Goal: Task Accomplishment & Management: Complete application form

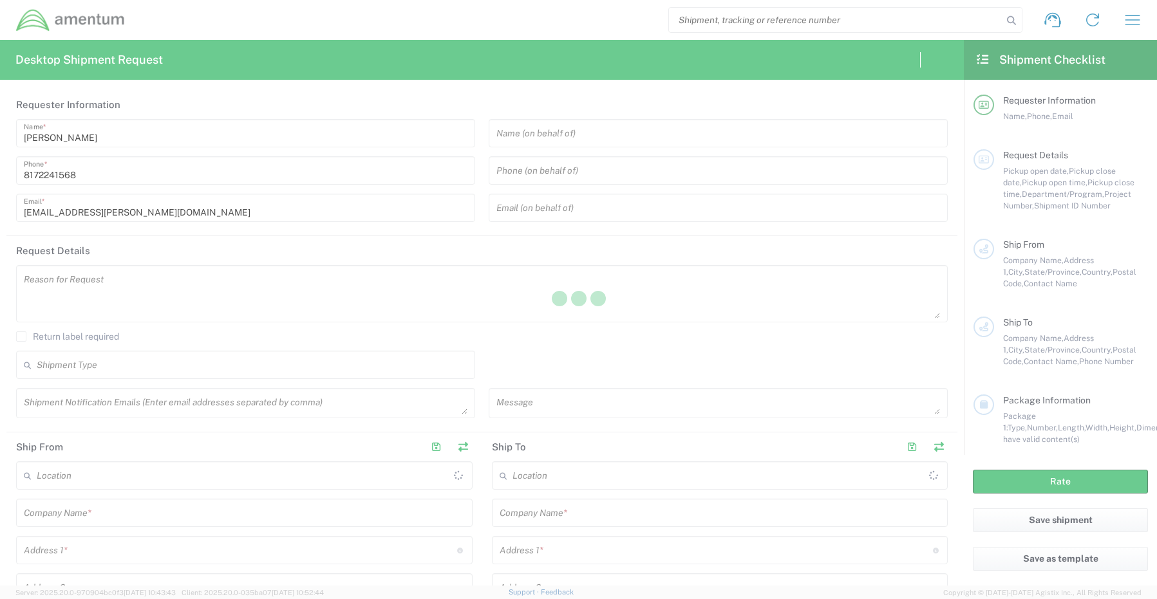
type input "[GEOGRAPHIC_DATA]"
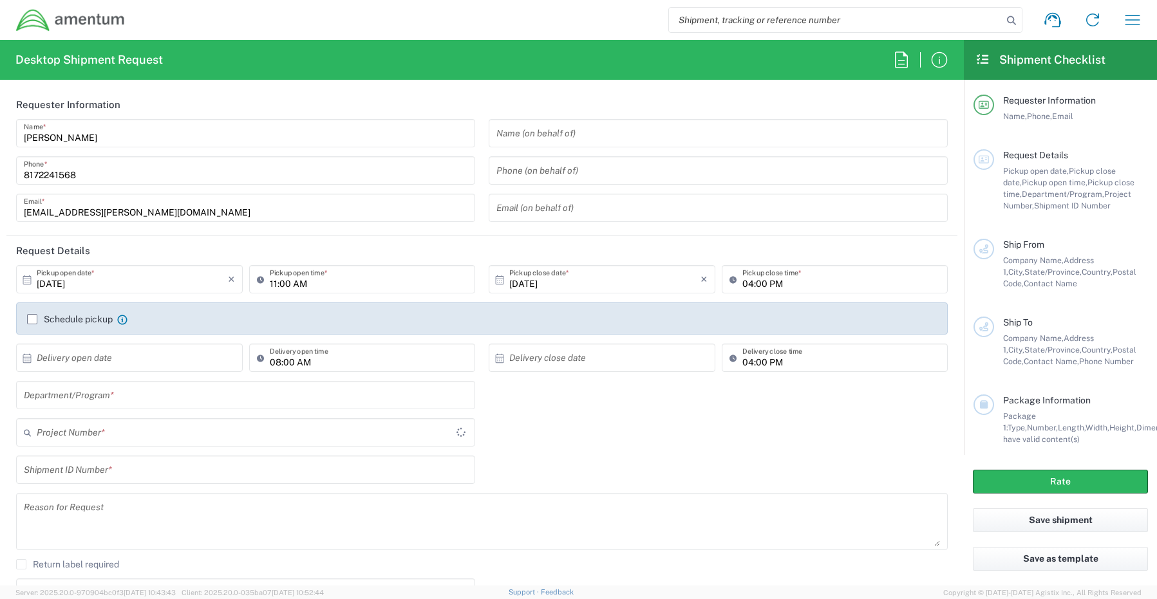
type input "CORP"
click at [84, 398] on input "text" at bounding box center [245, 395] width 443 height 23
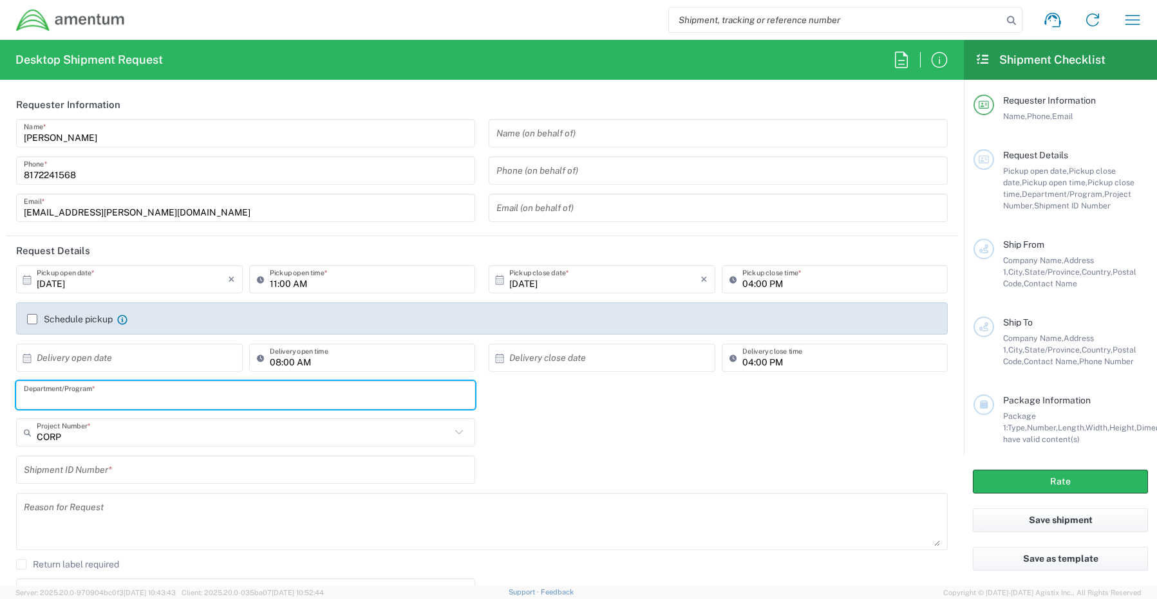
paste input "[PERSON_NAME]"
type input "[PERSON_NAME]"
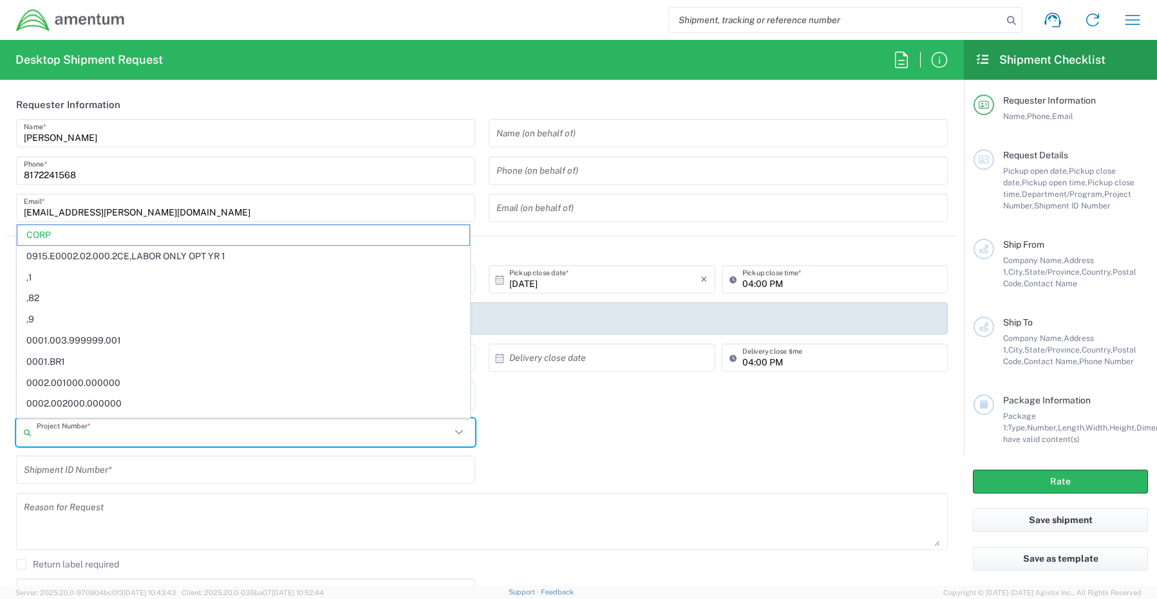
click at [53, 434] on input "text" at bounding box center [244, 433] width 414 height 23
paste input "OVHD.100468.QA000"
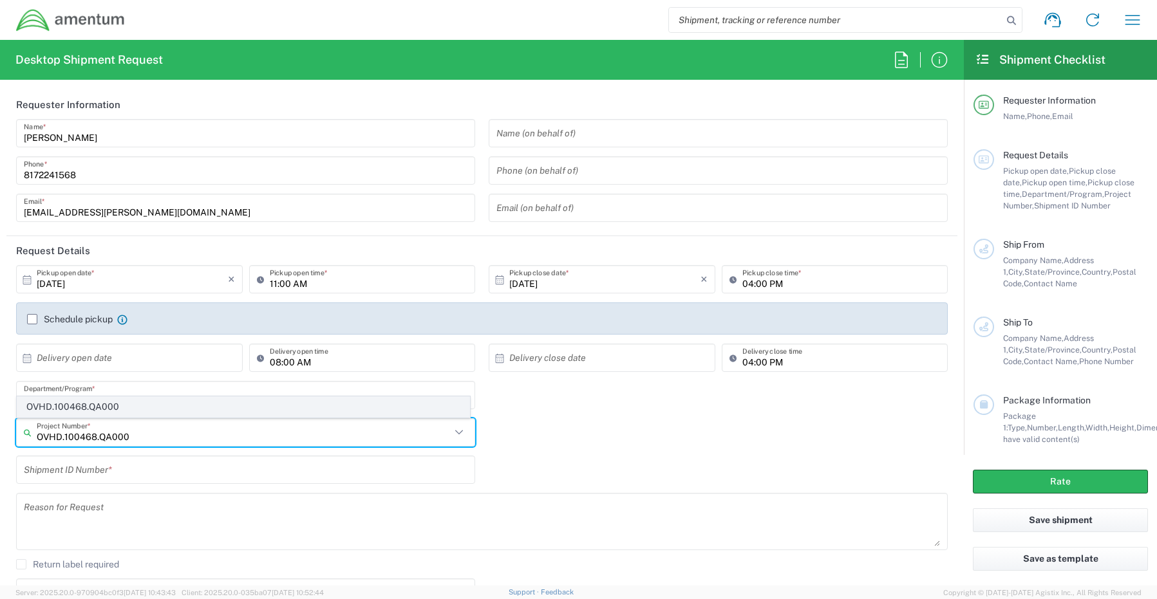
type input "OVHD.100468.QA000"
click at [77, 407] on span "OVHD.100468.QA000" at bounding box center [243, 407] width 452 height 20
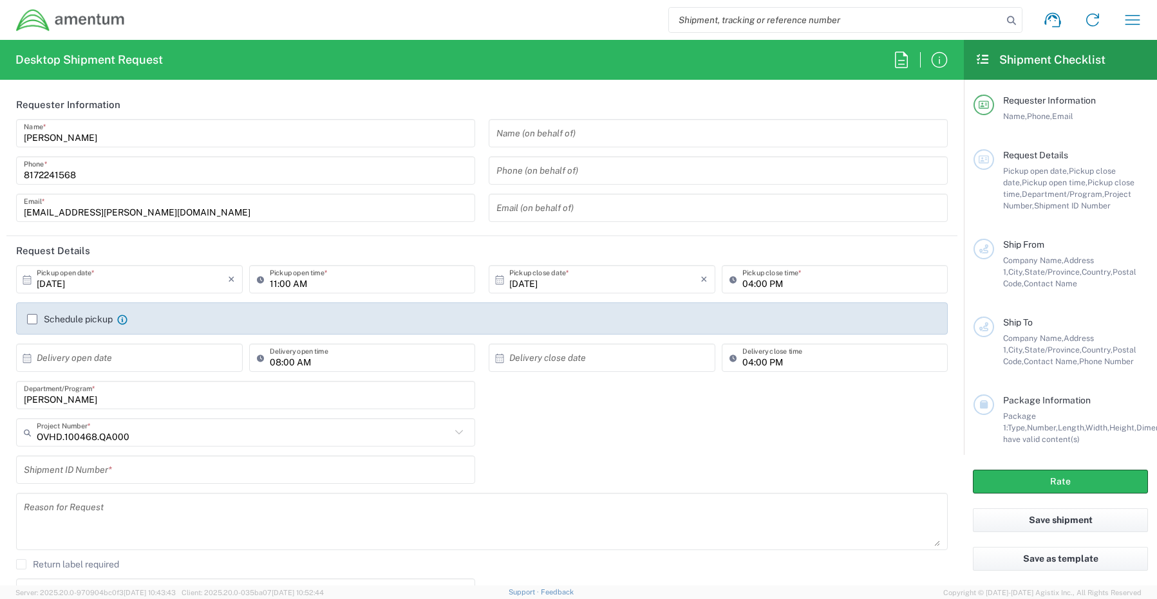
click at [74, 456] on div "Shipment ID Number *" at bounding box center [245, 470] width 459 height 28
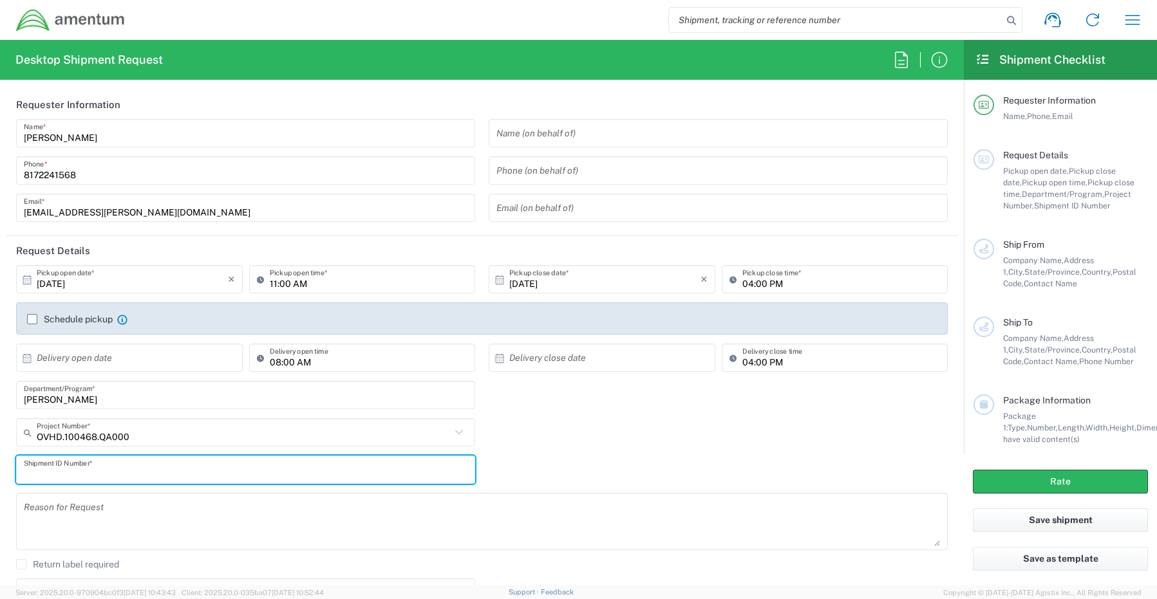
click at [71, 468] on input "text" at bounding box center [245, 470] width 443 height 23
paste input "[PERSON_NAME] RITM0250754"
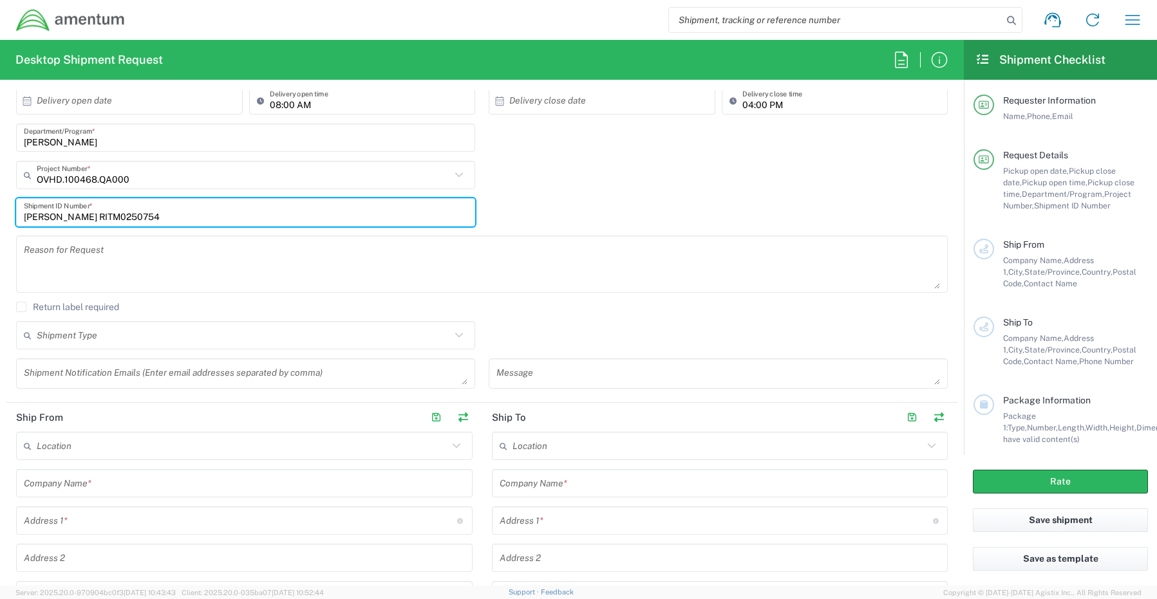
type input "[PERSON_NAME] RITM0250754"
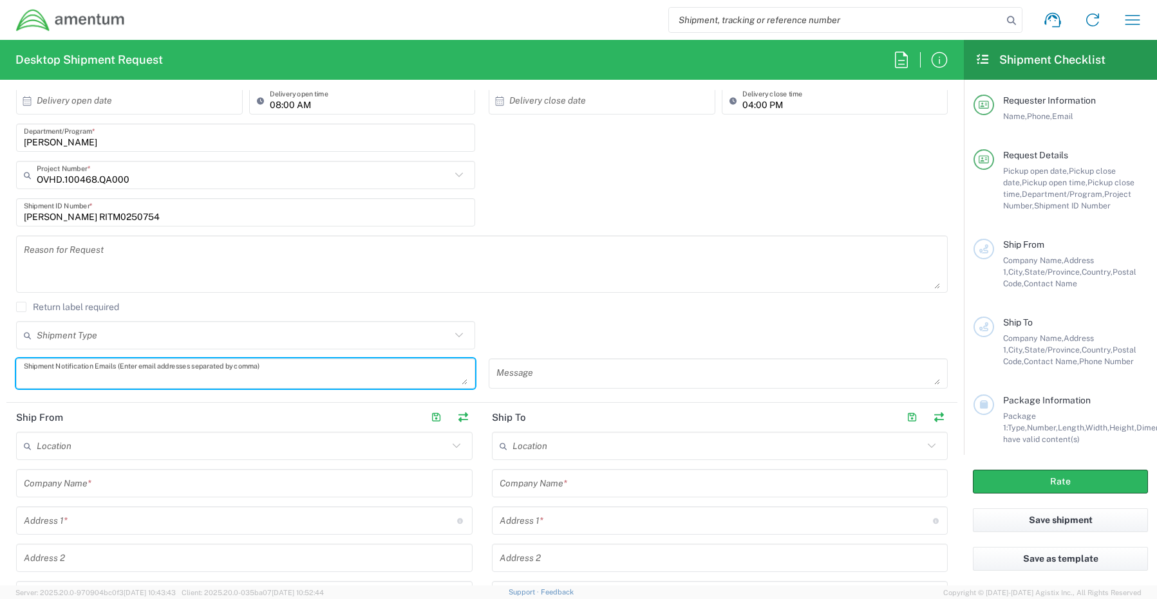
click at [78, 375] on textarea at bounding box center [245, 373] width 443 height 23
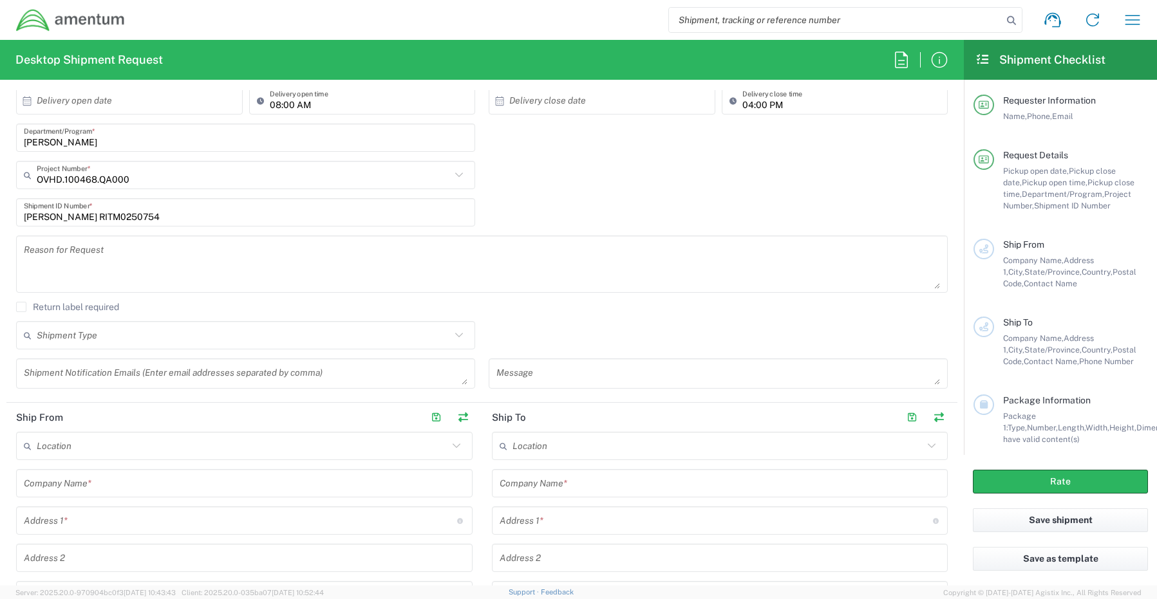
click at [42, 370] on textarea at bounding box center [245, 373] width 443 height 23
paste textarea "[PERSON_NAME][EMAIL_ADDRESS][PERSON_NAME][DOMAIN_NAME]"
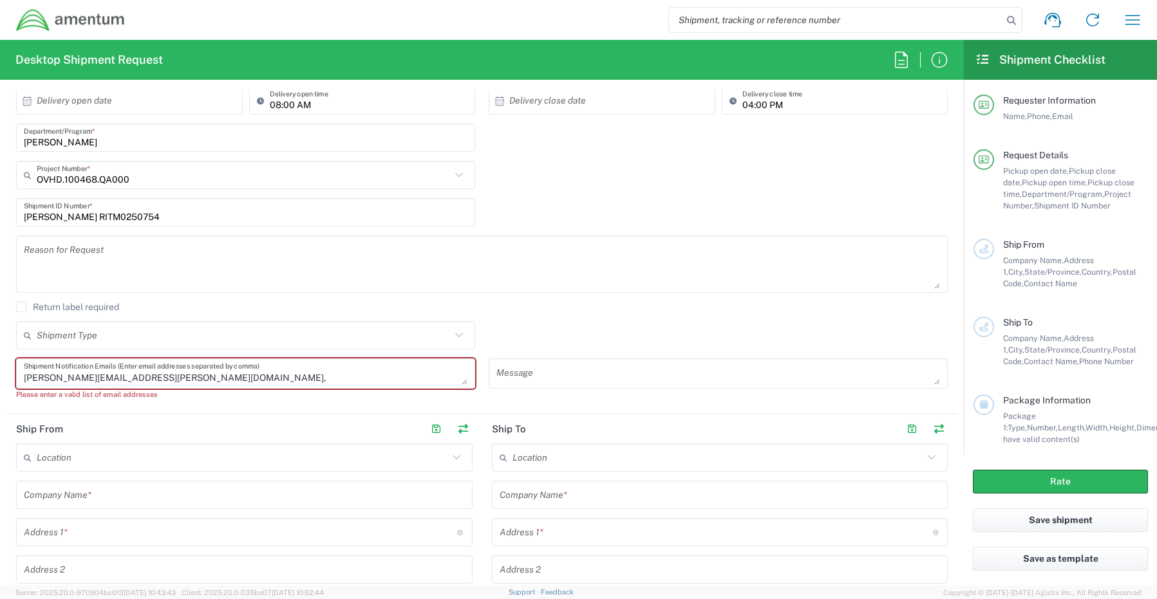
click at [185, 381] on textarea "[PERSON_NAME][EMAIL_ADDRESS][PERSON_NAME][DOMAIN_NAME]," at bounding box center [245, 373] width 443 height 23
paste textarea "[EMAIL_ADDRESS][DOMAIN_NAME]"
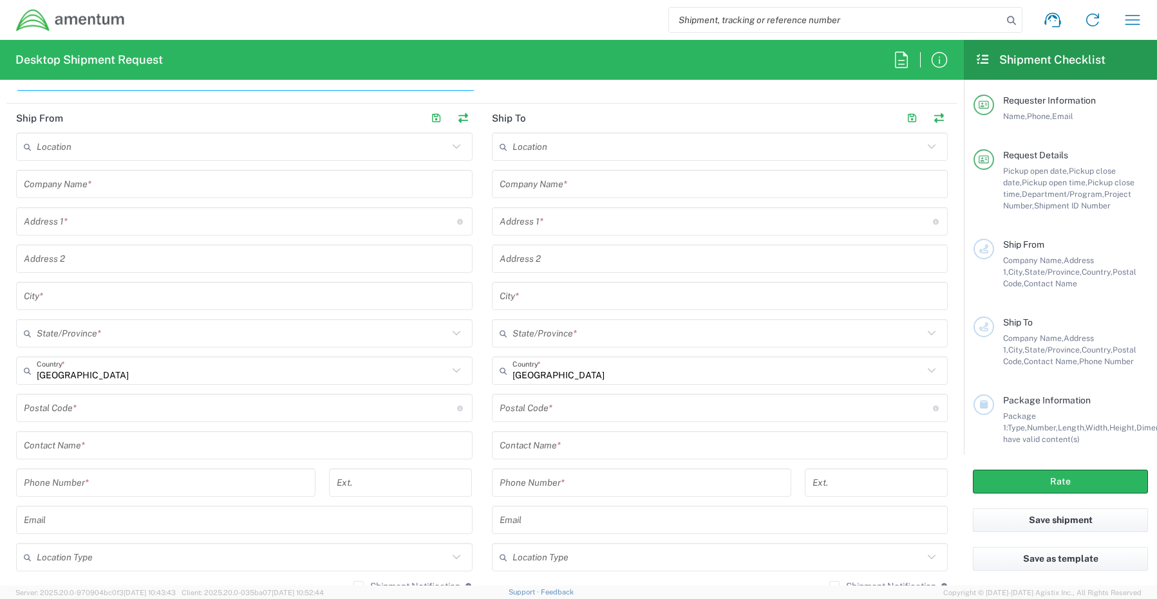
scroll to position [579, 0]
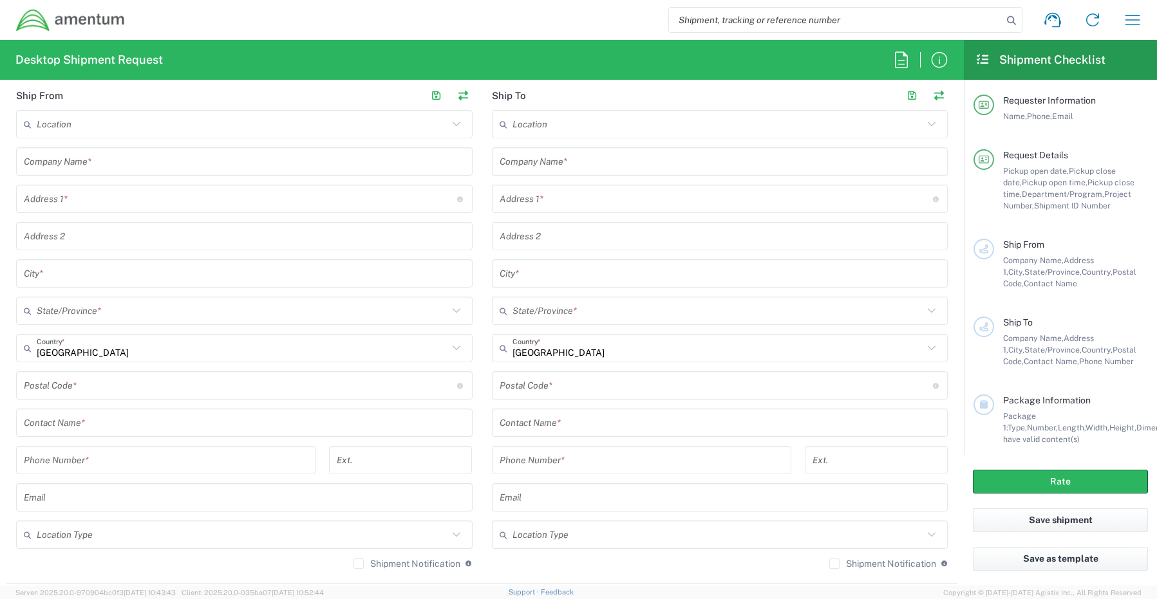
type textarea "[PERSON_NAME][EMAIL_ADDRESS][PERSON_NAME][DOMAIN_NAME], [EMAIL_ADDRESS][DOMAIN_…"
click at [82, 422] on input "text" at bounding box center [244, 423] width 441 height 23
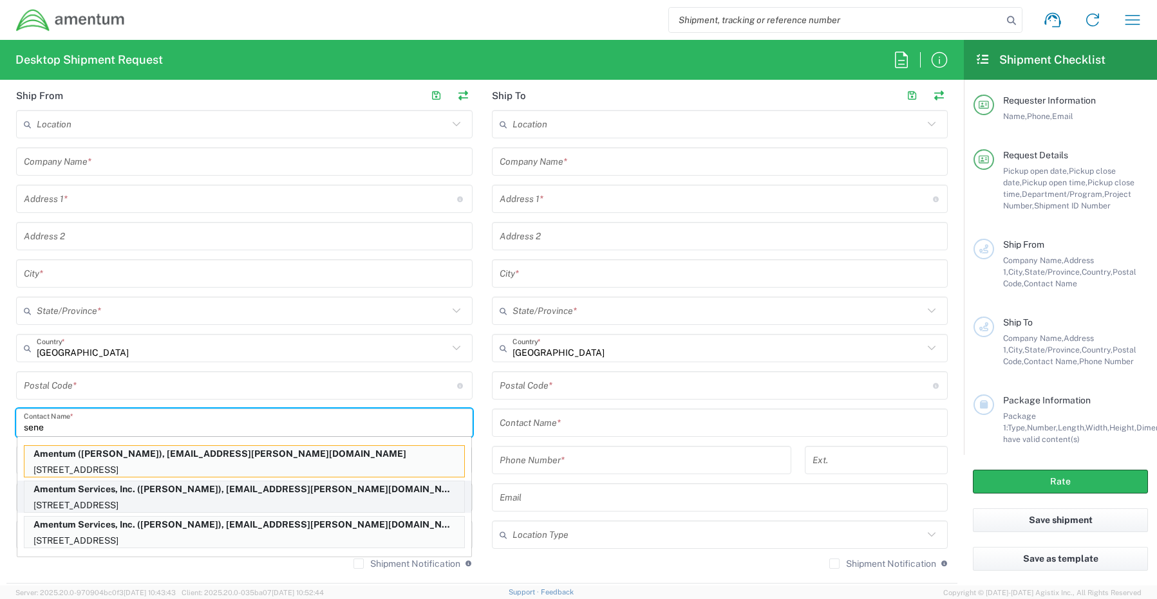
type input "sene"
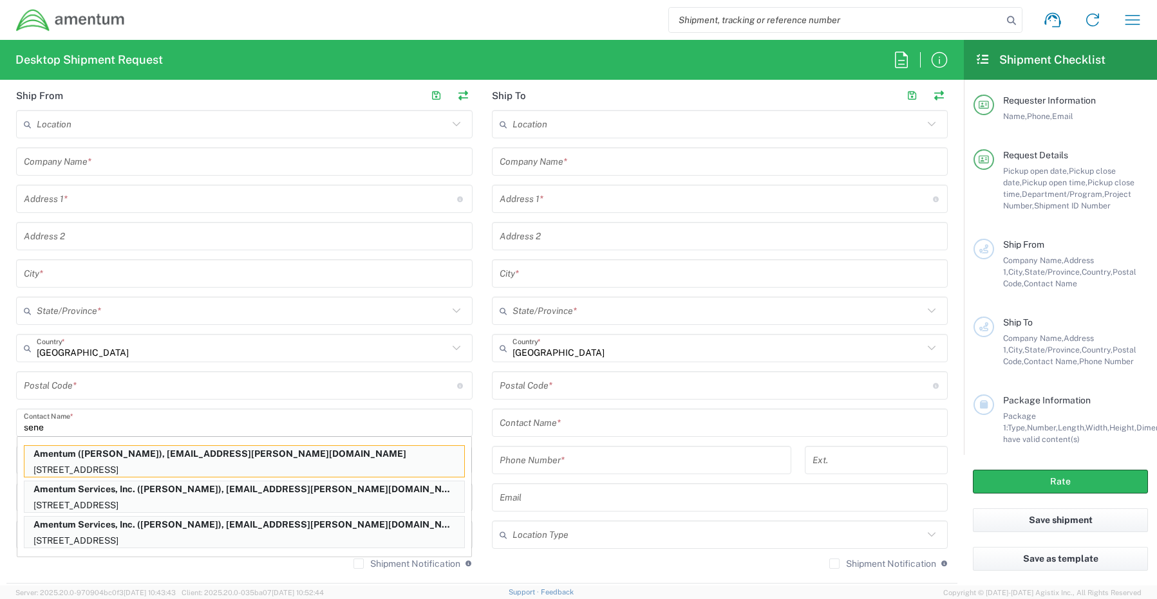
click at [73, 501] on p "[STREET_ADDRESS]" at bounding box center [244, 506] width 440 height 16
type input "Amentum Services, Inc."
type input "[STREET_ADDRESS]"
type input "[GEOGRAPHIC_DATA]"
type input "[US_STATE]"
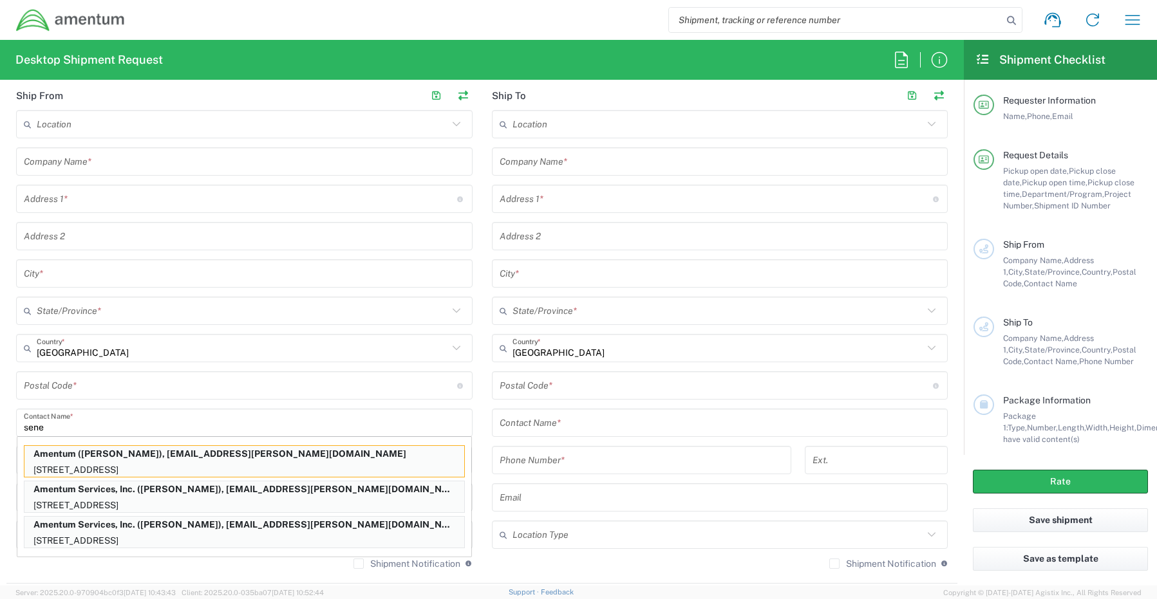
type input "76177"
type input "[PERSON_NAME]"
type input "[PHONE_NUMBER]"
type input "[EMAIL_ADDRESS][PERSON_NAME][DOMAIN_NAME]"
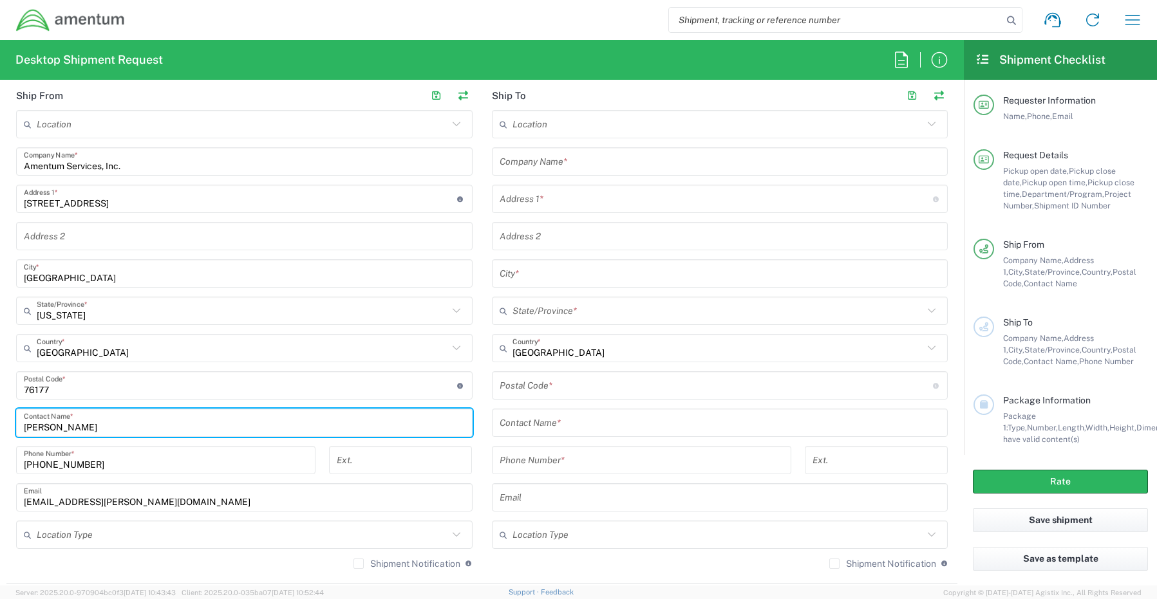
click at [64, 541] on input "text" at bounding box center [242, 535] width 411 height 23
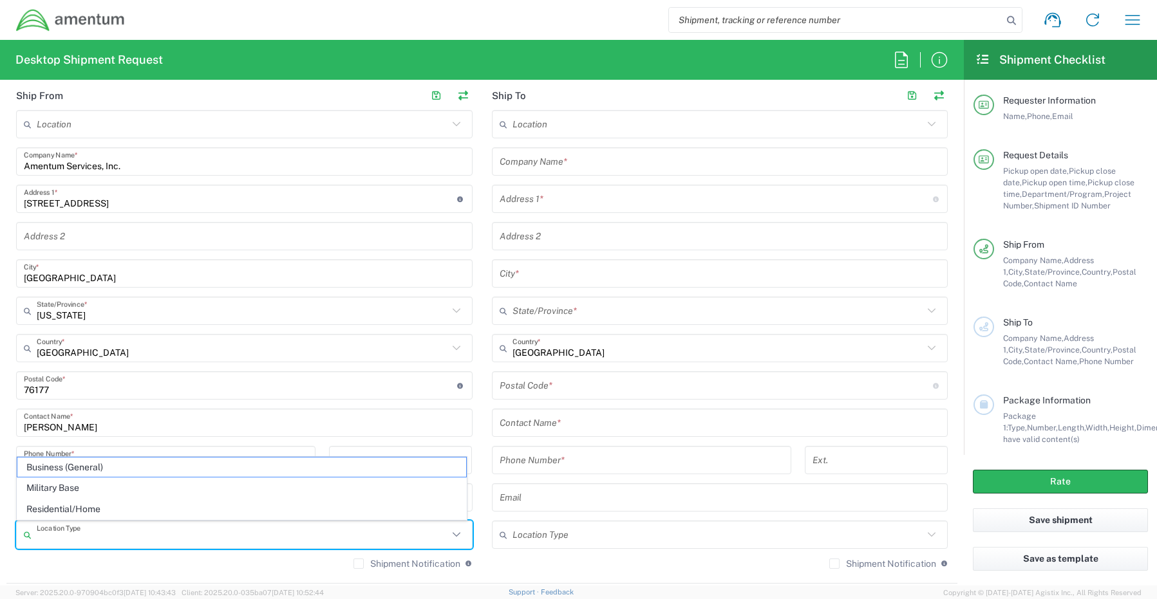
drag, startPoint x: 60, startPoint y: 467, endPoint x: 68, endPoint y: 467, distance: 7.8
click at [59, 465] on span "Business (General)" at bounding box center [241, 468] width 449 height 20
type input "Business (General)"
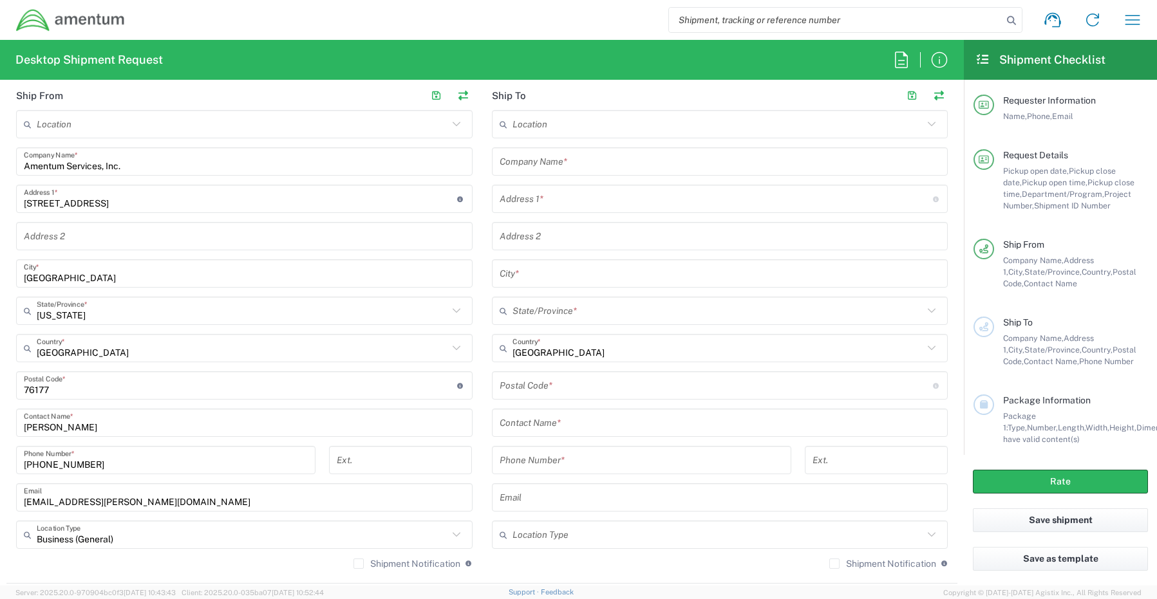
click at [355, 568] on label "Shipment Notification" at bounding box center [406, 564] width 107 height 10
click at [358, 564] on input "Shipment Notification" at bounding box center [358, 564] width 0 height 0
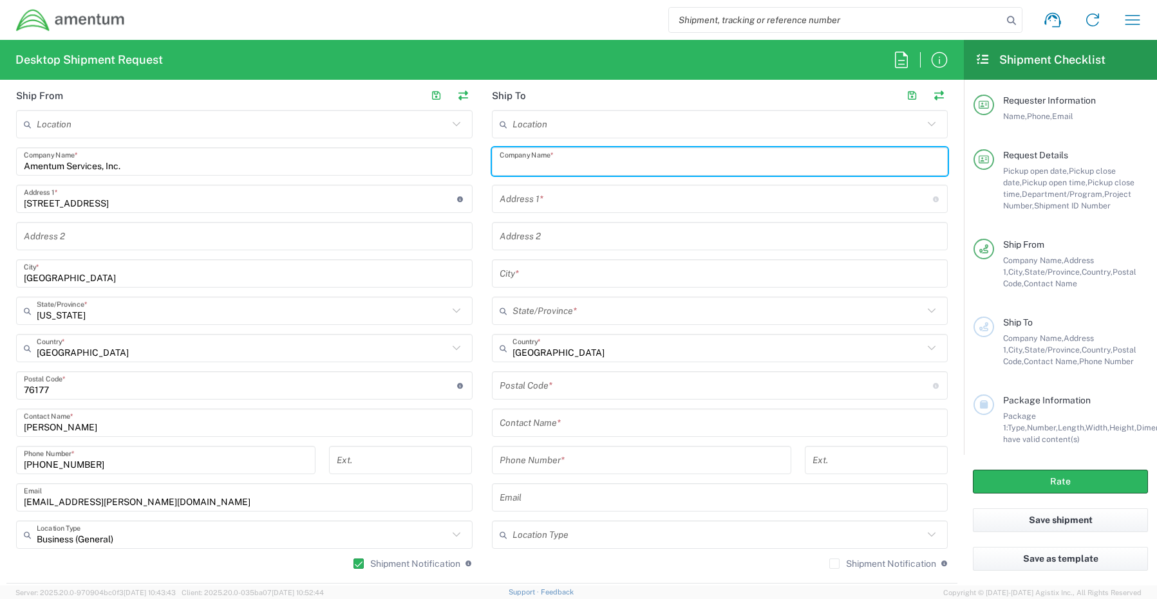
click at [543, 161] on input "text" at bounding box center [719, 162] width 441 height 23
paste input "[PERSON_NAME]"
type input "Amentum / [PERSON_NAME]"
click at [536, 428] on input "text" at bounding box center [719, 423] width 441 height 23
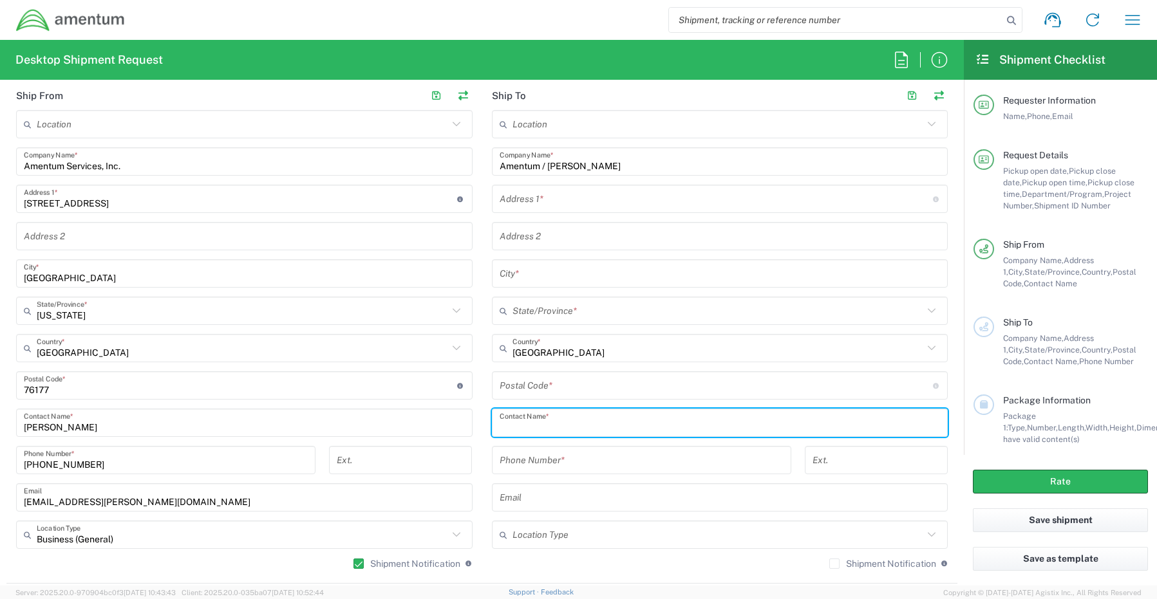
paste input "[PERSON_NAME]"
type input "[PERSON_NAME]"
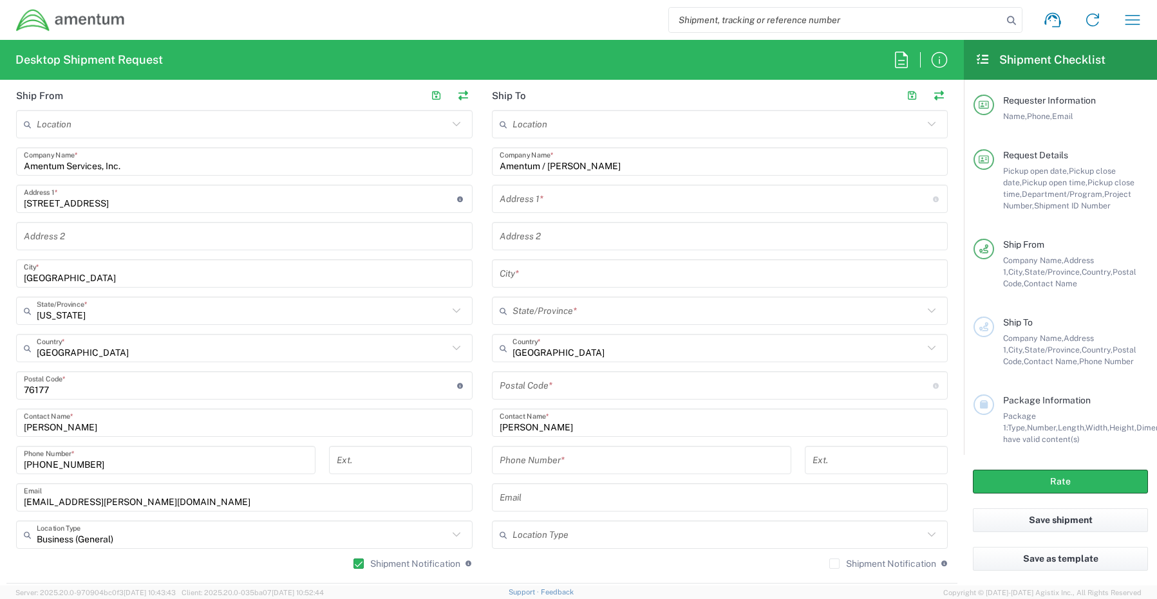
click at [537, 191] on input "text" at bounding box center [715, 199] width 433 height 23
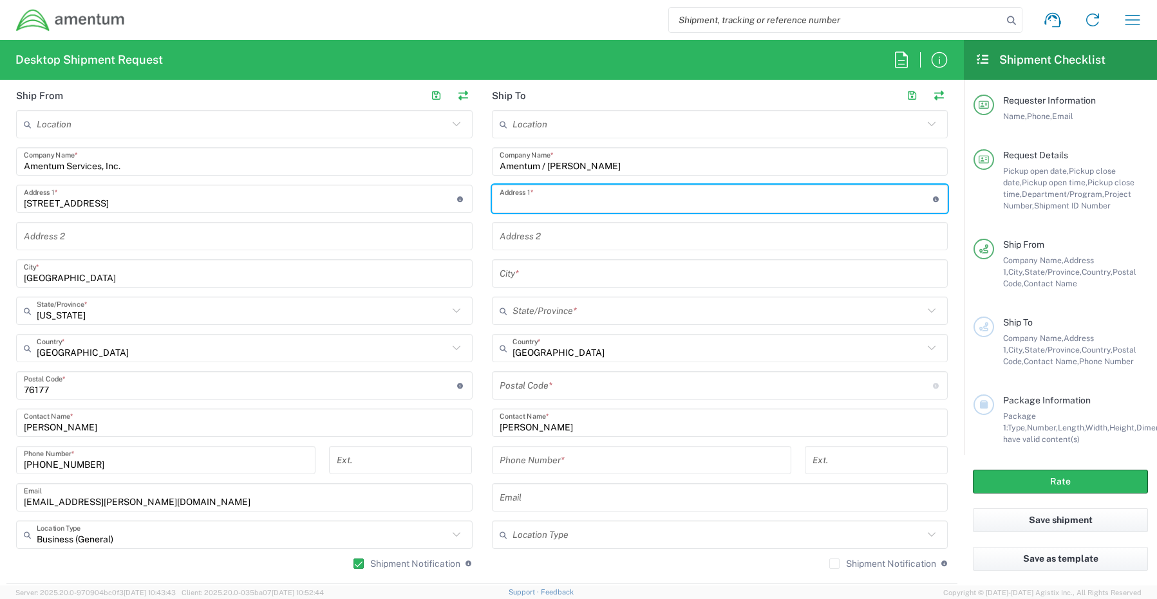
click at [542, 198] on input "text" at bounding box center [715, 199] width 433 height 23
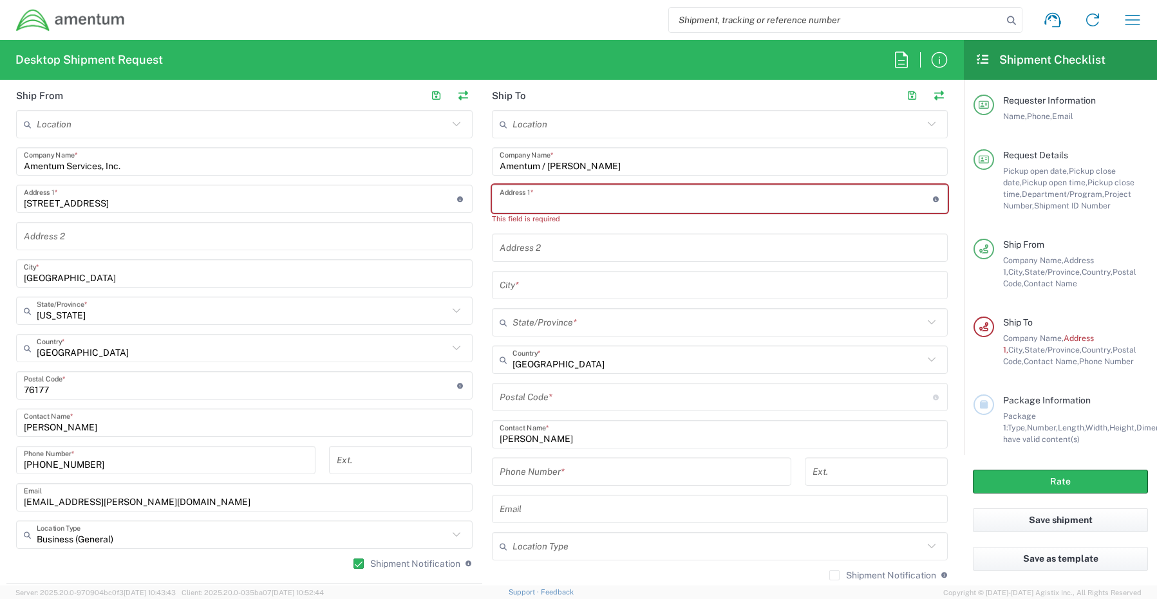
click at [534, 198] on input "text" at bounding box center [715, 199] width 433 height 23
paste input "[STREET_ADDRESS]"
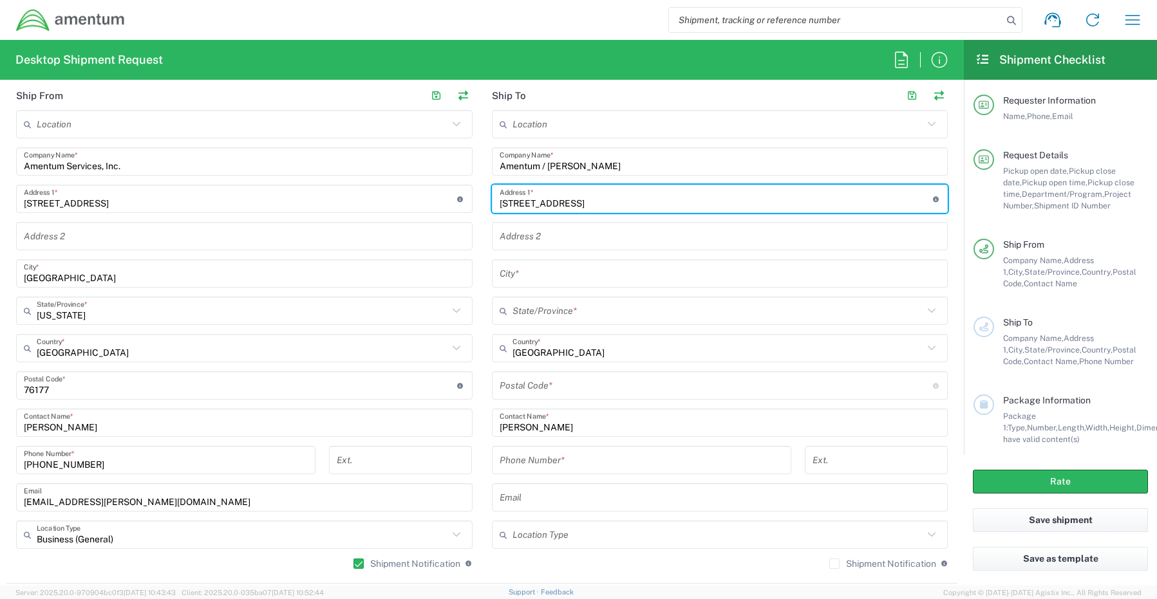
type input "[STREET_ADDRESS]"
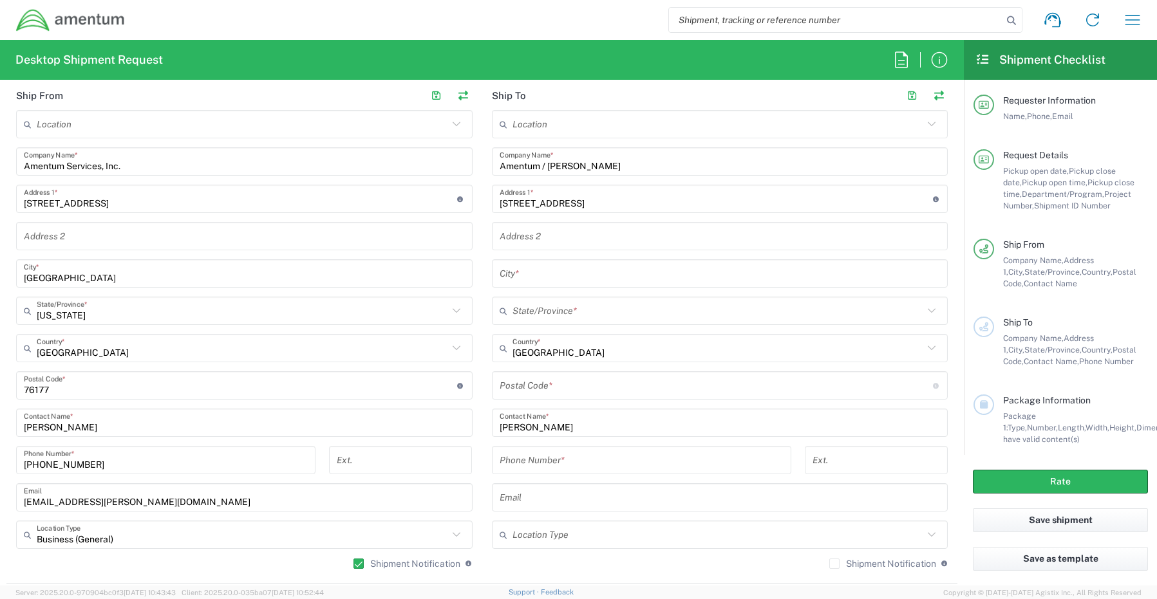
click at [530, 277] on input "text" at bounding box center [719, 274] width 441 height 23
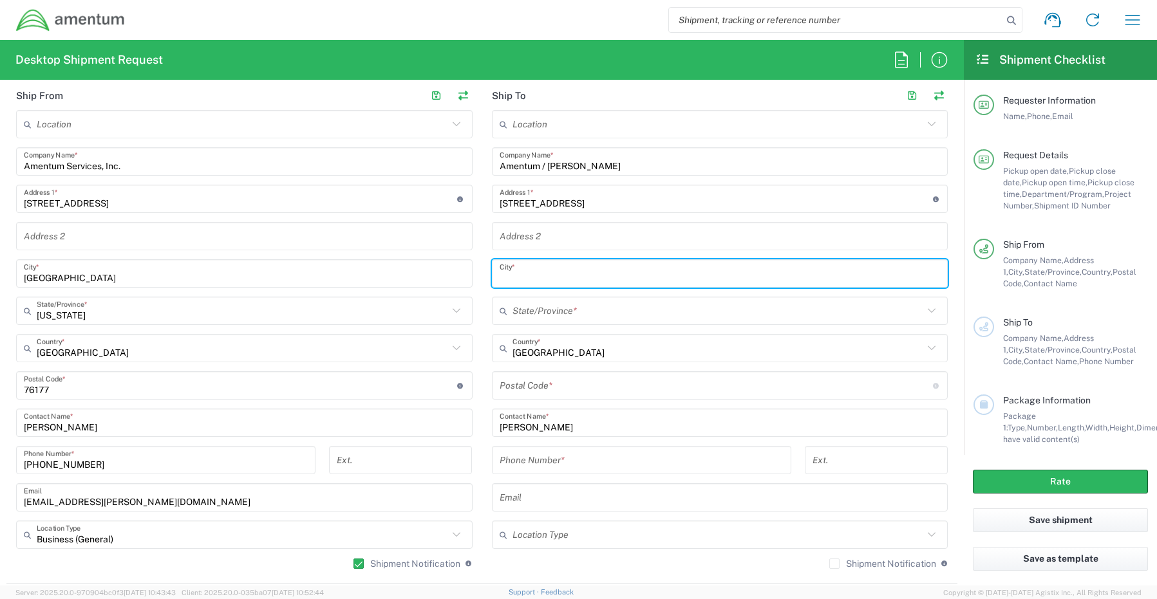
paste input "[GEOGRAPHIC_DATA]"
type input "[GEOGRAPHIC_DATA]"
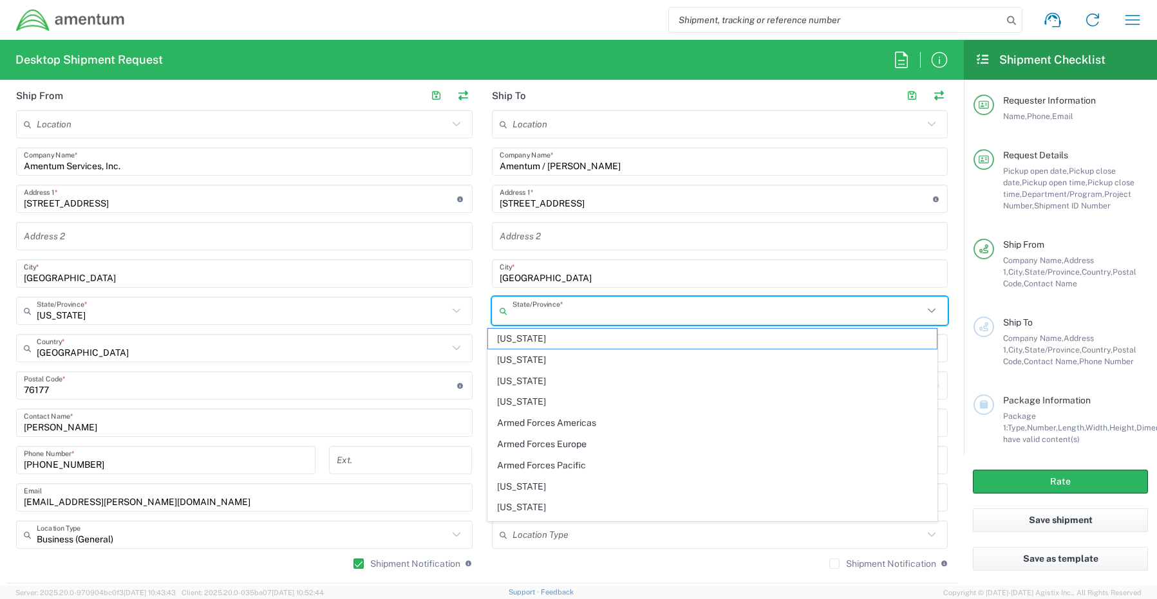
click at [584, 316] on input "text" at bounding box center [717, 311] width 411 height 23
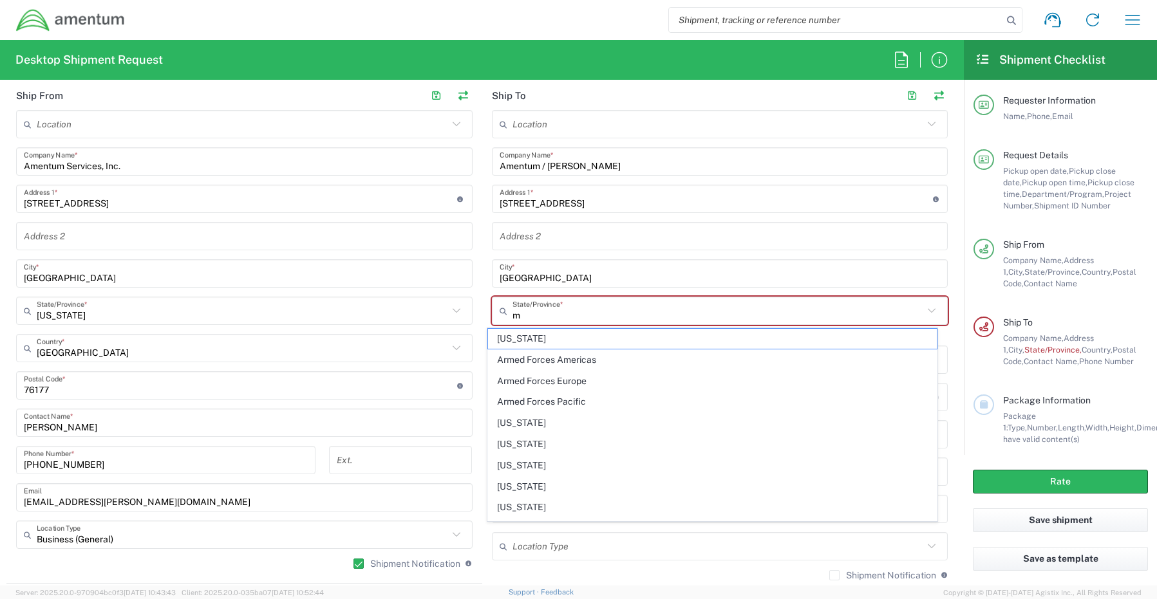
click at [539, 505] on span "[US_STATE]" at bounding box center [712, 508] width 449 height 20
type input "[US_STATE]"
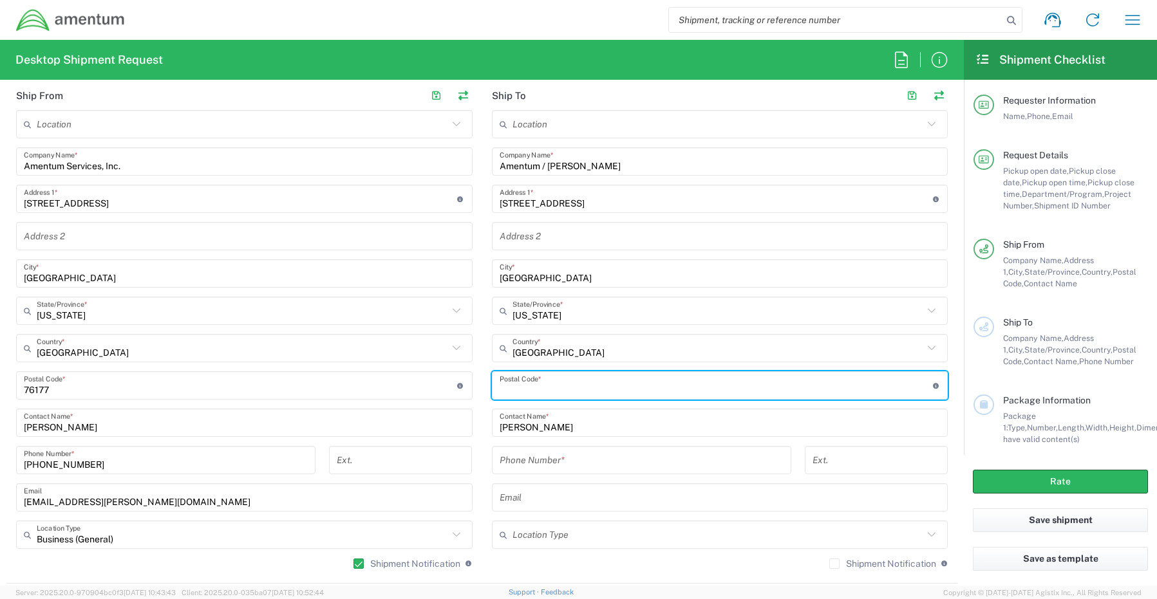
click at [513, 385] on input "undefined" at bounding box center [715, 386] width 433 height 23
paste input "48382"
type input "48382"
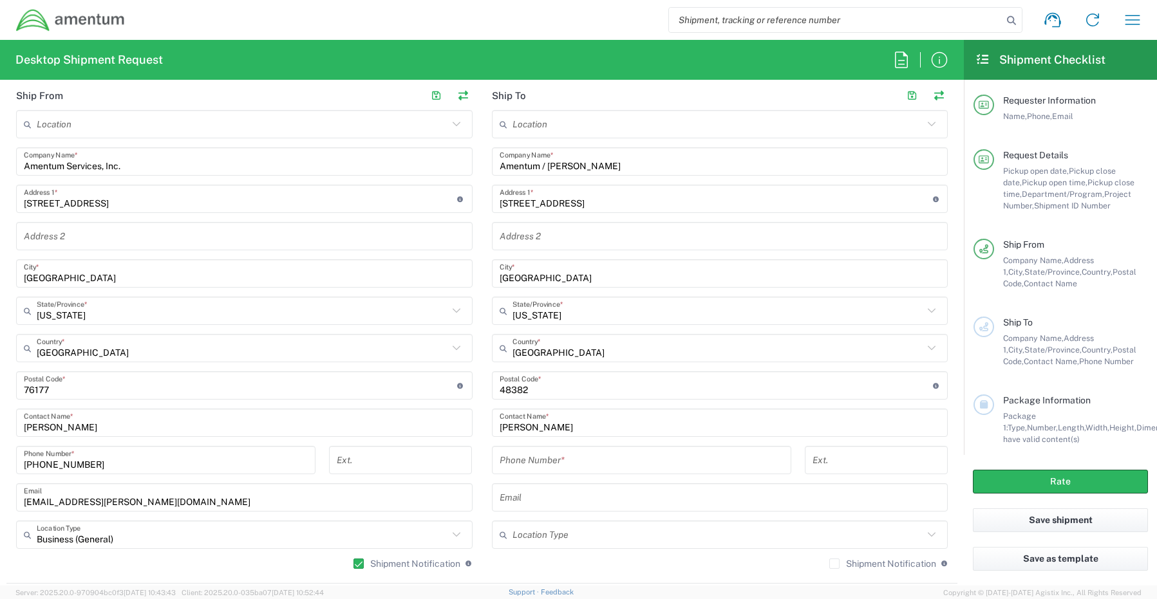
click at [541, 467] on input "tel" at bounding box center [641, 460] width 284 height 23
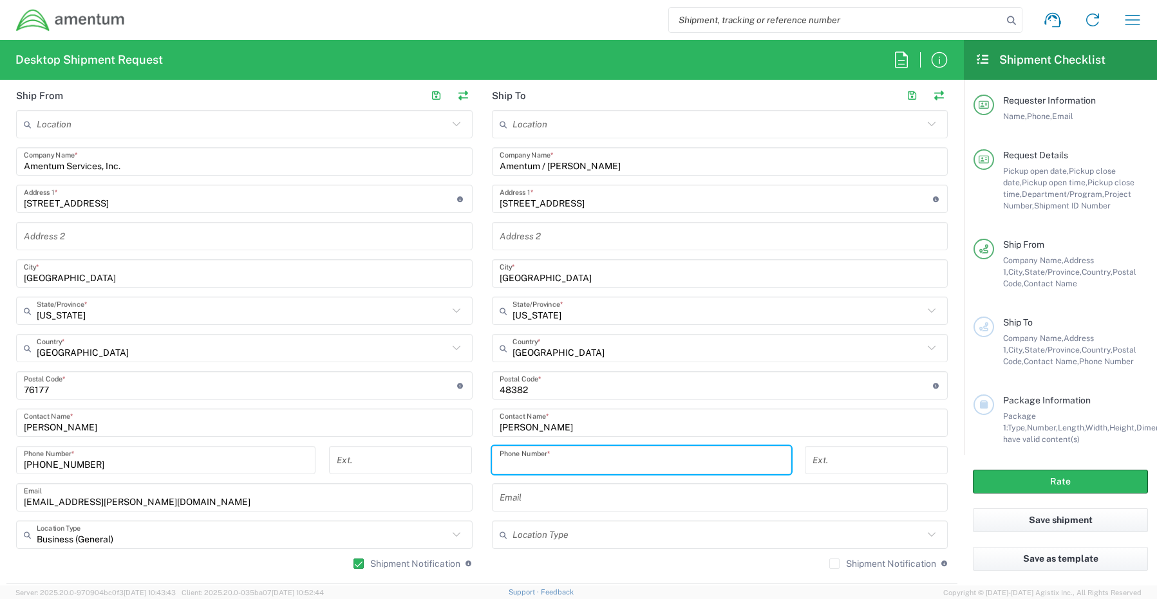
paste input "[PHONE_NUMBER]"
type input "[PHONE_NUMBER]"
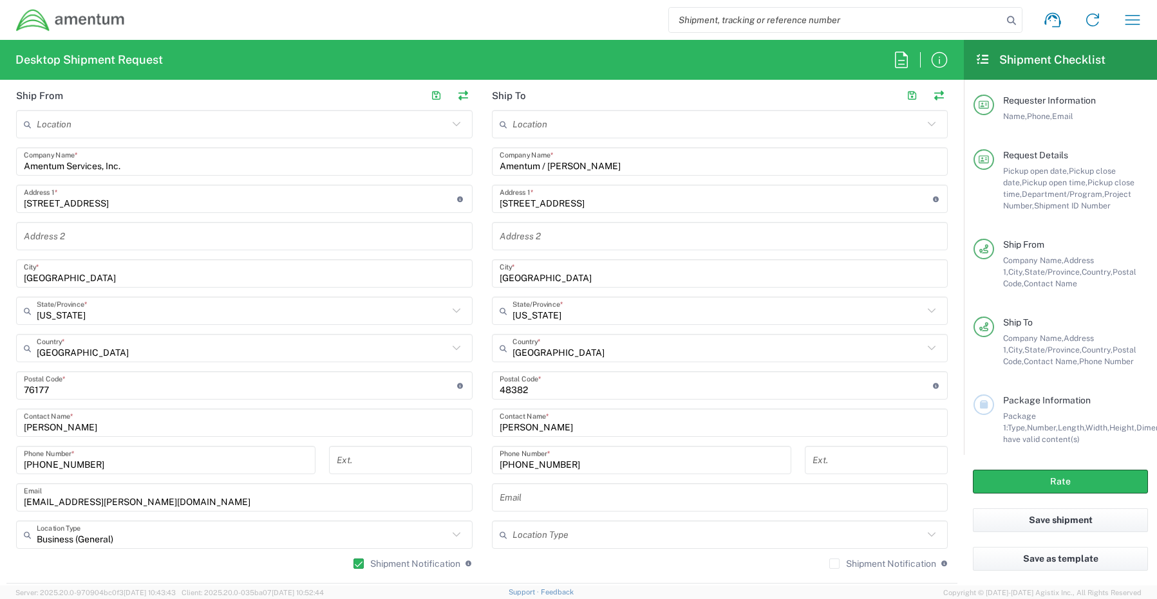
click at [549, 507] on input "text" at bounding box center [719, 498] width 441 height 23
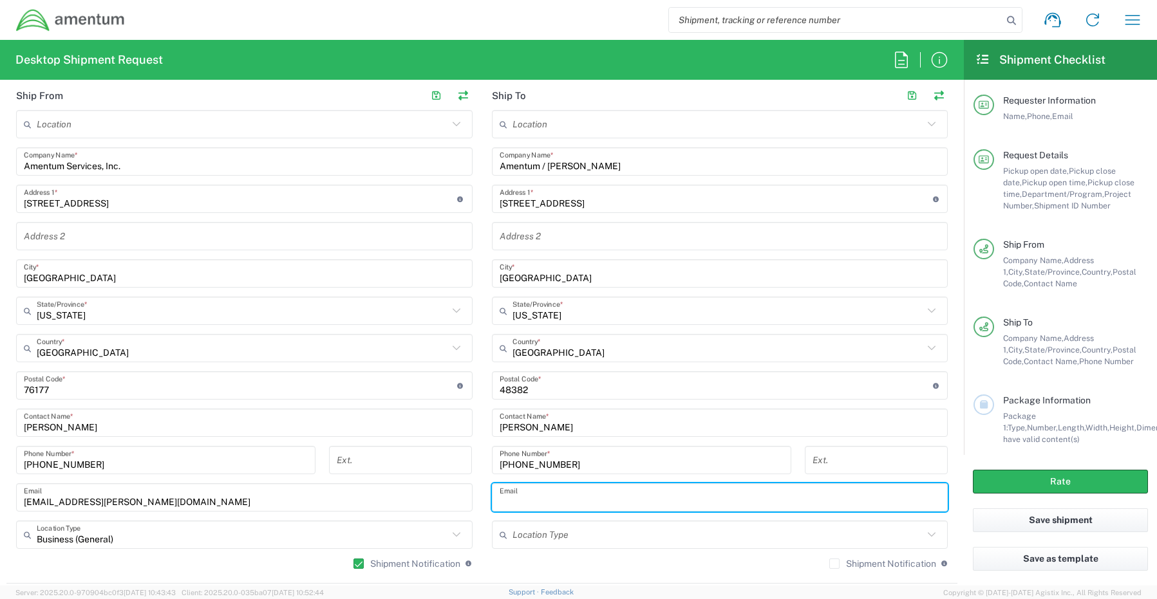
paste input "[PERSON_NAME][EMAIL_ADDRESS][PERSON_NAME][DOMAIN_NAME]"
type input "[PERSON_NAME][EMAIL_ADDRESS][PERSON_NAME][DOMAIN_NAME]"
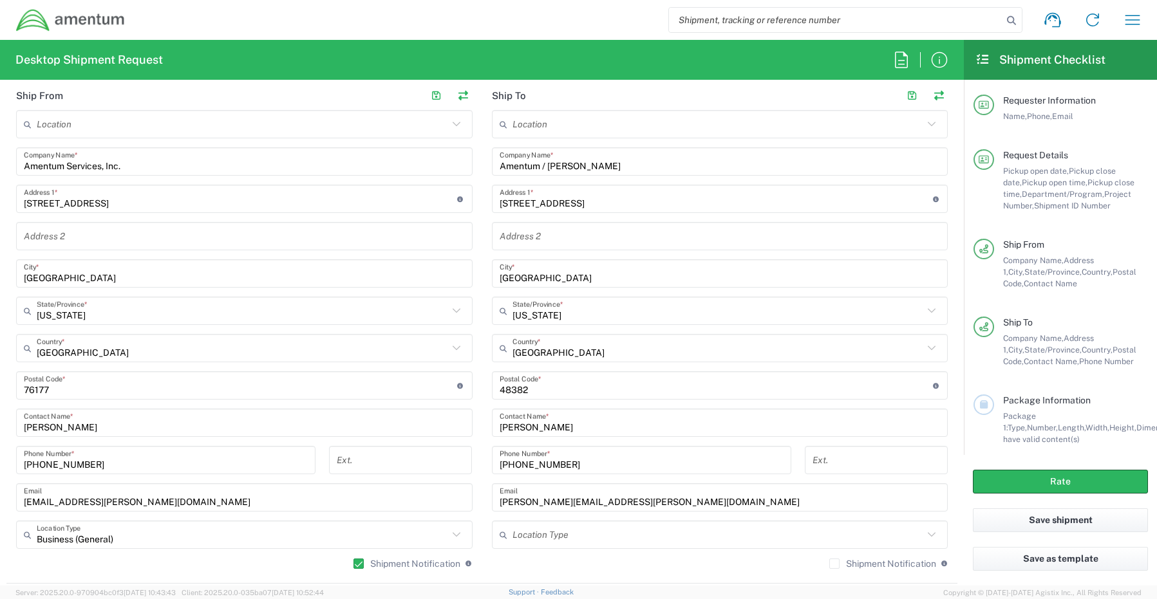
click at [829, 565] on label "Shipment Notification" at bounding box center [882, 564] width 107 height 10
click at [834, 564] on input "Shipment Notification" at bounding box center [834, 564] width 0 height 0
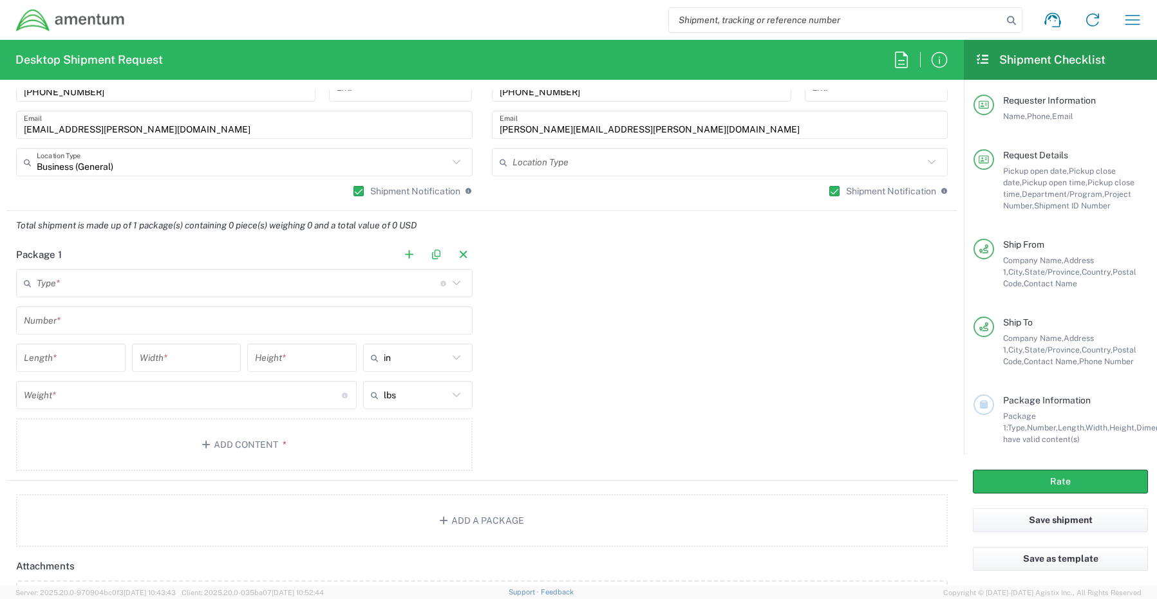
scroll to position [965, 0]
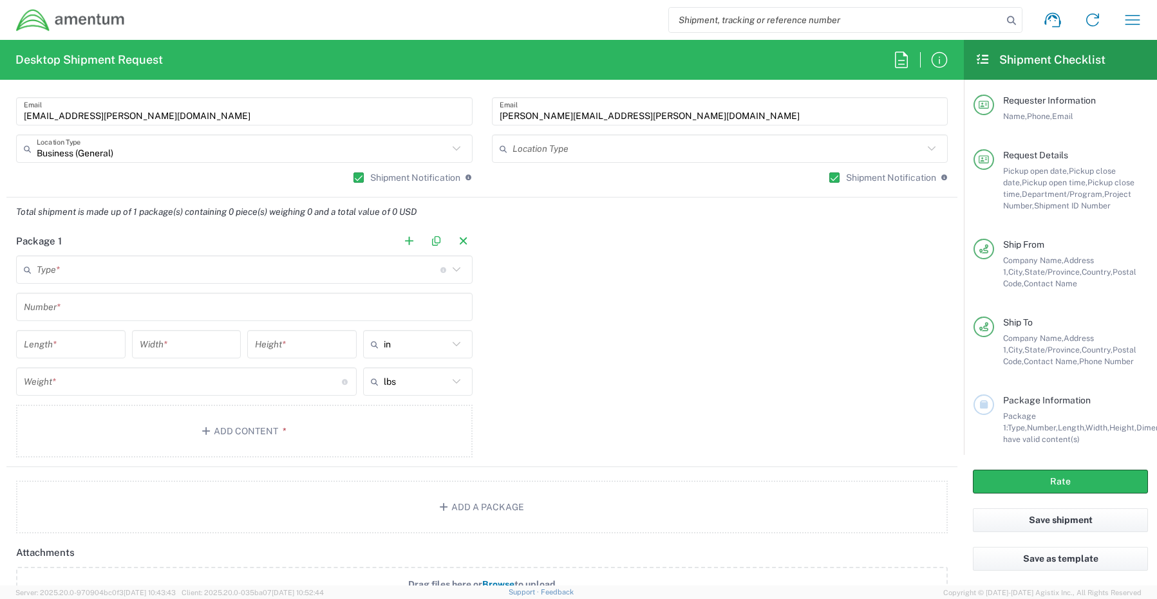
click at [86, 275] on input "text" at bounding box center [239, 270] width 404 height 23
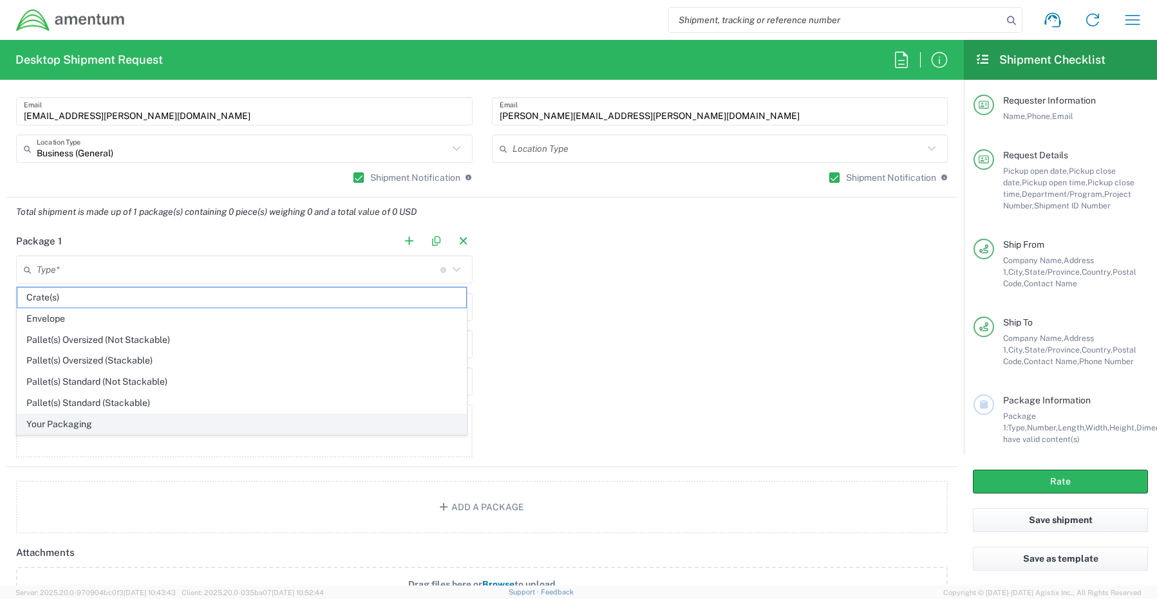
click at [60, 428] on span "Your Packaging" at bounding box center [241, 424] width 449 height 20
type input "Your Packaging"
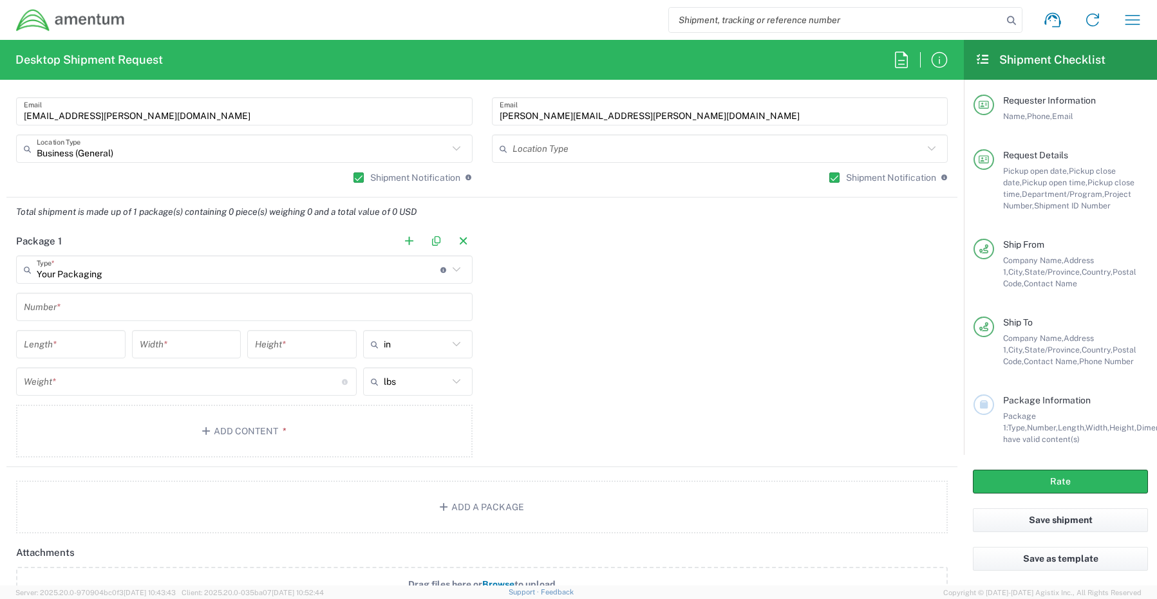
click at [70, 306] on input "text" at bounding box center [244, 307] width 441 height 23
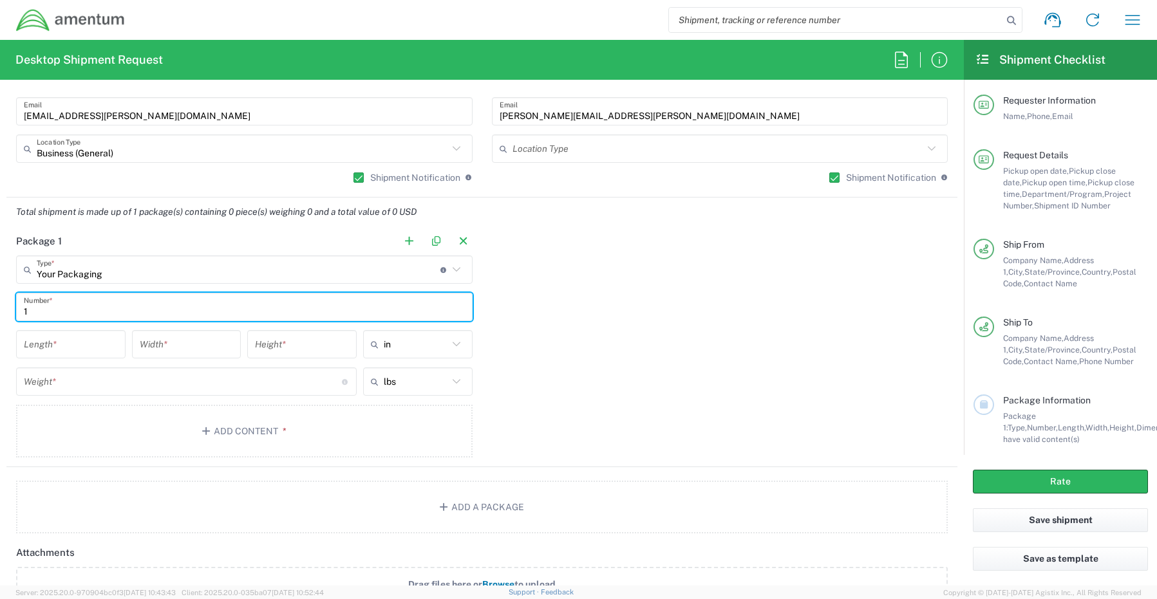
type input "1"
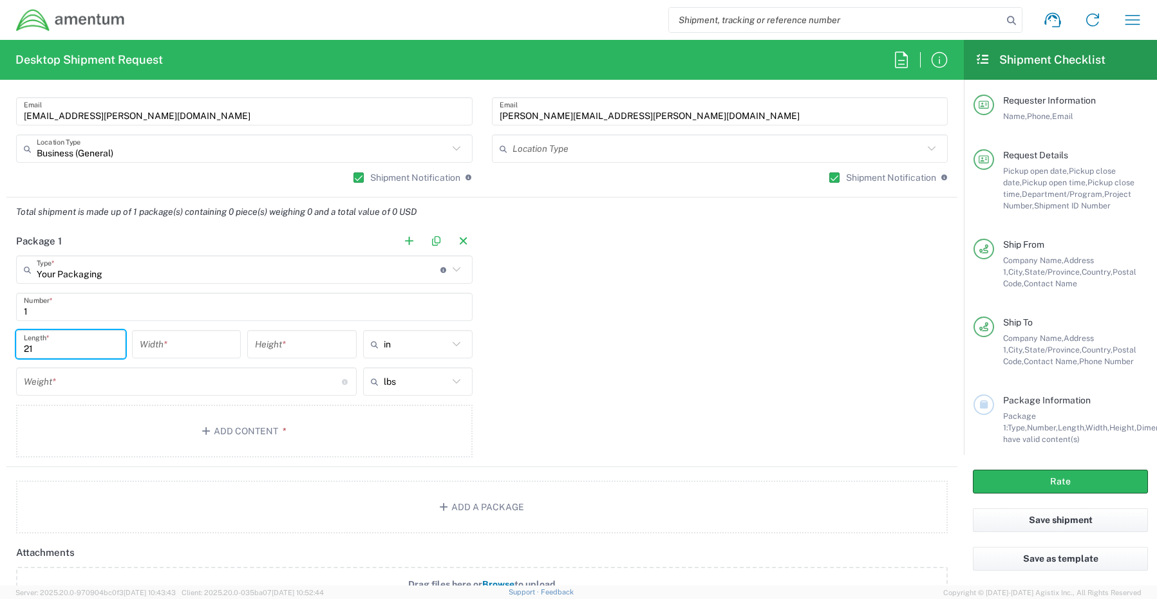
type input "21"
type input "14"
type input "3"
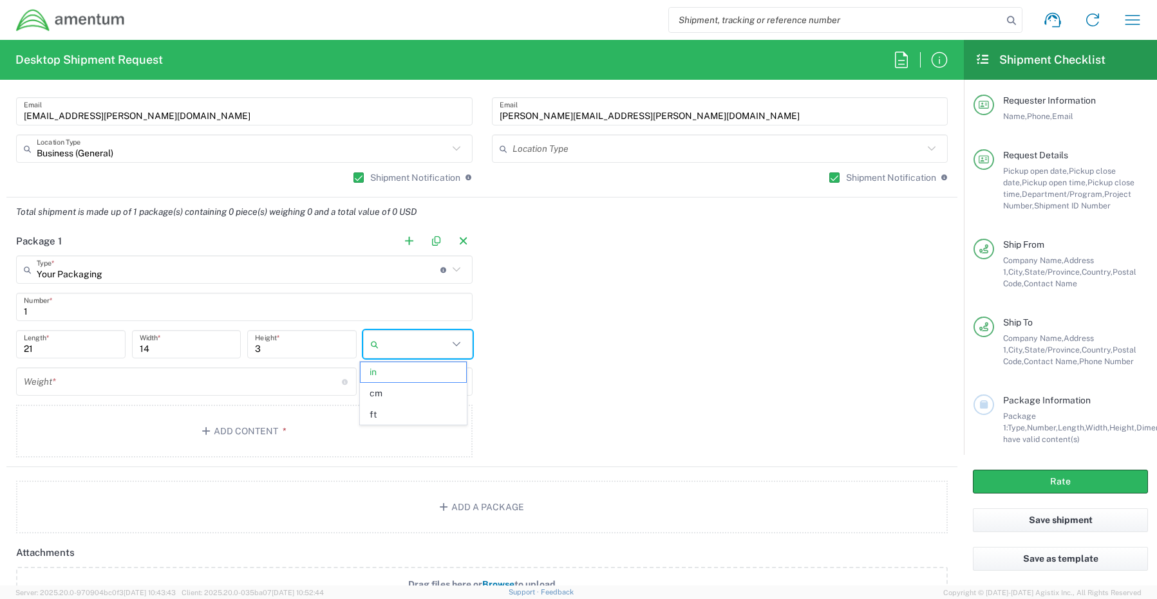
type input "in"
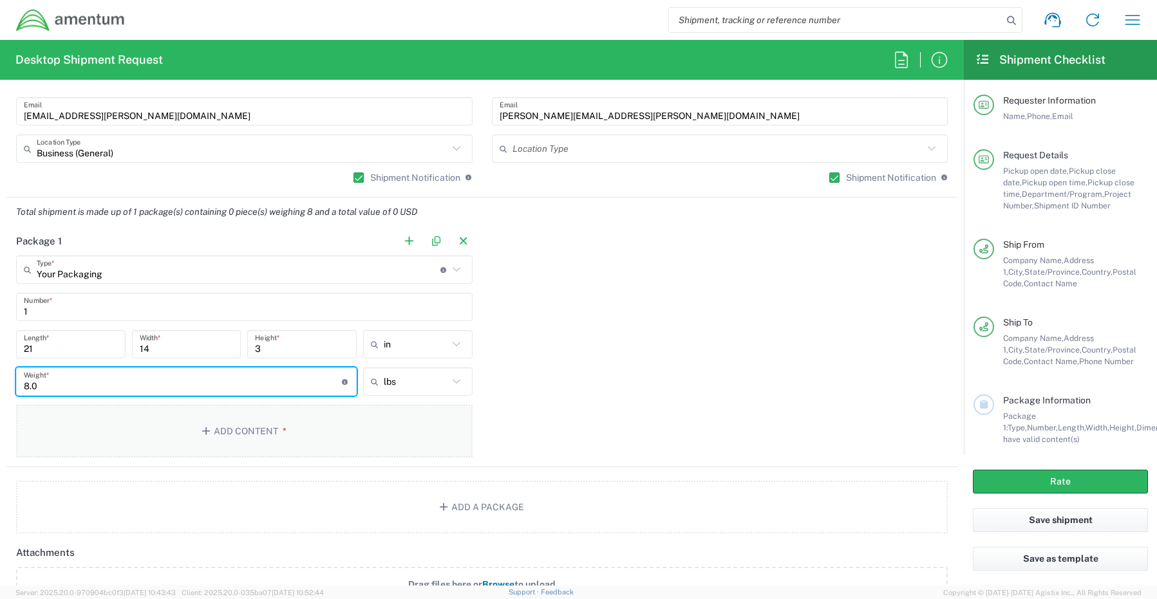
type input "8.0"
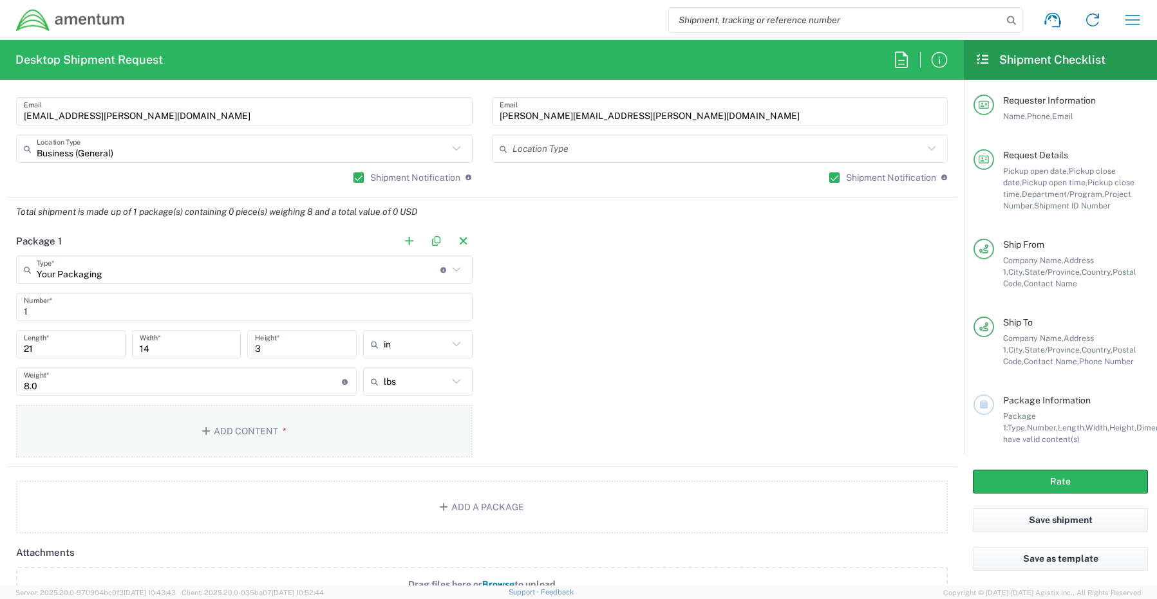
click at [239, 438] on button "Add Content *" at bounding box center [244, 431] width 456 height 53
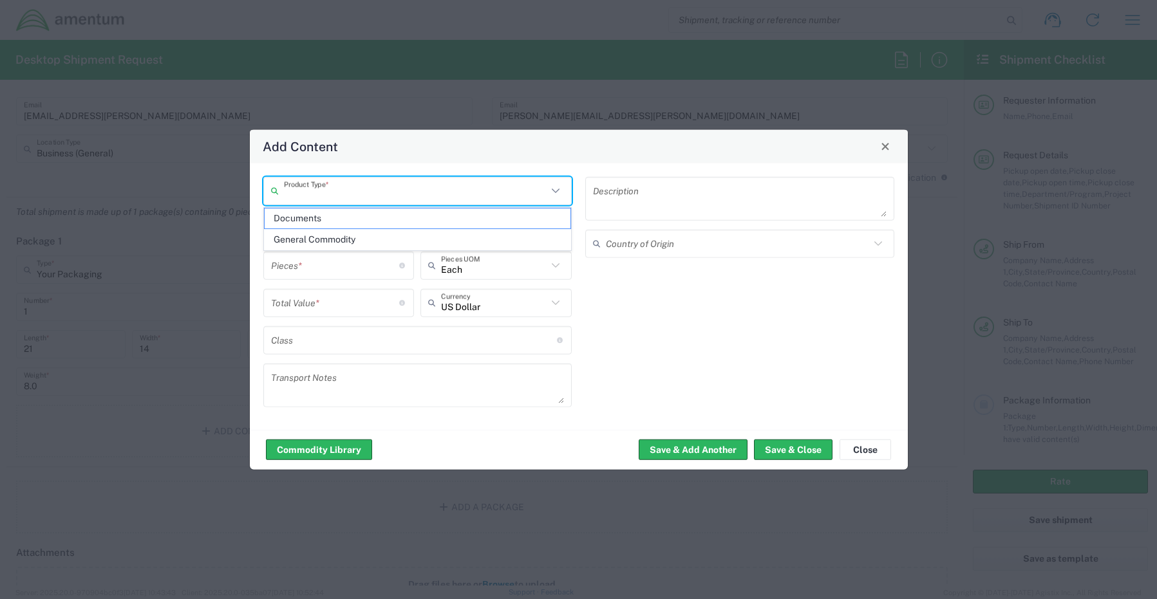
click at [345, 189] on input "text" at bounding box center [416, 191] width 264 height 23
click at [336, 240] on span "General Commodity" at bounding box center [418, 240] width 306 height 20
type input "General Commodity"
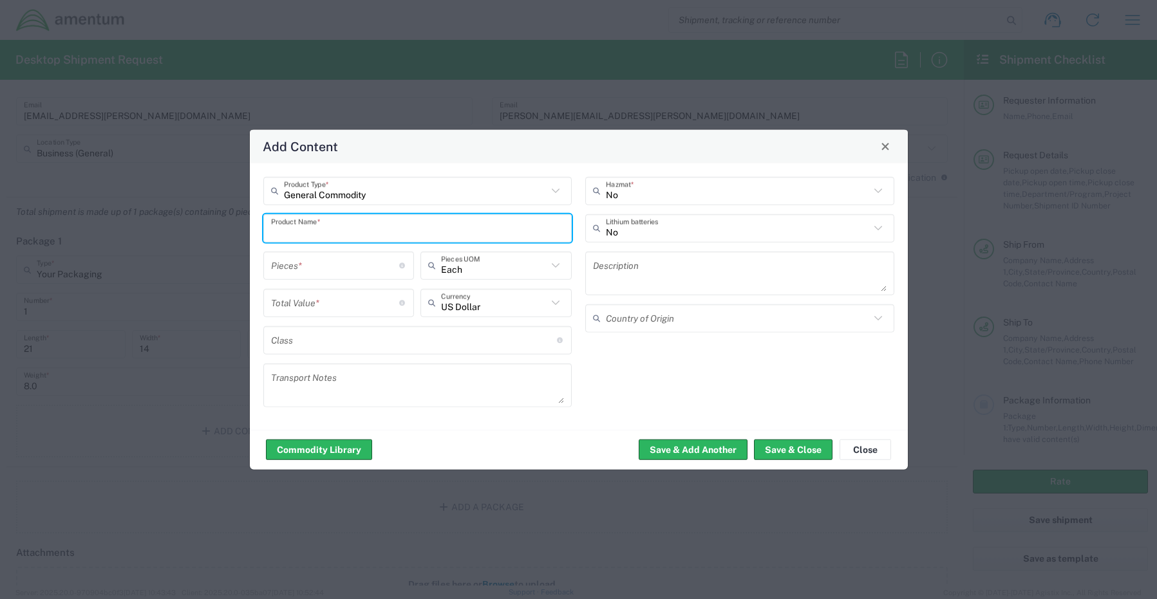
click at [306, 228] on input "text" at bounding box center [417, 228] width 293 height 23
paste input "Laptop: (Pro Max 16 -POWER 32GB) CORP026800/SN: 5T9F0B4 (RITM0250754)"
type input "Laptop: (Pro Max 16 -POWER 32GB) CORP026800/SN: 5T9F0B4 (RITM0250754)"
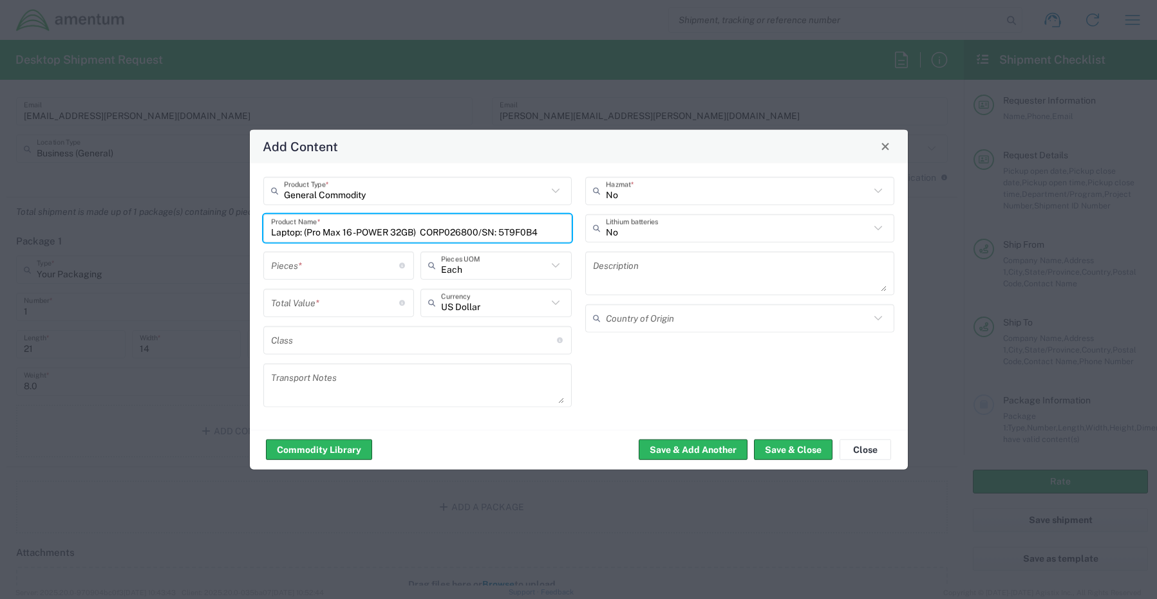
click at [310, 269] on input "number" at bounding box center [335, 265] width 129 height 23
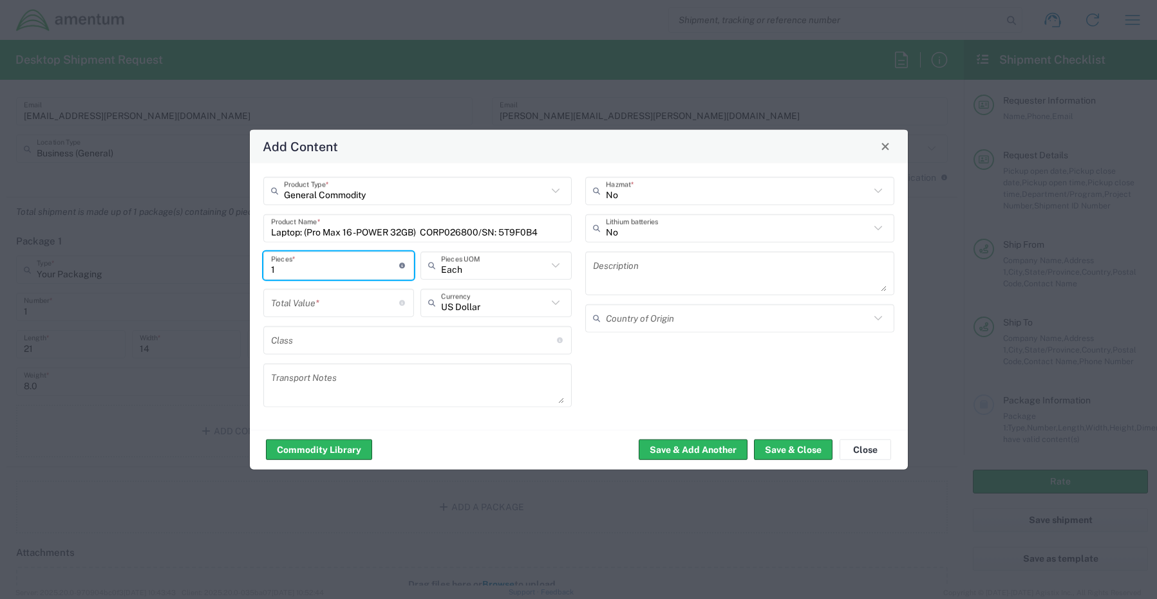
type input "1"
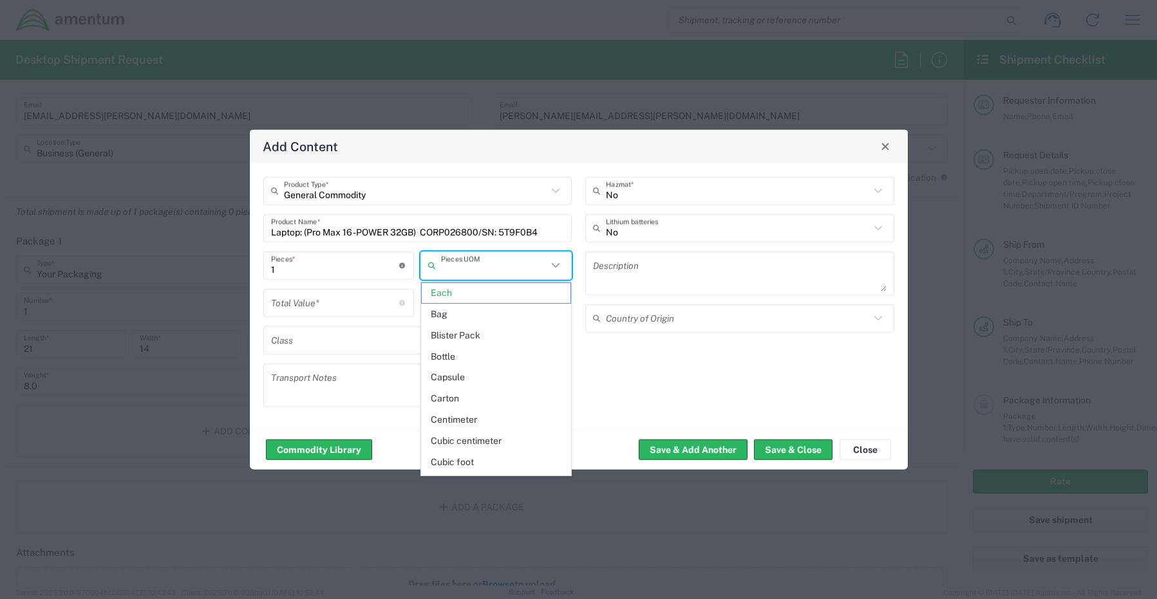
type input "Each"
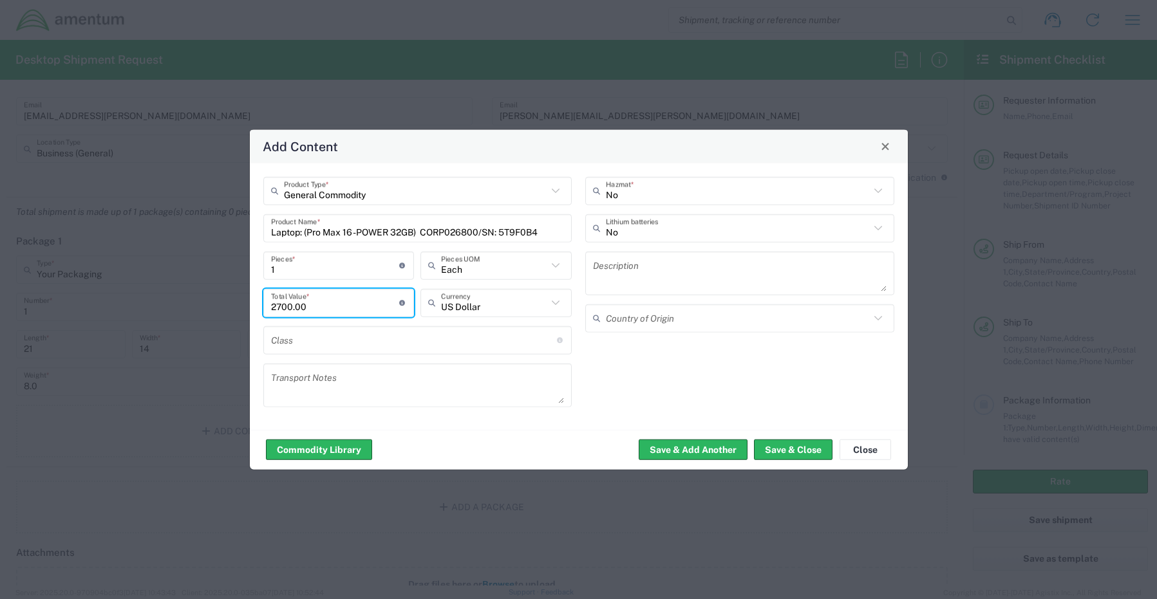
type input "2700.00"
click at [624, 222] on input "text" at bounding box center [738, 228] width 264 height 23
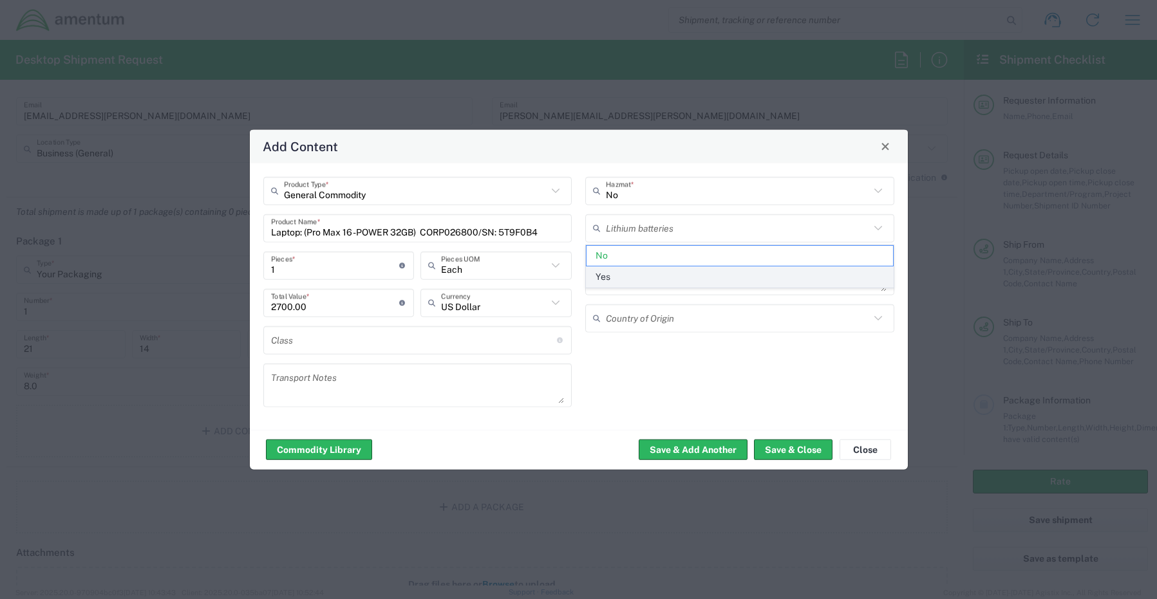
click at [625, 275] on span "Yes" at bounding box center [739, 277] width 306 height 20
type input "Yes"
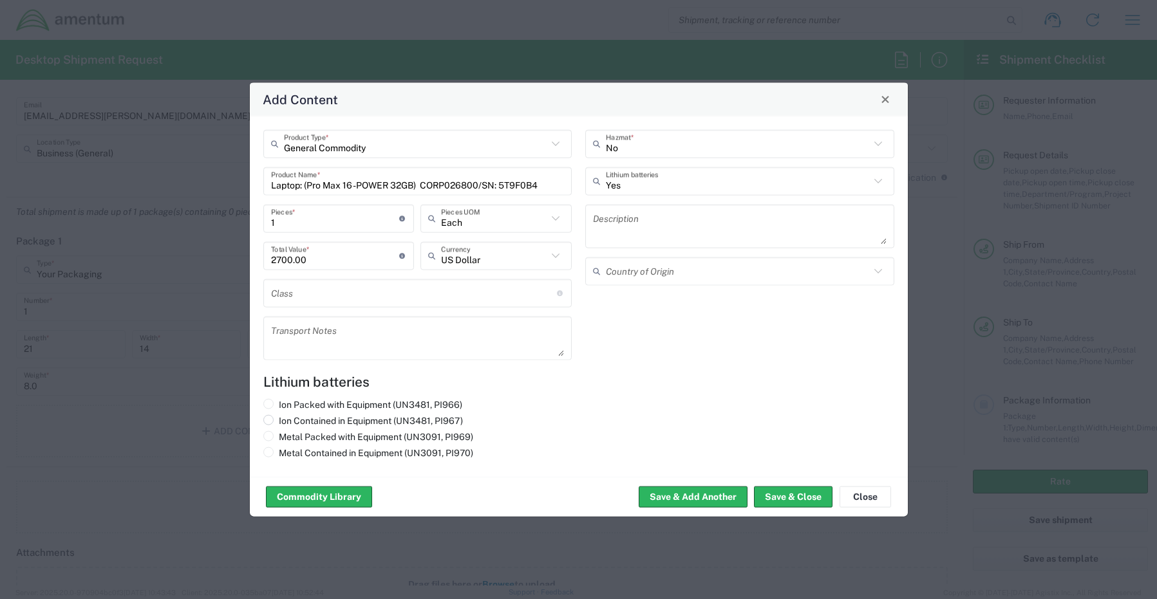
click at [292, 425] on label "Ion Contained in Equipment (UN3481, PI967)" at bounding box center [363, 420] width 200 height 12
click at [287, 423] on input "Ion Contained in Equipment (UN3481, PI967)" at bounding box center [283, 418] width 8 height 8
radio input "true"
click at [786, 494] on button "Save & Close" at bounding box center [793, 497] width 79 height 21
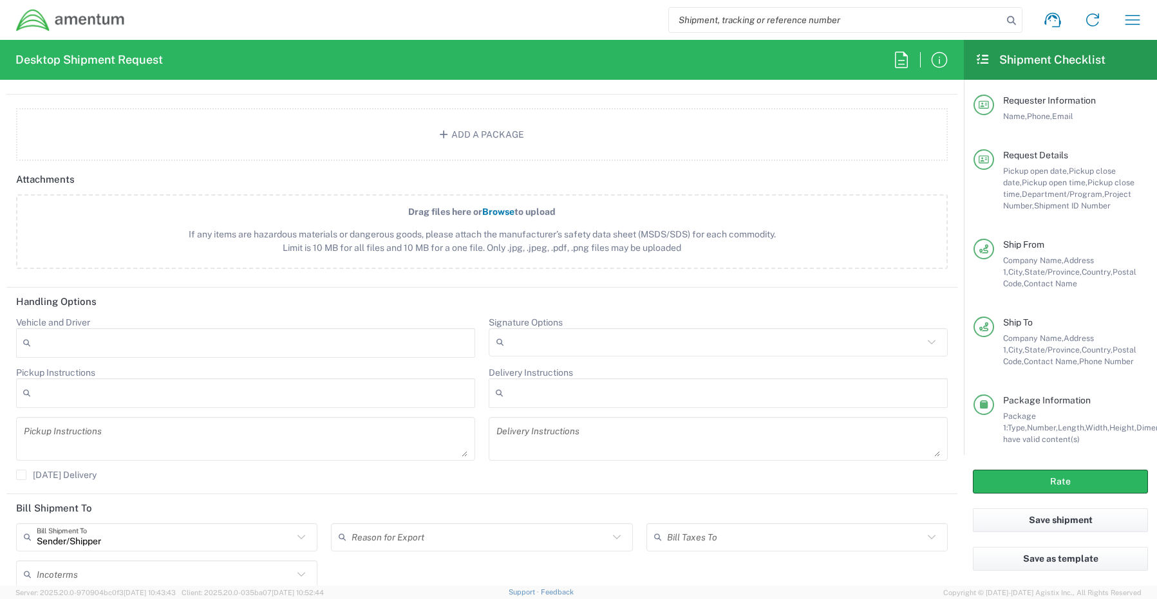
scroll to position [1416, 0]
click at [511, 340] on input "Signature Options" at bounding box center [716, 340] width 414 height 21
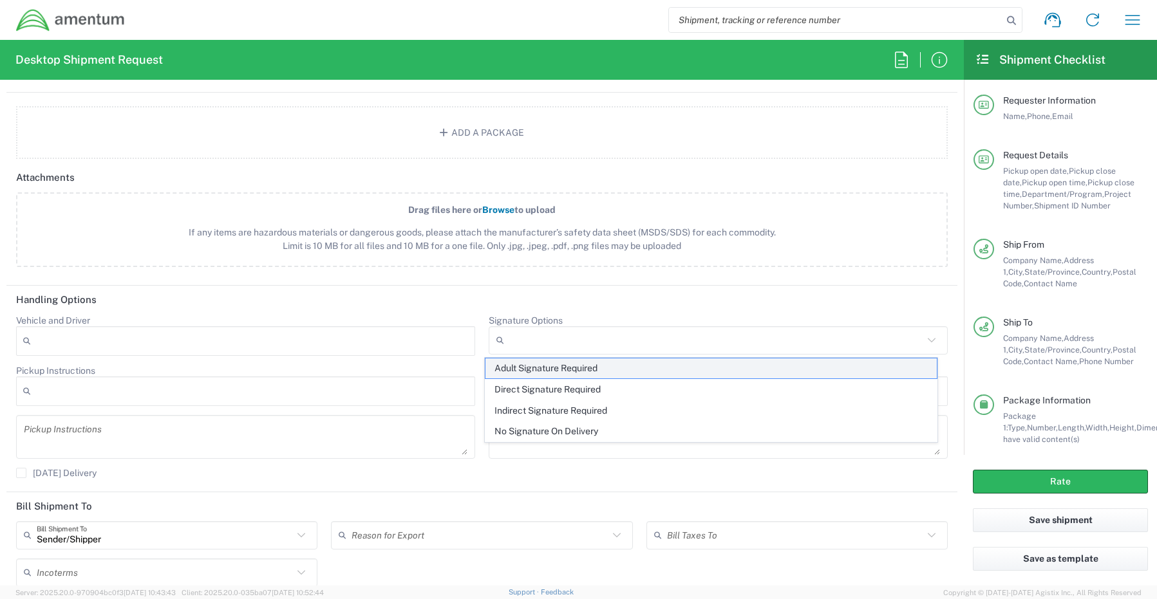
click at [512, 371] on span "Adult Signature Required" at bounding box center [711, 368] width 452 height 20
type input "Adult Signature Required"
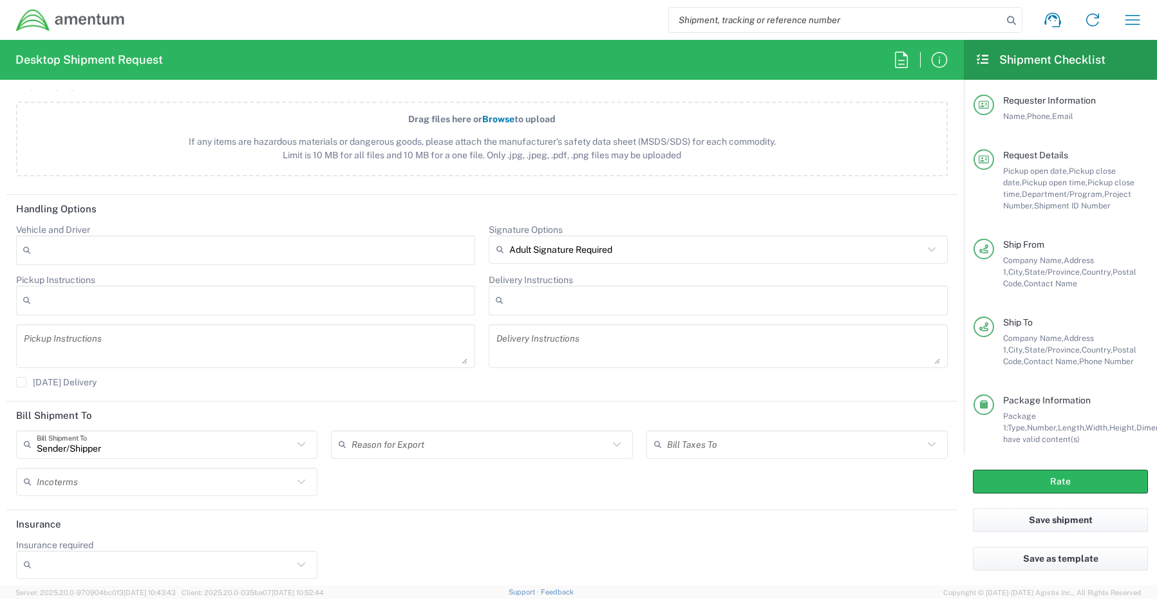
scroll to position [1514, 0]
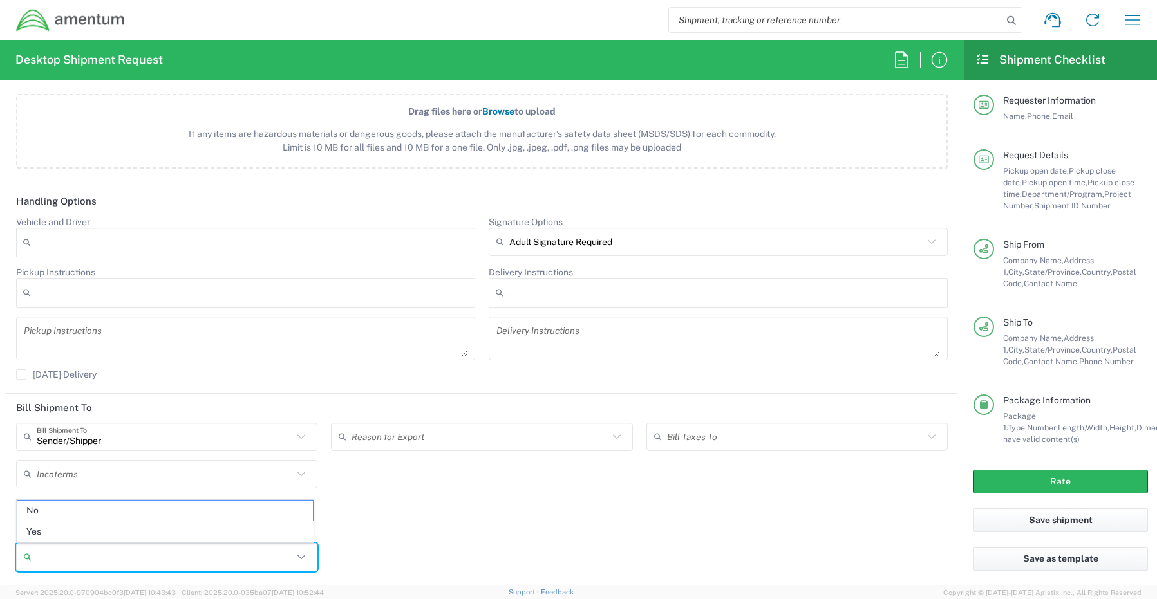
drag, startPoint x: 66, startPoint y: 552, endPoint x: 63, endPoint y: 557, distance: 6.6
click at [66, 552] on input "Insurance required" at bounding box center [165, 557] width 256 height 21
drag, startPoint x: 55, startPoint y: 533, endPoint x: 158, endPoint y: 538, distance: 102.5
click at [58, 533] on span "Yes" at bounding box center [164, 532] width 295 height 20
type input "Yes"
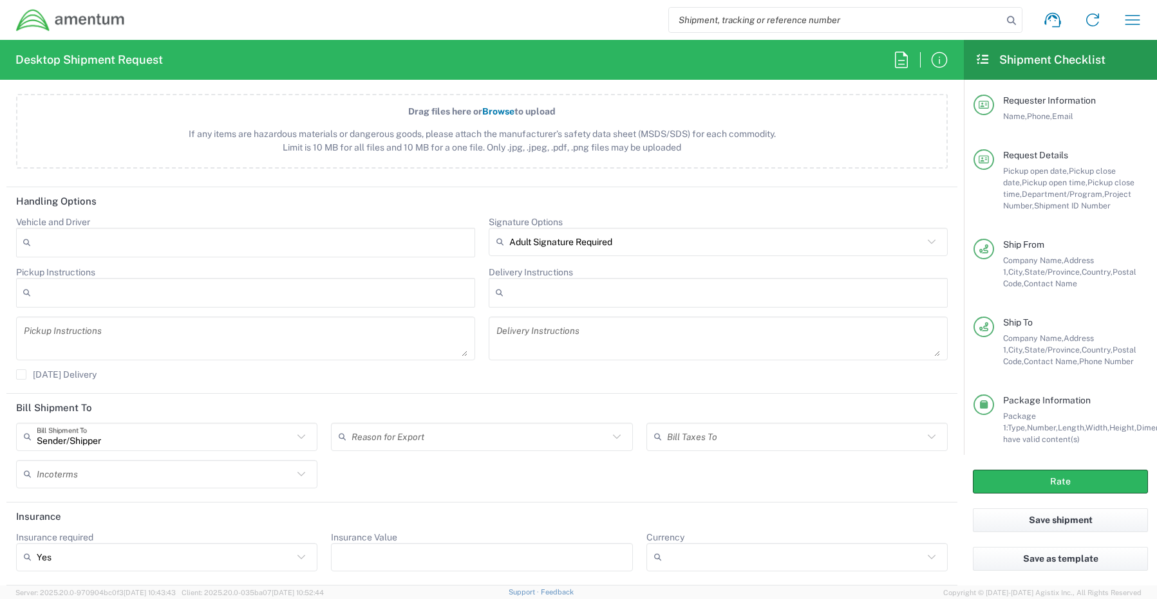
click at [354, 558] on input "Insurance Value" at bounding box center [482, 557] width 286 height 21
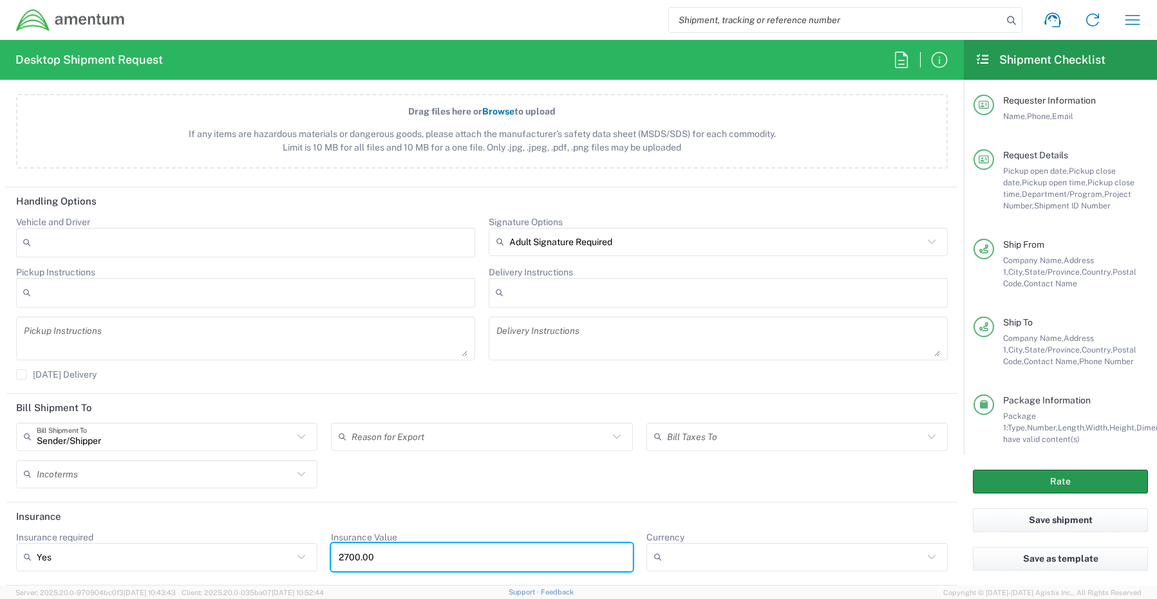
type input "2700.00"
click at [1039, 479] on button "Rate" at bounding box center [1060, 482] width 175 height 24
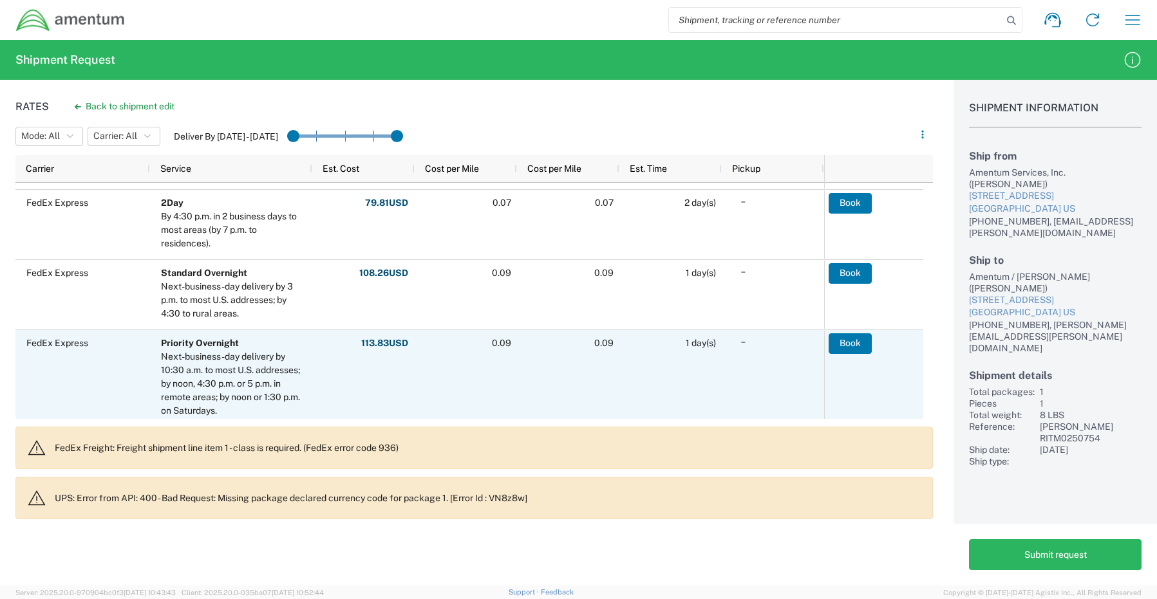
scroll to position [129, 0]
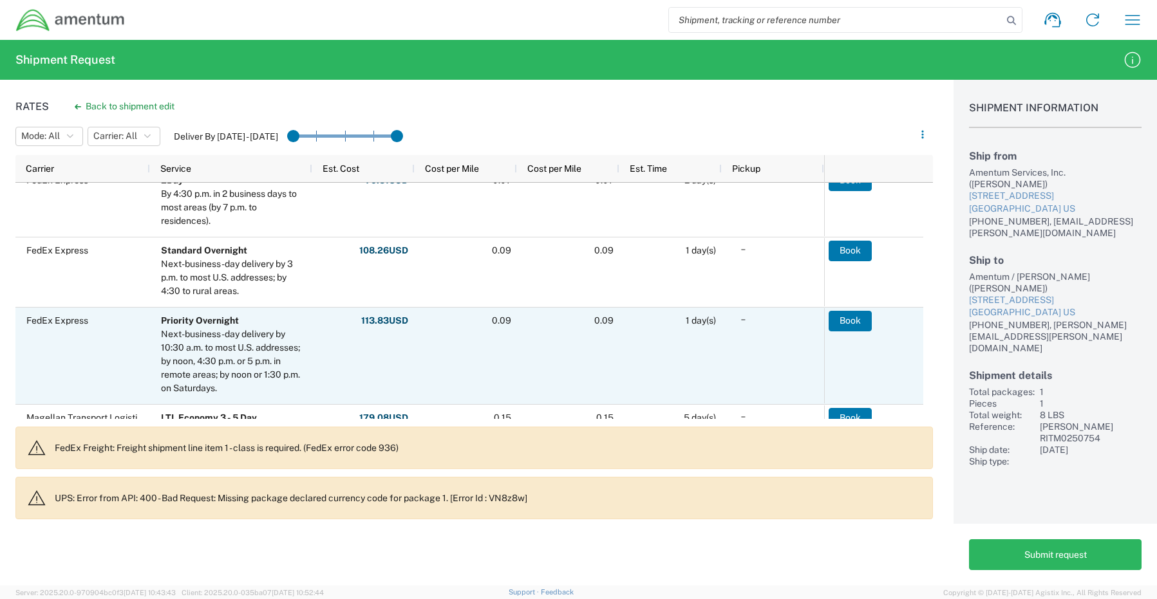
click at [107, 348] on div "FedEx Express" at bounding box center [82, 356] width 135 height 97
click at [842, 315] on button "Book" at bounding box center [849, 321] width 43 height 21
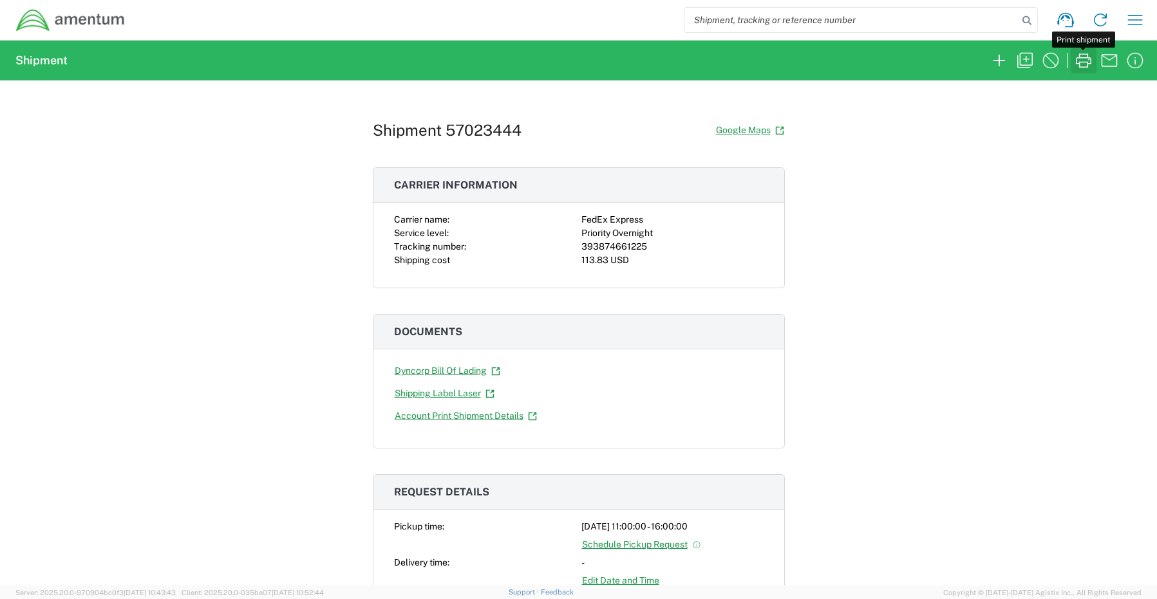
click at [1083, 61] on icon "button" at bounding box center [1083, 60] width 21 height 21
click at [994, 57] on icon "button" at bounding box center [999, 60] width 21 height 21
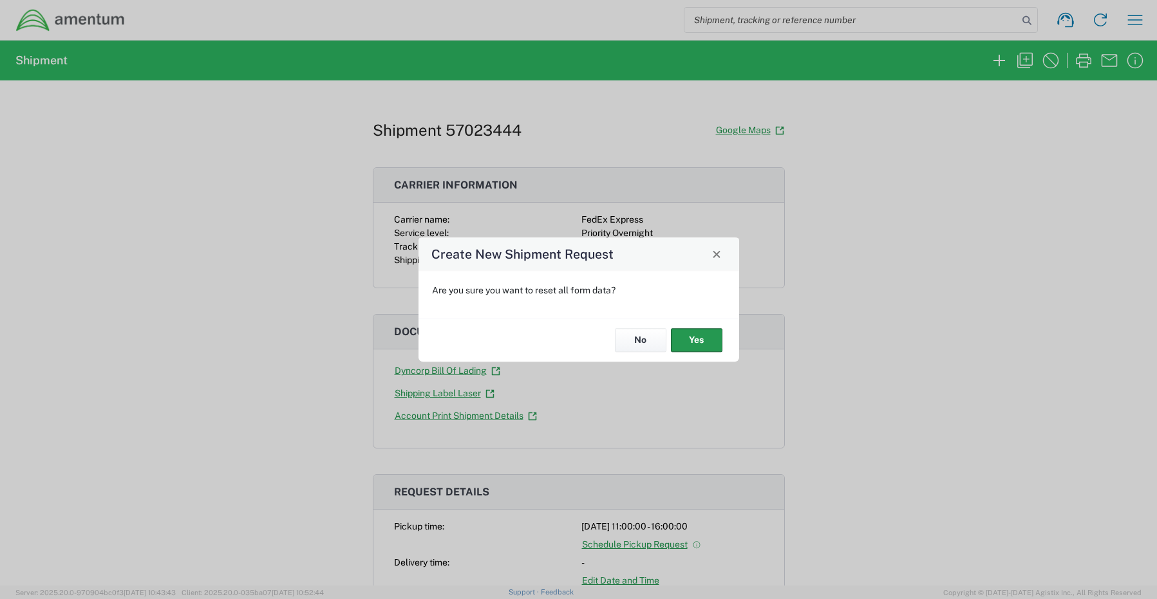
click at [695, 347] on button "Yes" at bounding box center [696, 341] width 51 height 24
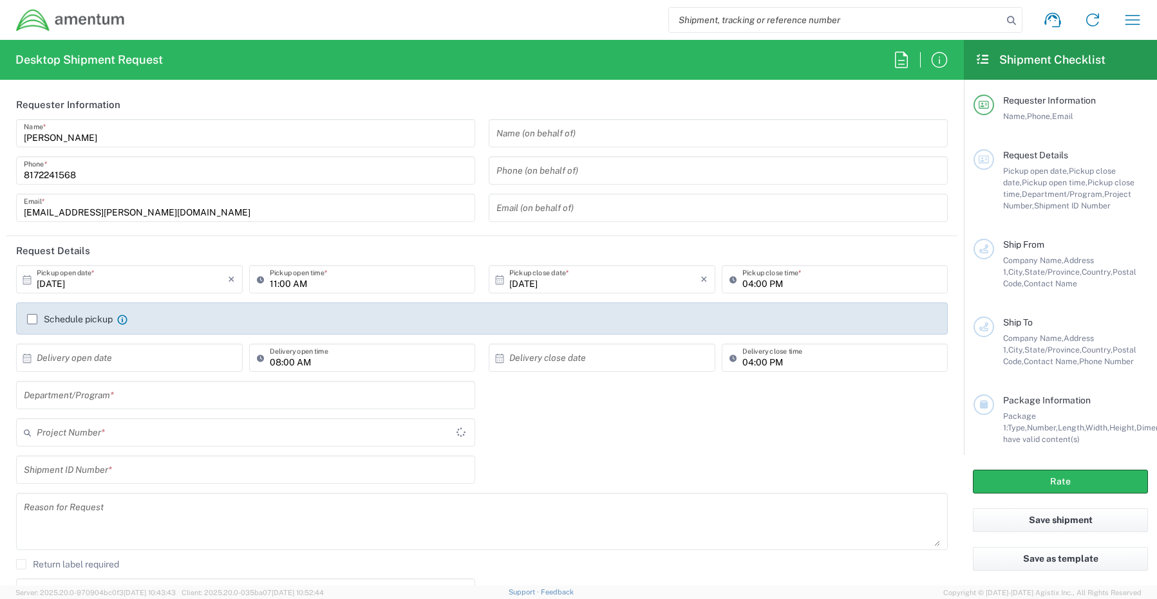
type input "CORP"
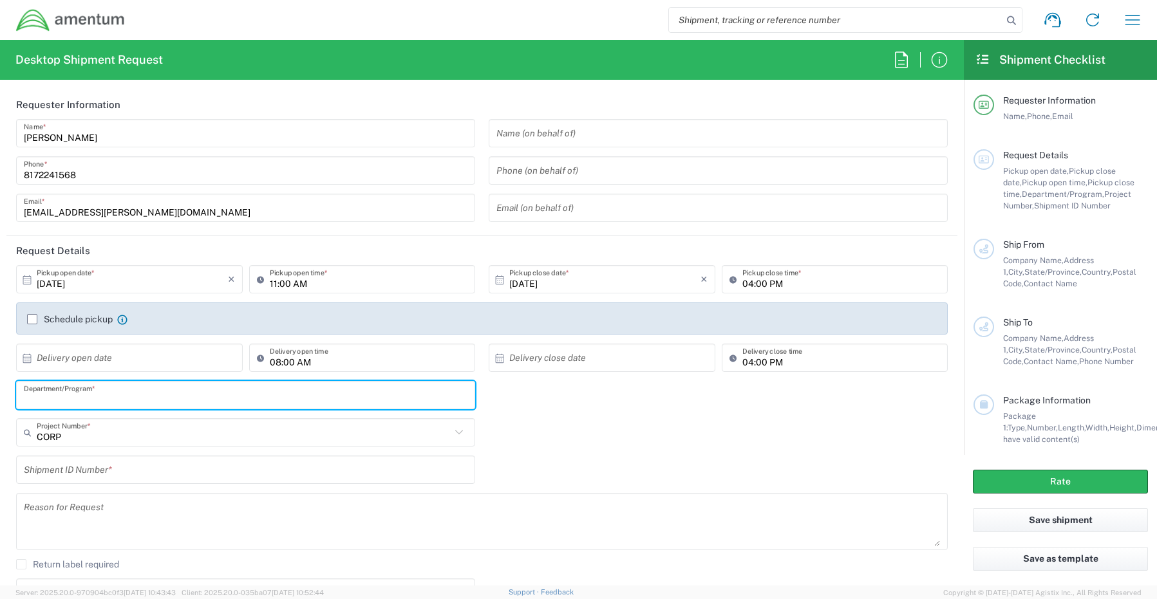
click at [60, 394] on input "text" at bounding box center [245, 395] width 443 height 23
paste input "[PERSON_NAME]"
type input "[PERSON_NAME]"
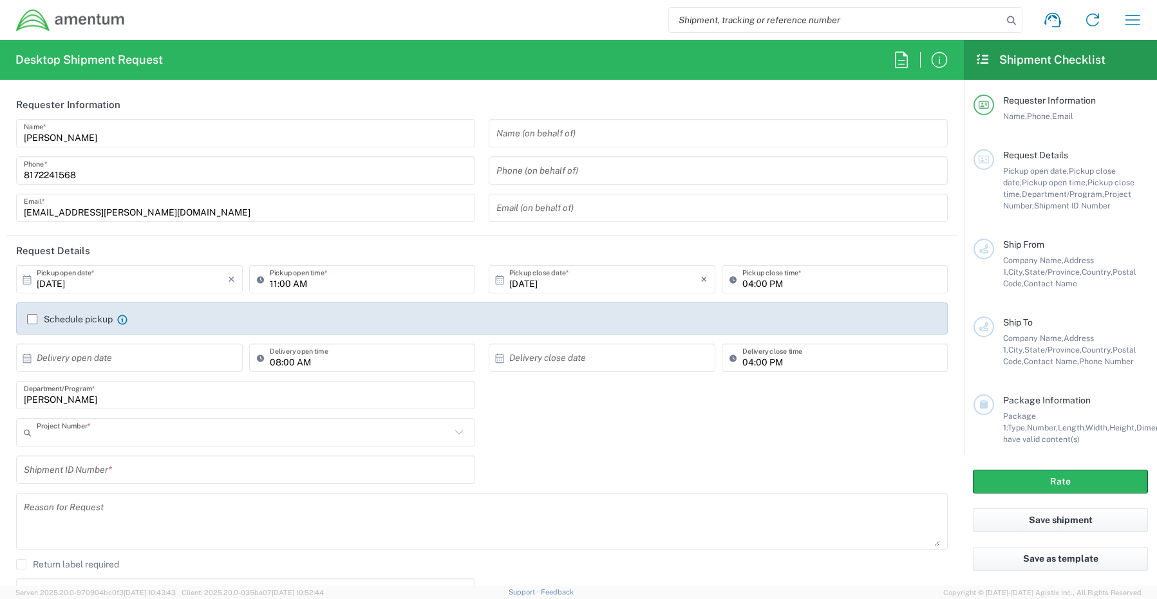
click at [51, 426] on input "text" at bounding box center [244, 433] width 414 height 23
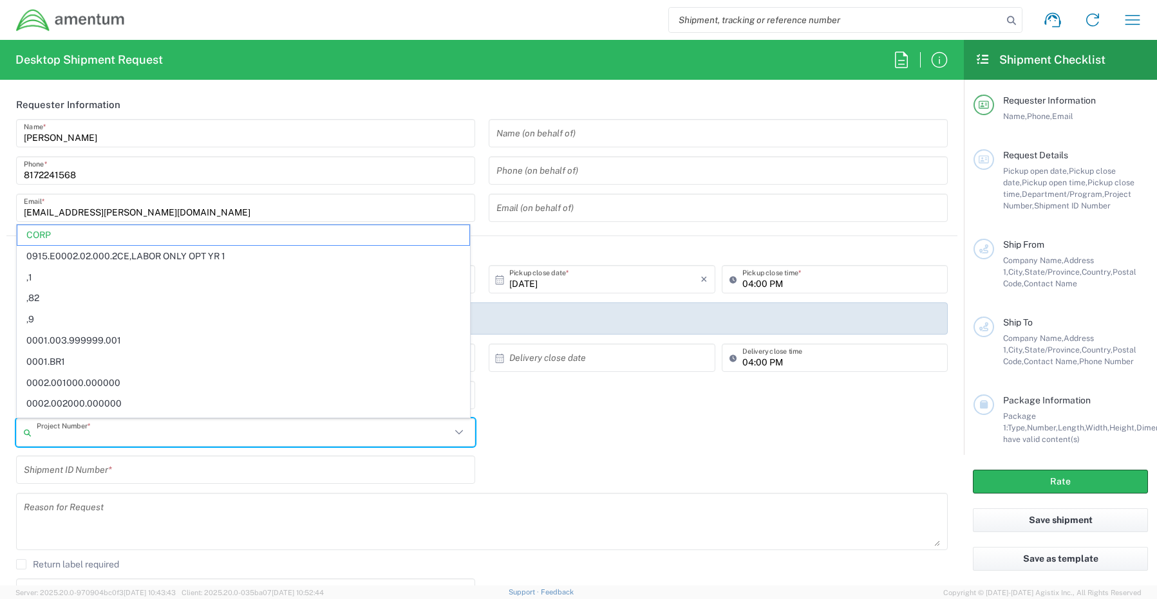
paste input "4732.C0.03SZ.12090500.900E0120"
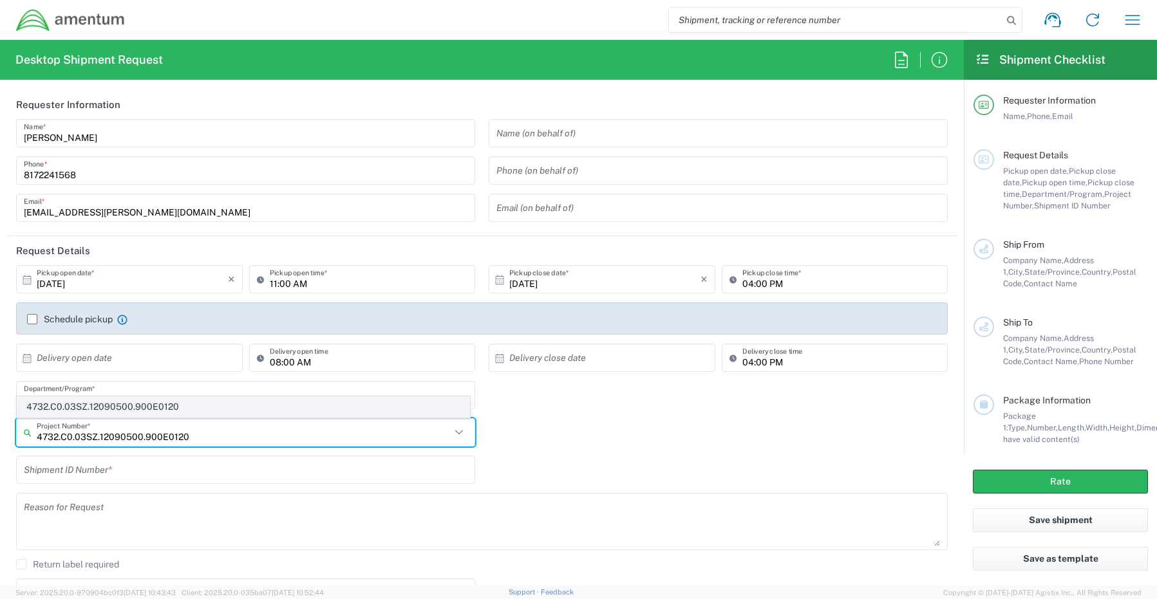
type input "4732.C0.03SZ.12090500.900E0120"
click at [58, 405] on span "4732.C0.03SZ.12090500.900E0120" at bounding box center [243, 407] width 452 height 20
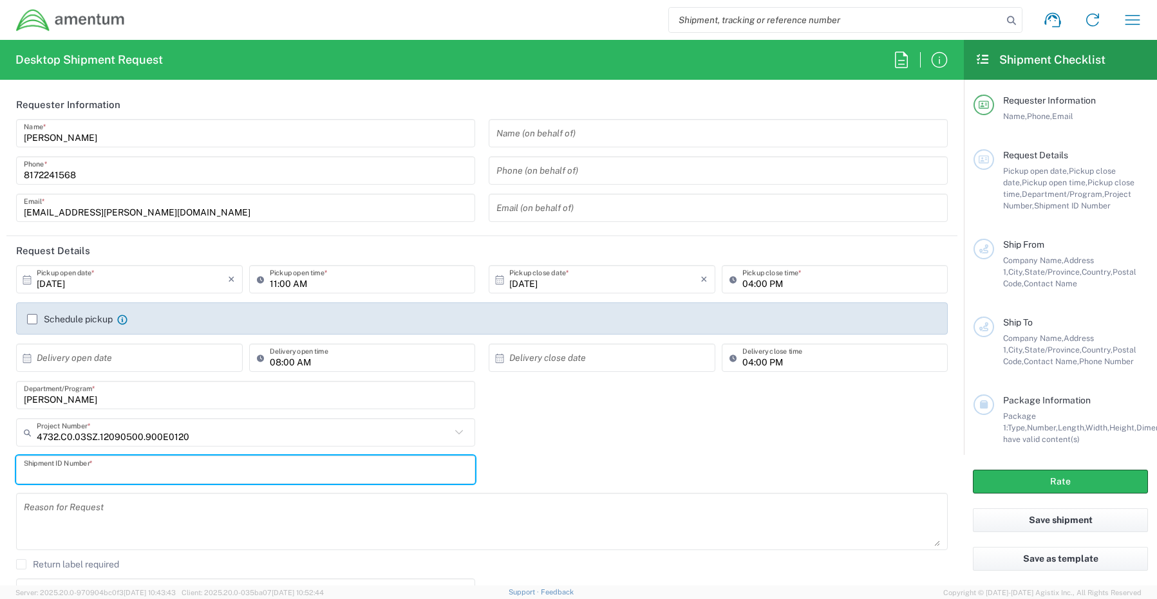
click at [76, 480] on input "text" at bounding box center [245, 470] width 443 height 23
paste input "[PERSON_NAME] Per:[PERSON_NAME]"
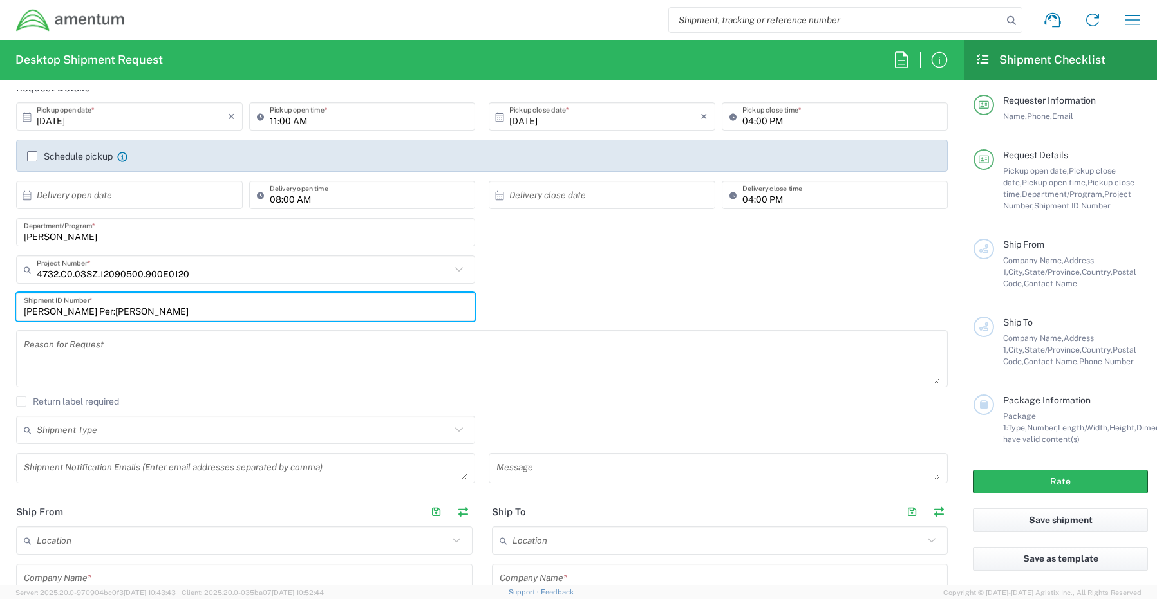
scroll to position [193, 0]
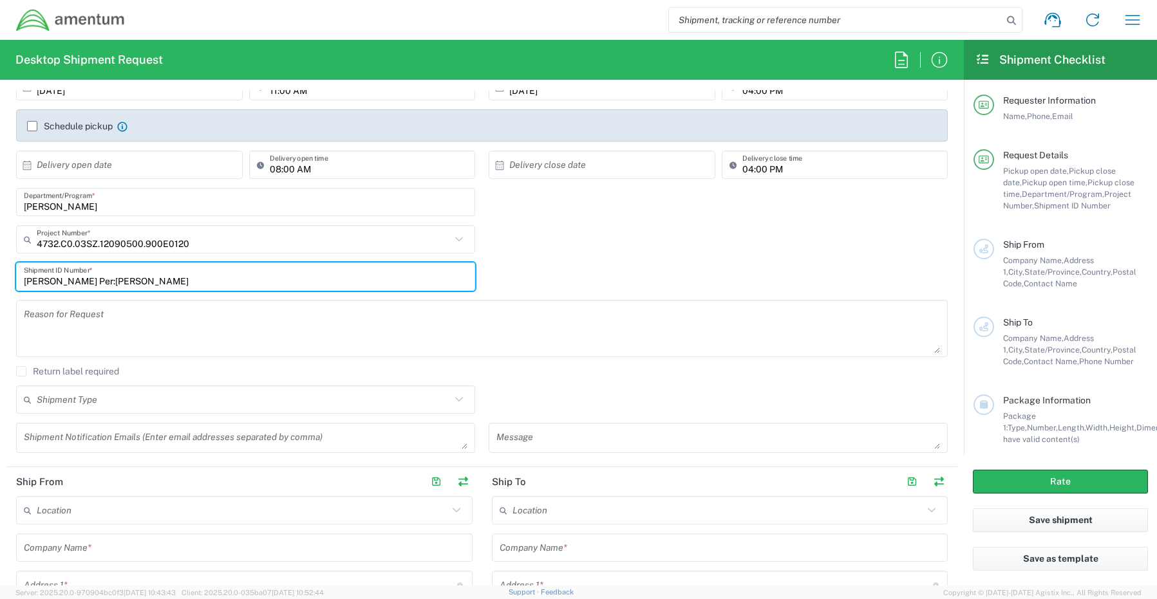
type input "[PERSON_NAME] Per:[PERSON_NAME]"
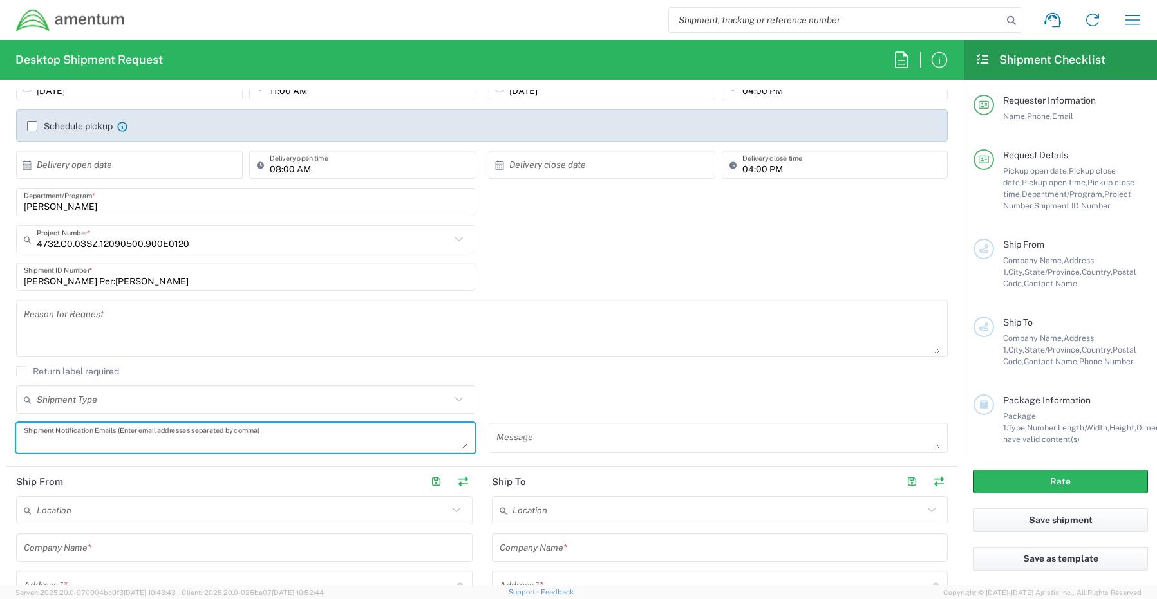
click at [52, 443] on textarea at bounding box center [245, 438] width 443 height 23
paste textarea "[PERSON_NAME][EMAIL_ADDRESS][PERSON_NAME][DOMAIN_NAME]"
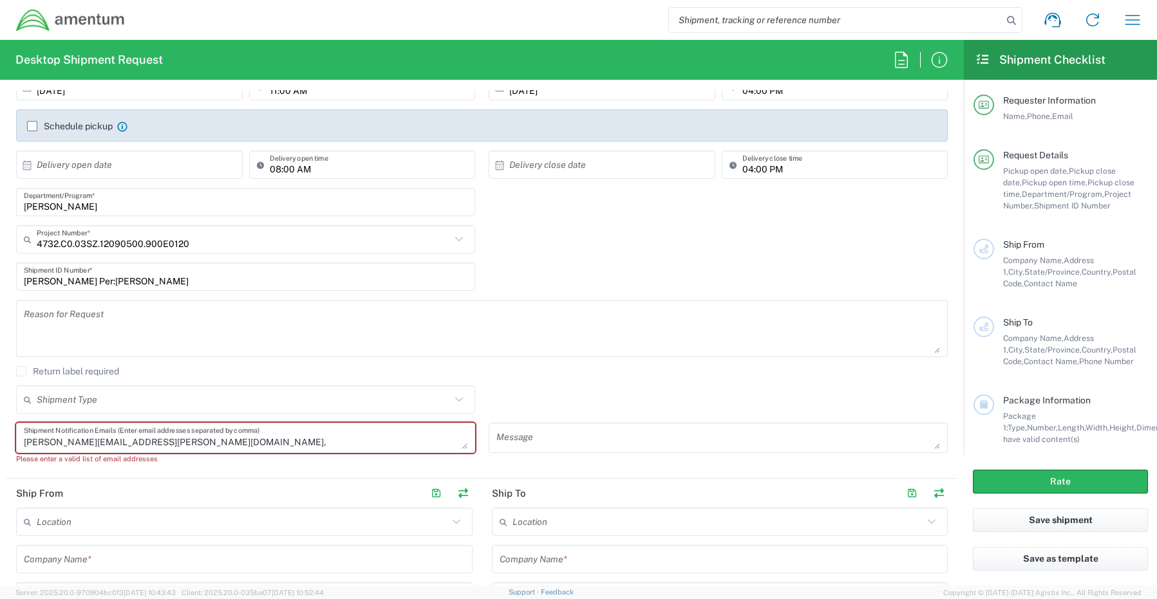
click at [169, 441] on textarea "[PERSON_NAME][EMAIL_ADDRESS][PERSON_NAME][DOMAIN_NAME]," at bounding box center [245, 438] width 443 height 23
paste textarea "[EMAIL_ADDRESS][DOMAIN_NAME]"
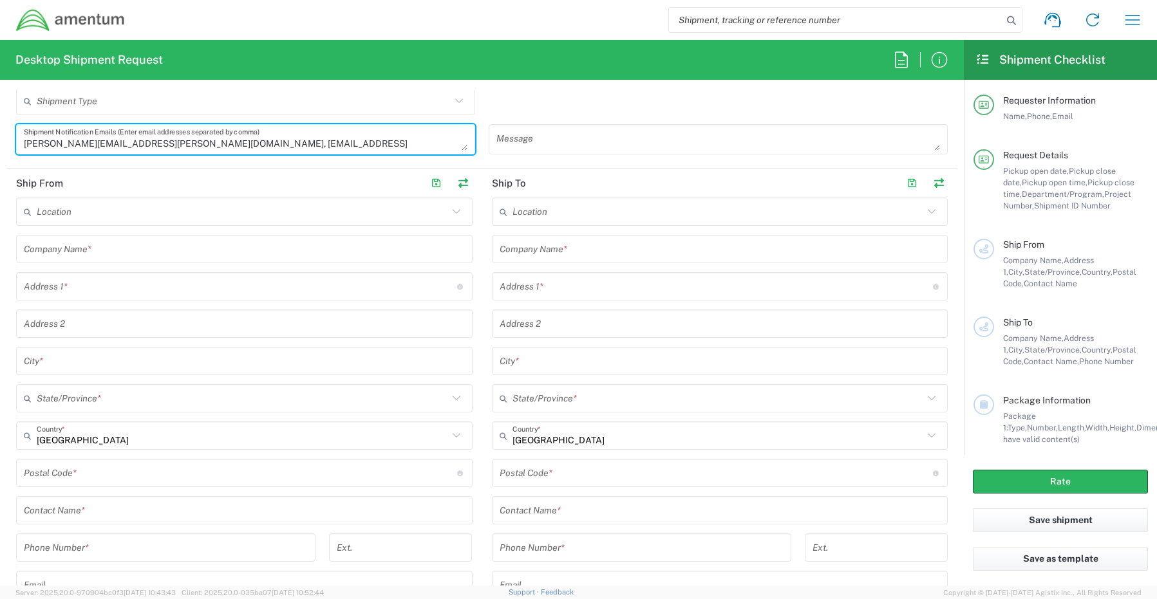
scroll to position [515, 0]
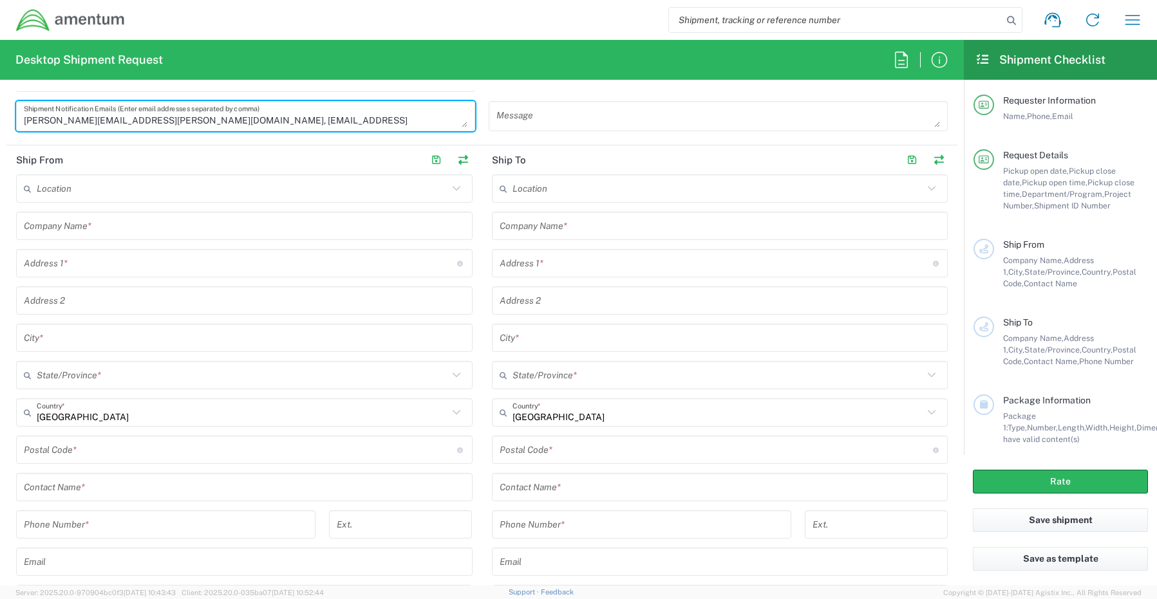
type textarea "[PERSON_NAME][EMAIL_ADDRESS][PERSON_NAME][DOMAIN_NAME], [EMAIL_ADDRESS][DOMAIN_…"
click at [57, 490] on input "text" at bounding box center [244, 487] width 441 height 23
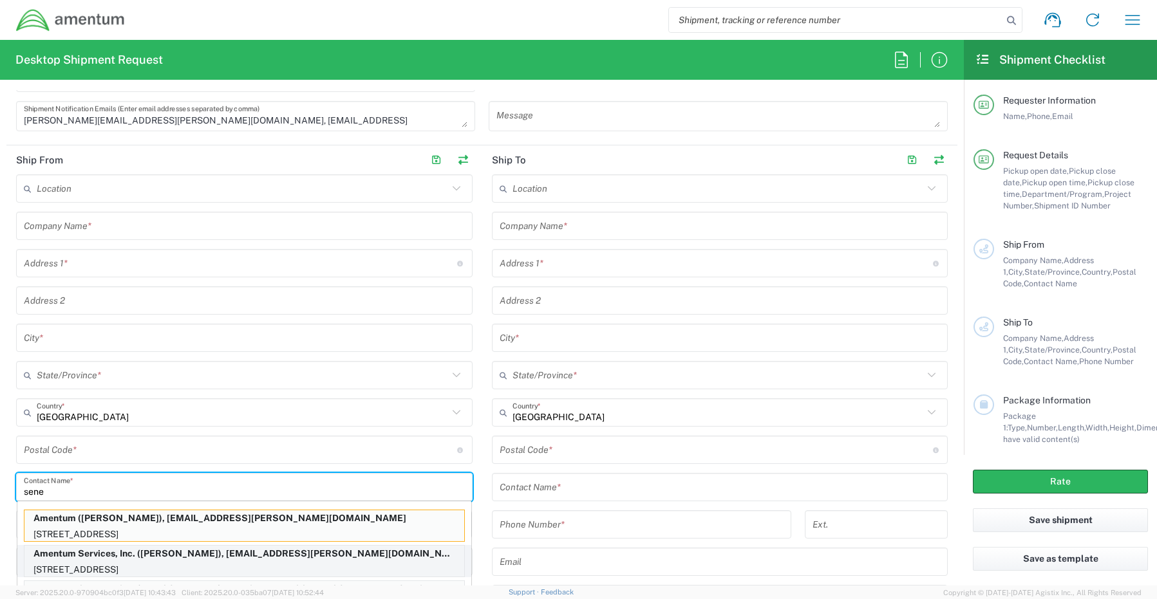
type input "sene"
click at [79, 566] on p "[STREET_ADDRESS]" at bounding box center [244, 570] width 440 height 16
type input "Amentum Services, Inc."
type input "[STREET_ADDRESS]"
type input "[GEOGRAPHIC_DATA]"
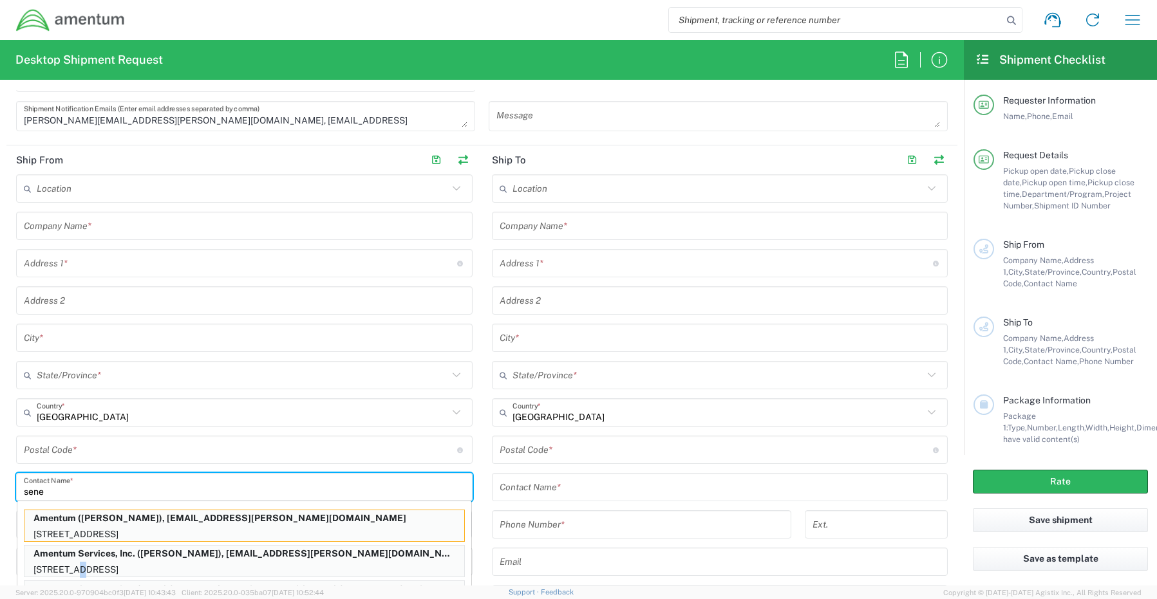
type input "[US_STATE]"
type input "76177"
type input "[PERSON_NAME]"
type input "[PHONE_NUMBER]"
type input "[EMAIL_ADDRESS][PERSON_NAME][DOMAIN_NAME]"
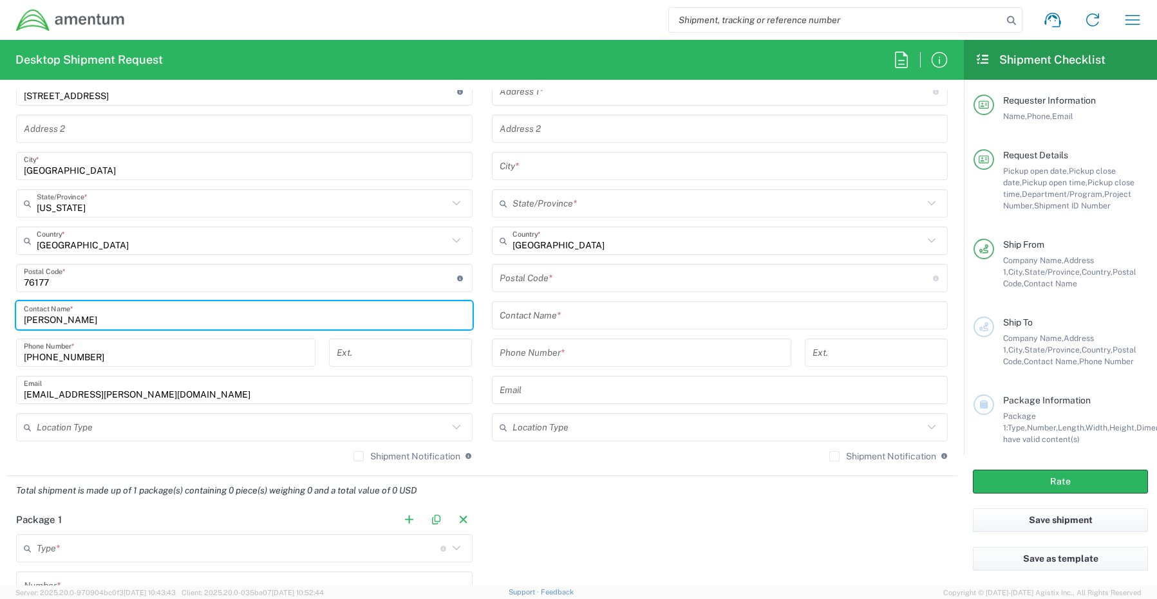
scroll to position [708, 0]
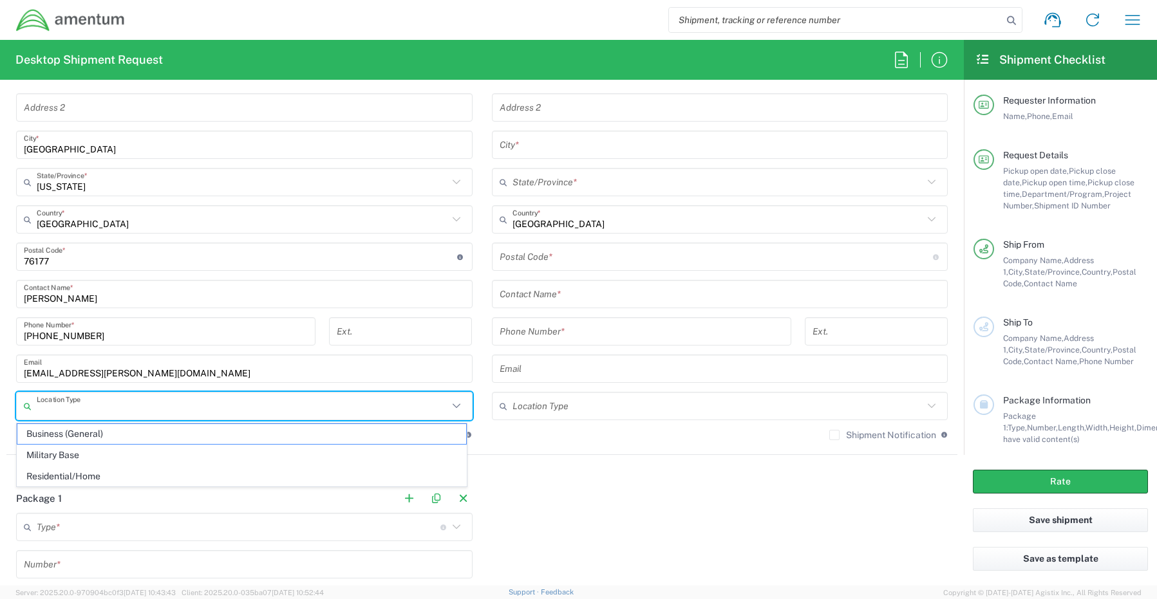
click at [52, 414] on input "text" at bounding box center [242, 406] width 411 height 23
drag, startPoint x: 55, startPoint y: 433, endPoint x: 63, endPoint y: 430, distance: 9.0
click at [53, 431] on span "Business (General)" at bounding box center [241, 434] width 449 height 20
type input "Business (General)"
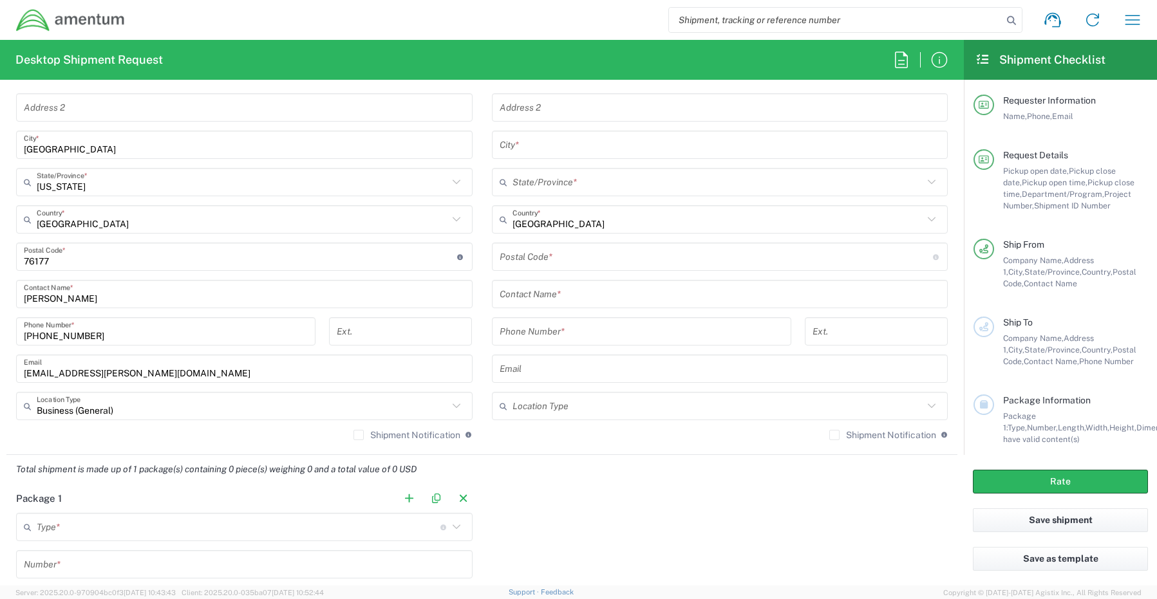
click at [359, 434] on label "Shipment Notification" at bounding box center [406, 435] width 107 height 10
click at [358, 435] on input "Shipment Notification" at bounding box center [358, 435] width 0 height 0
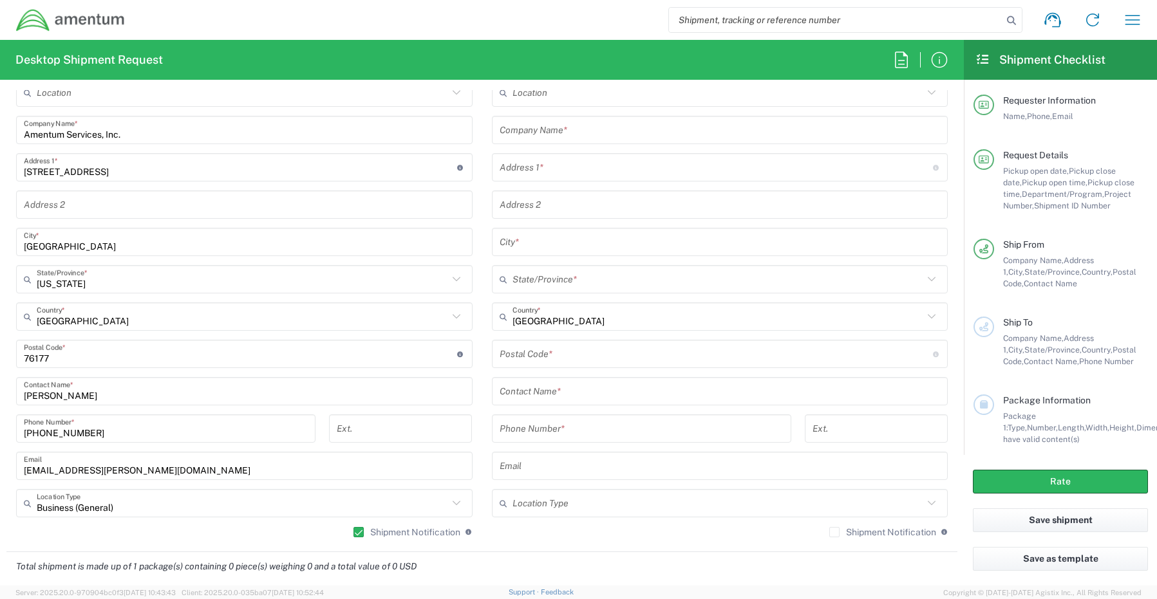
scroll to position [579, 0]
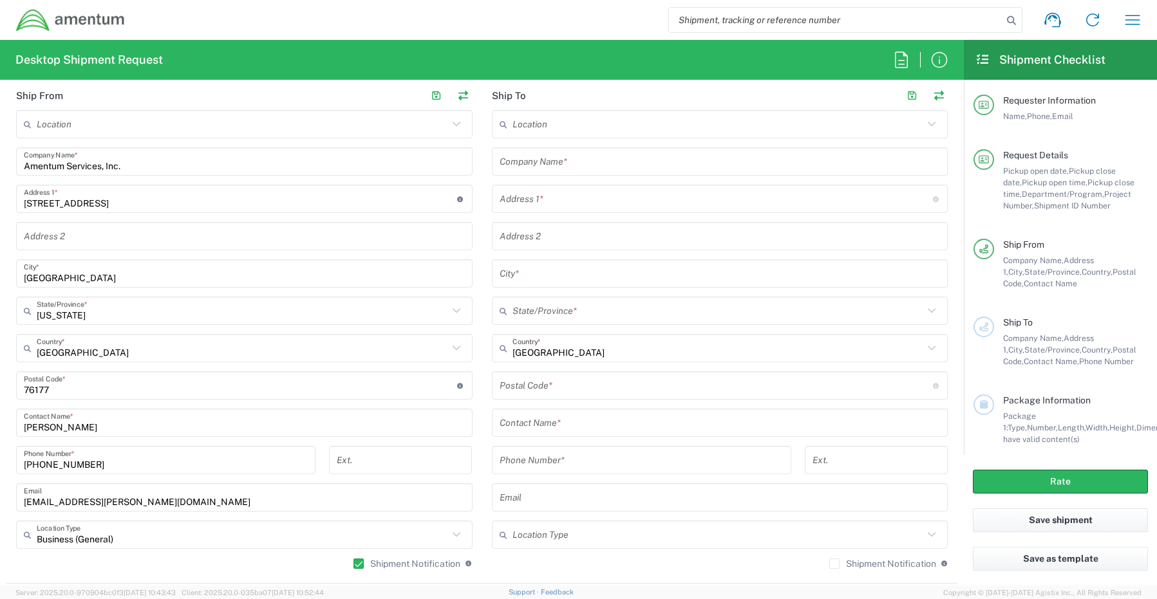
click at [554, 170] on input "text" at bounding box center [719, 162] width 441 height 23
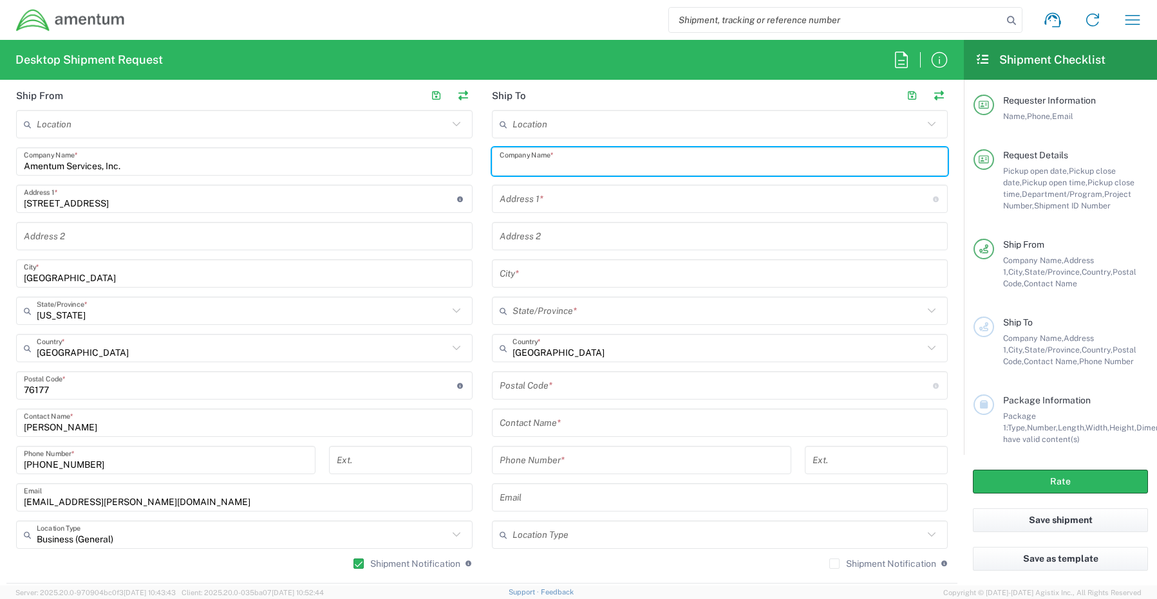
click at [546, 429] on input "text" at bounding box center [719, 423] width 441 height 23
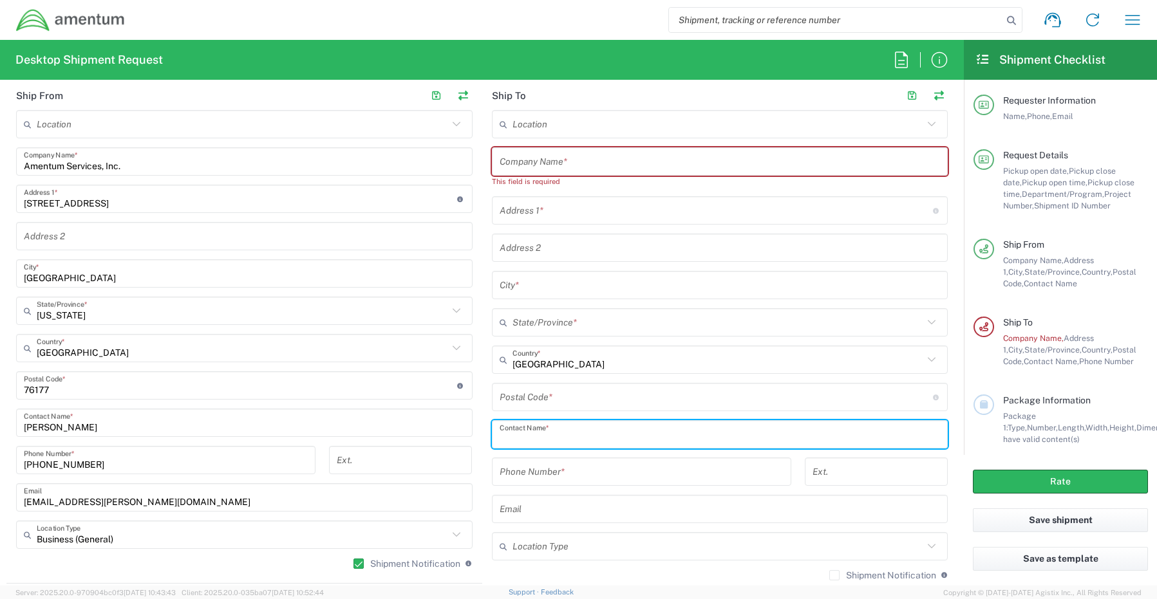
paste input "Amentum"
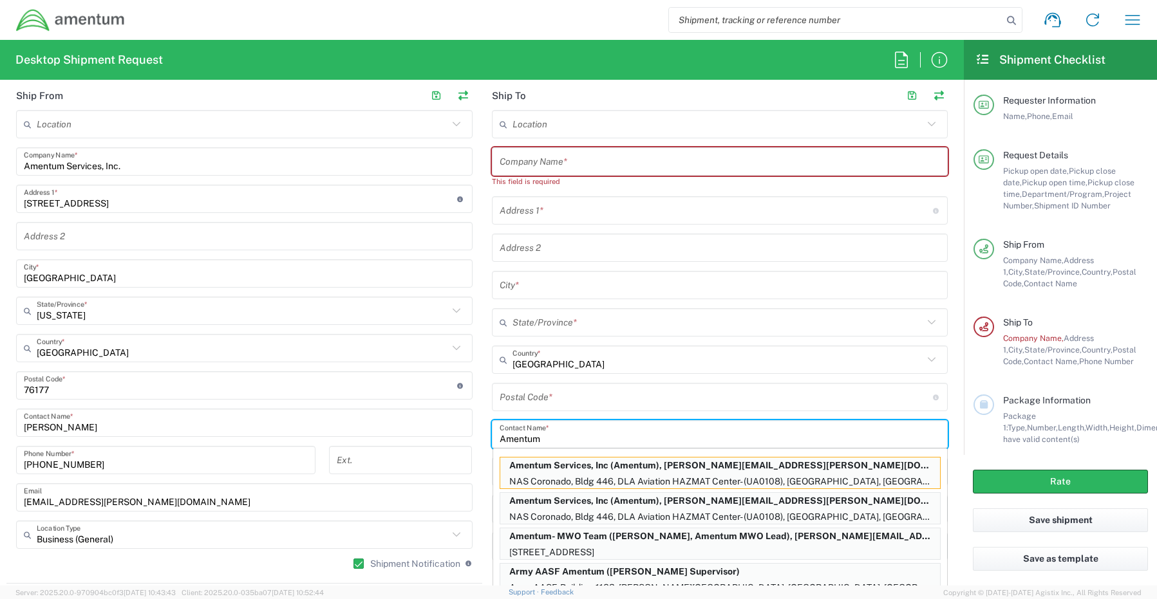
type input "Amentum"
drag, startPoint x: 529, startPoint y: 146, endPoint x: 528, endPoint y: 161, distance: 14.8
click at [528, 150] on div "Location [PHONE_NUMBER] [PHONE_NUMBER] [PHONE_NUMBER] [PHONE_NUMBER] [PHONE_NUM…" at bounding box center [720, 350] width 456 height 480
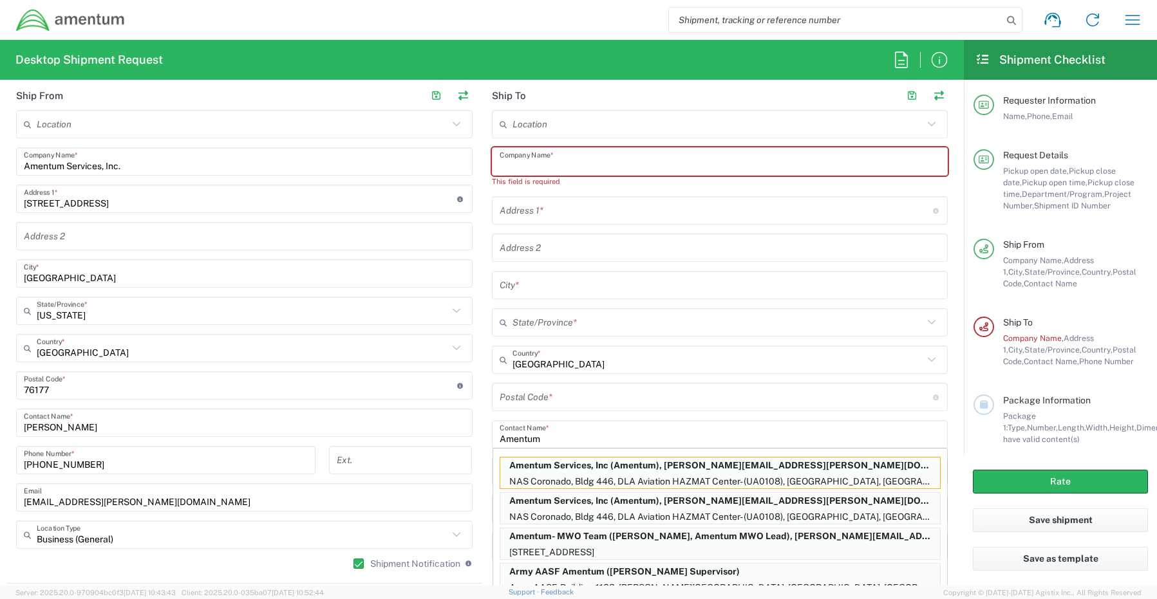
click at [531, 164] on input "text" at bounding box center [719, 162] width 441 height 23
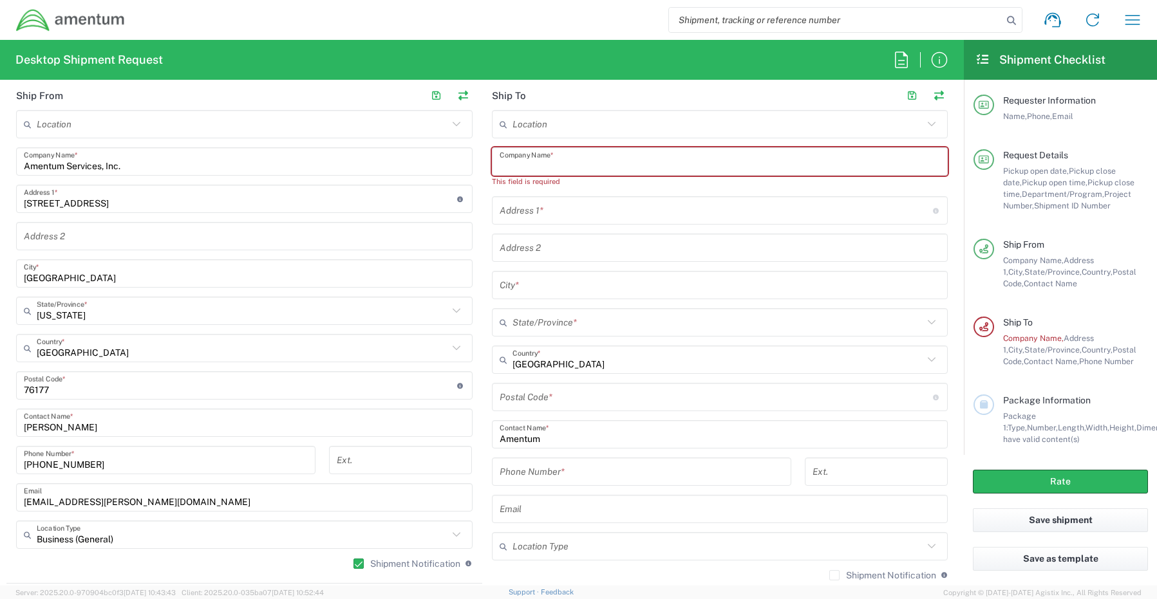
paste input "Amentum"
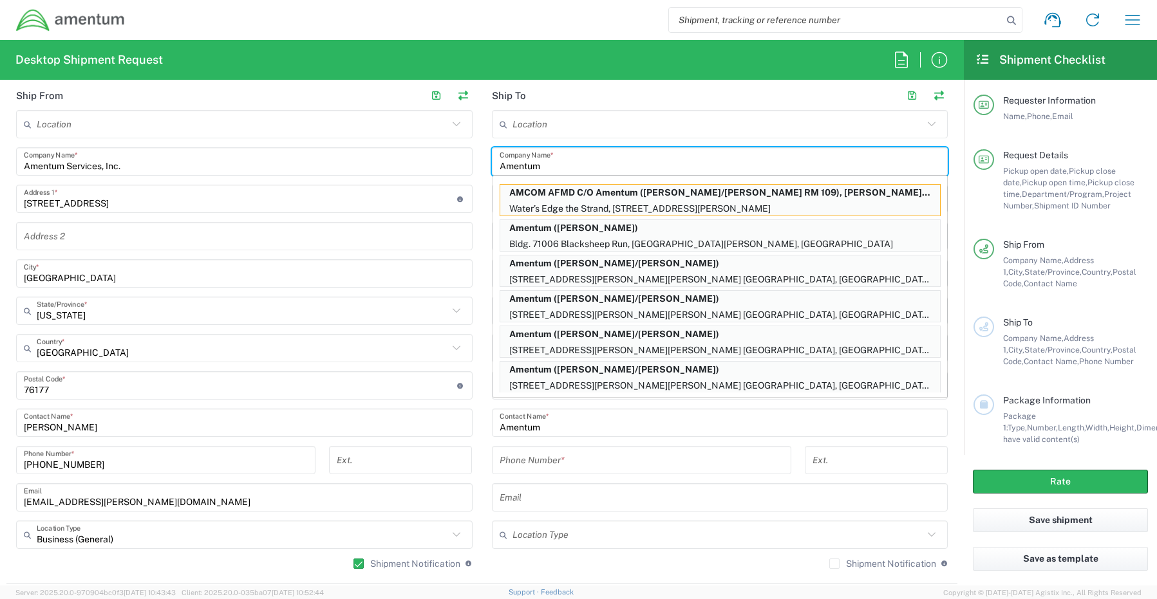
type input "Amentum"
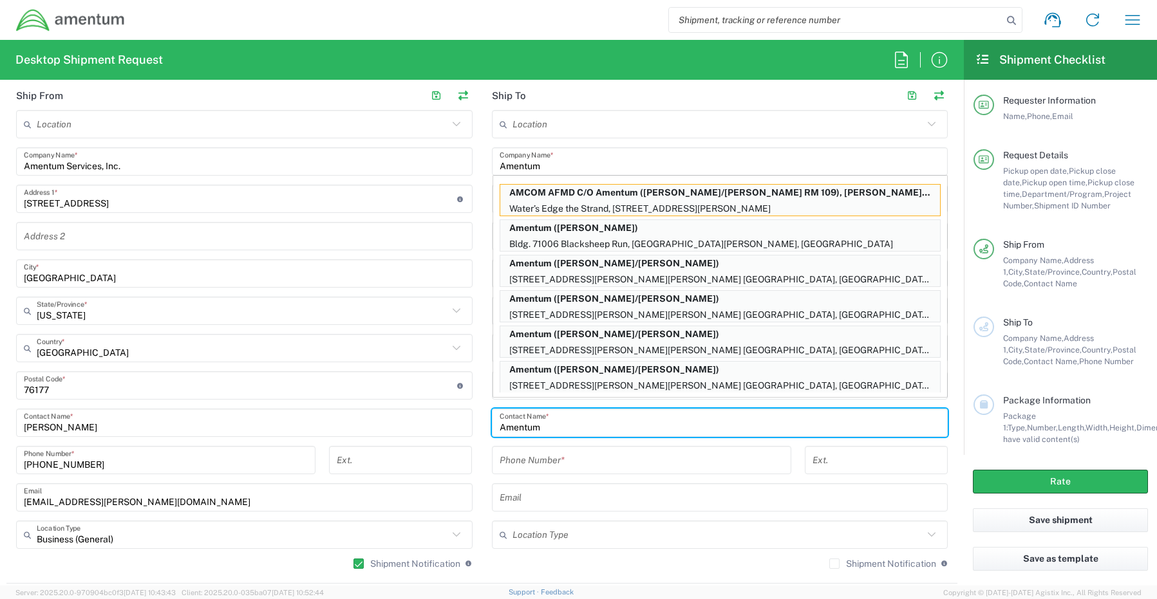
click at [543, 433] on input "Amentum" at bounding box center [719, 423] width 441 height 23
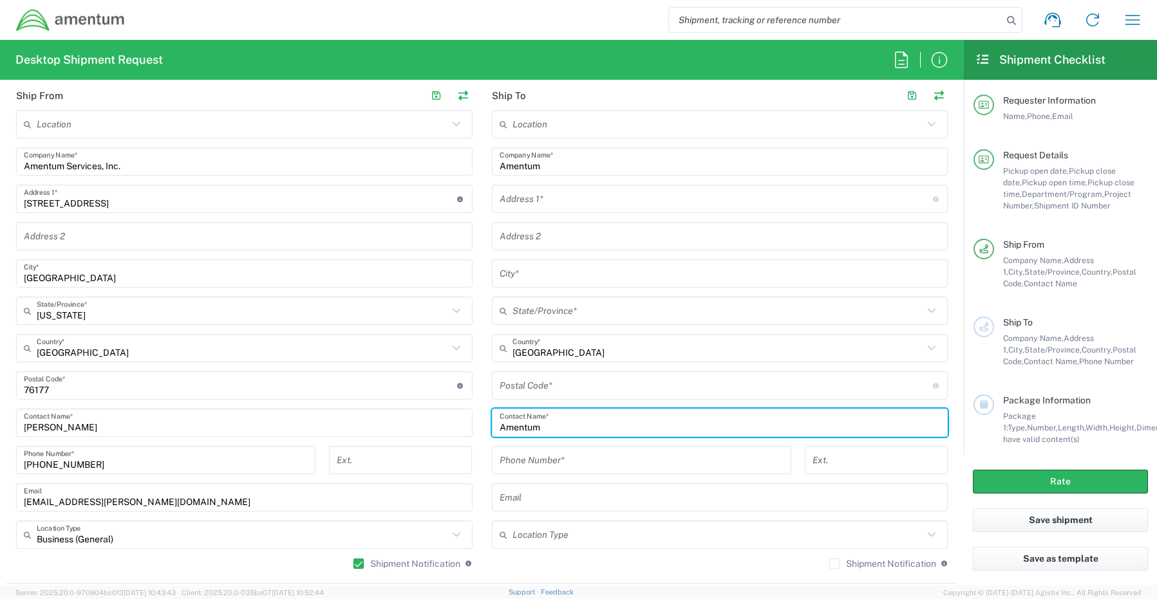
drag, startPoint x: 538, startPoint y: 425, endPoint x: 456, endPoint y: 419, distance: 82.6
click at [458, 420] on div "Ship From Location [PHONE_NUMBER] [PHONE_NUMBER] [PHONE_NUMBER] [PHONE_NUMBER] …" at bounding box center [481, 332] width 951 height 503
paste input "ttn: [PERSON_NAME]"
type input "Attn: [PERSON_NAME]"
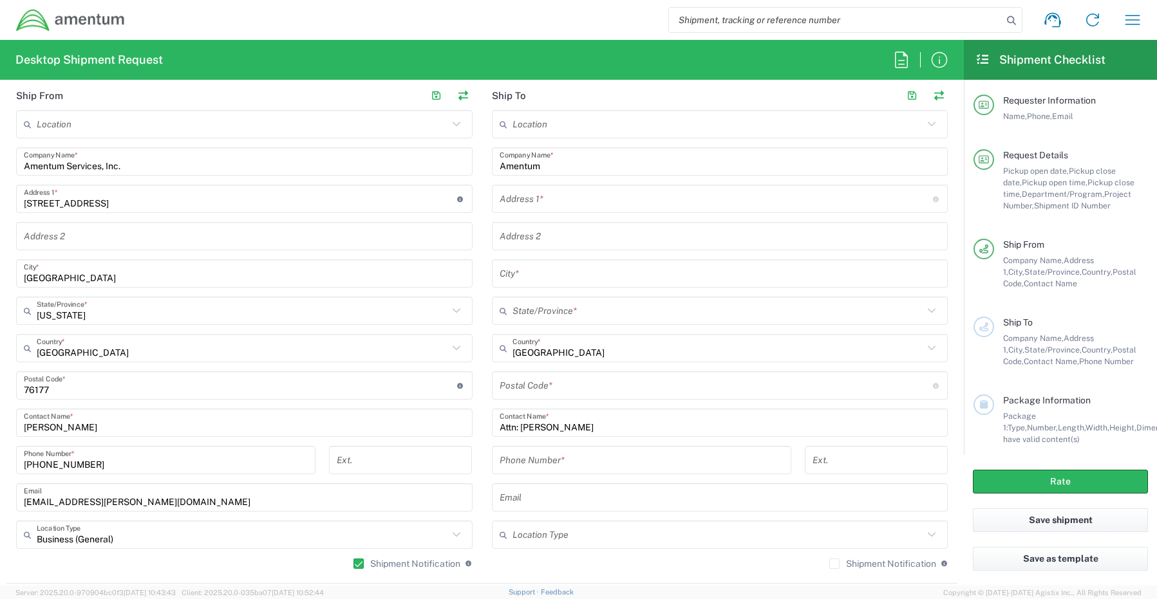
click at [508, 198] on input "text" at bounding box center [715, 199] width 433 height 23
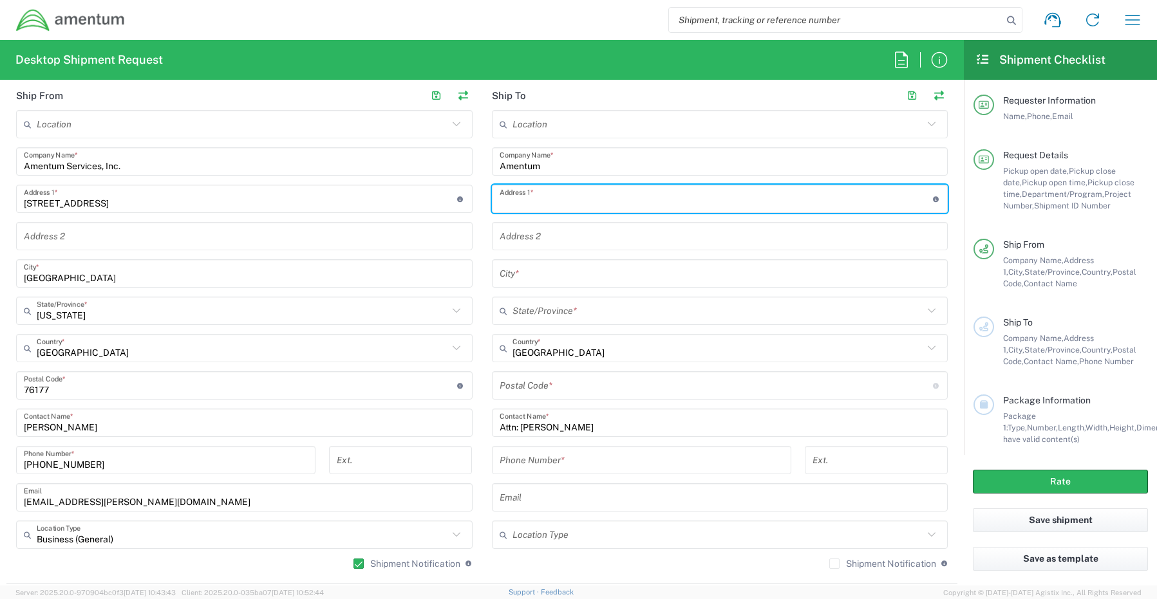
paste input "[STREET_ADDRESS][PERSON_NAME]"
drag, startPoint x: 642, startPoint y: 203, endPoint x: 600, endPoint y: 203, distance: 41.8
click at [600, 203] on input "[STREET_ADDRESS][PERSON_NAME]" at bounding box center [715, 199] width 433 height 23
type input "[STREET_ADDRESS][PERSON_NAME]"
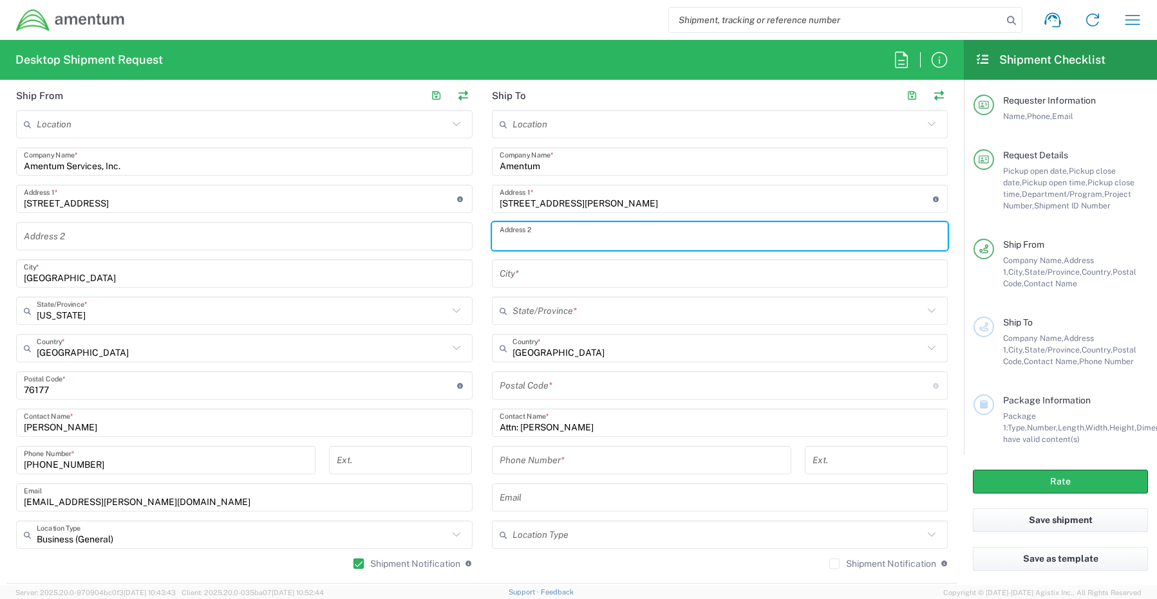
click at [561, 238] on input "text" at bounding box center [719, 236] width 441 height 23
paste input "STE 200"
type input "STE 200"
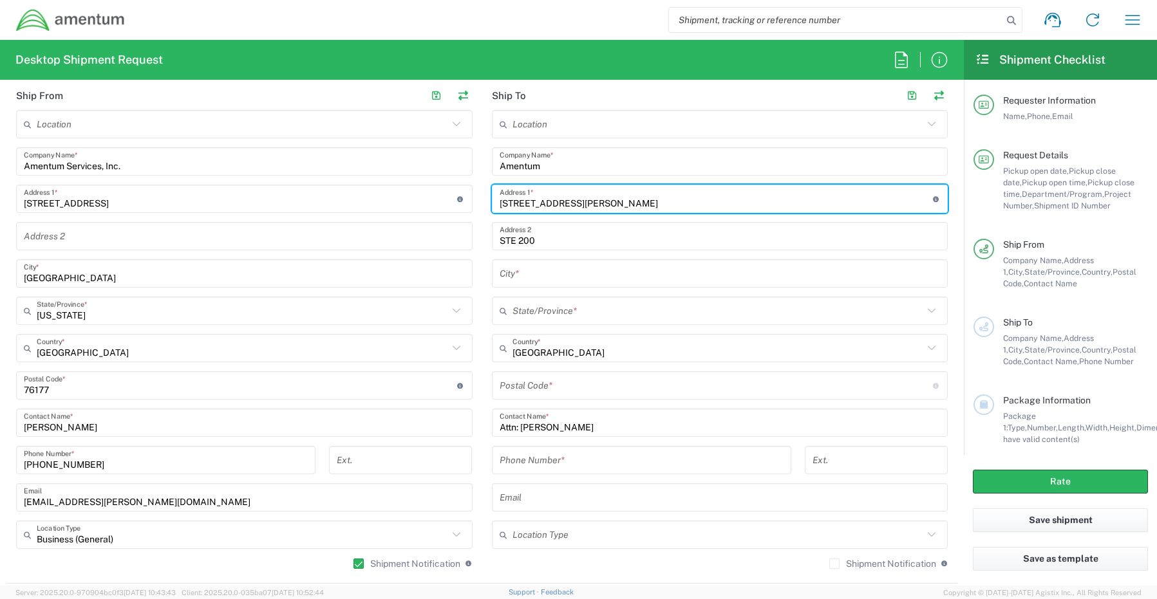
click at [646, 204] on input "[STREET_ADDRESS][PERSON_NAME]" at bounding box center [715, 199] width 433 height 23
type input "1641 [PERSON_NAME]"
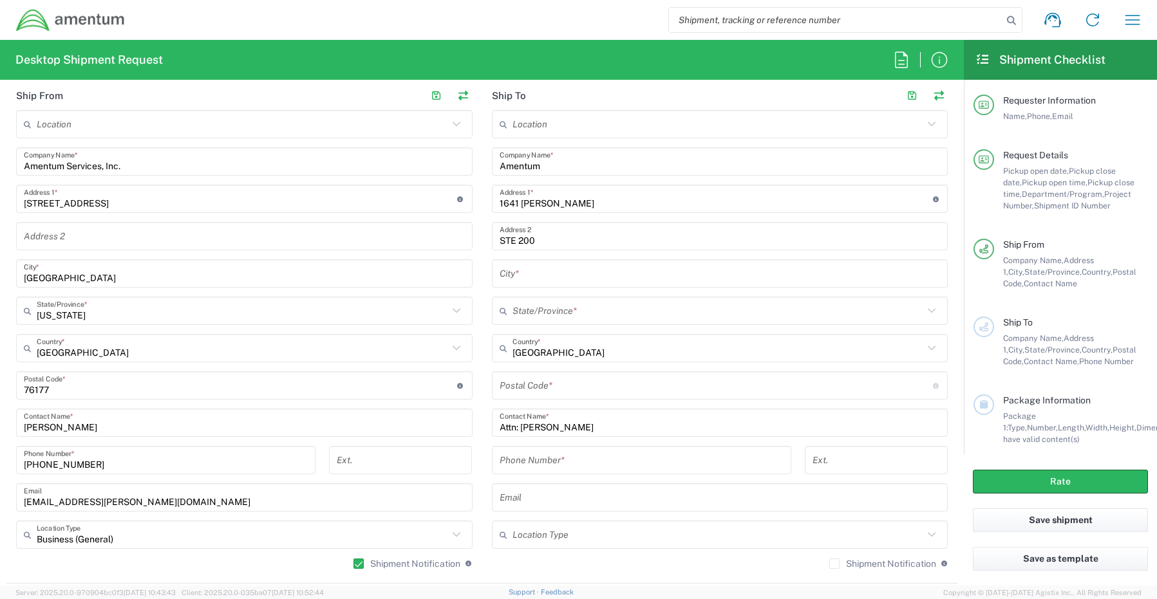
click at [542, 271] on input "text" at bounding box center [719, 274] width 441 height 23
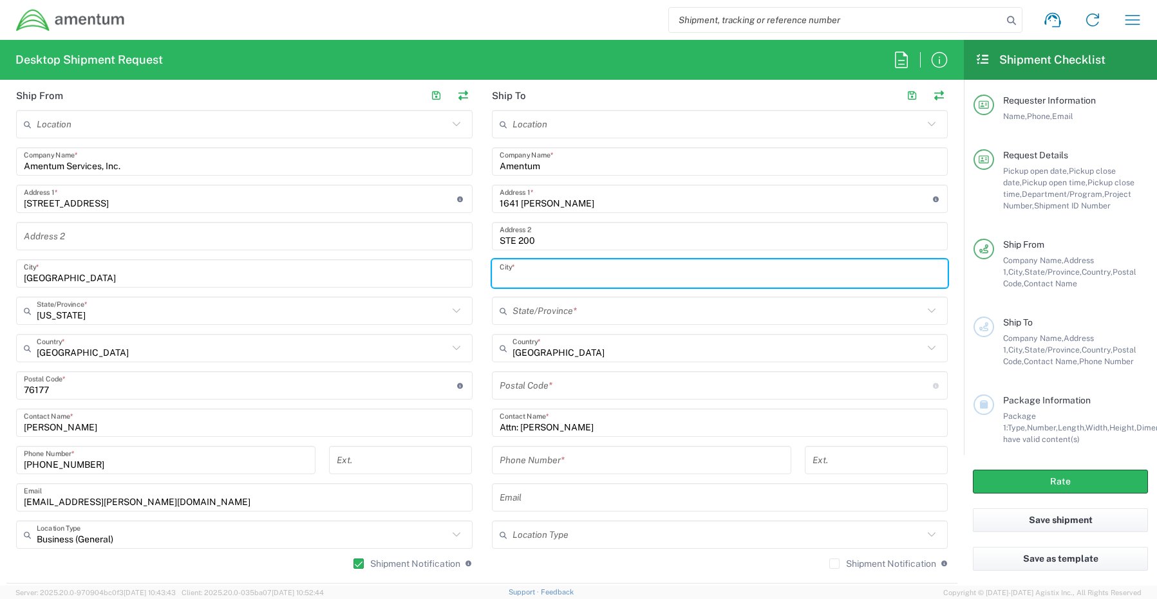
paste input "[GEOGRAPHIC_DATA]"
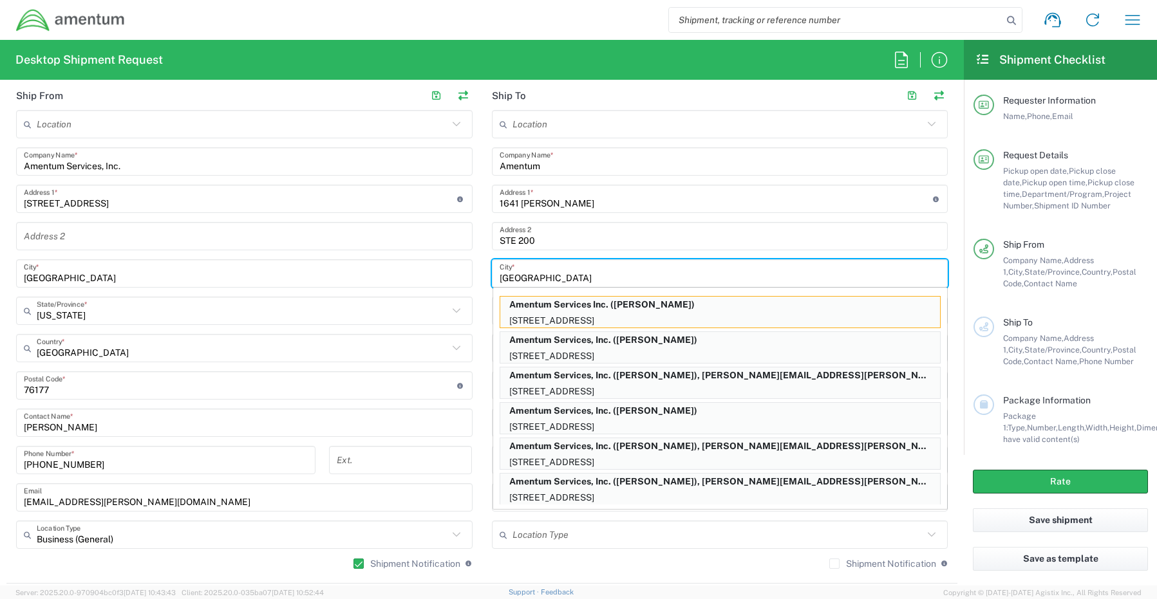
type input "[GEOGRAPHIC_DATA]"
click at [554, 239] on input "STE 200" at bounding box center [719, 236] width 441 height 23
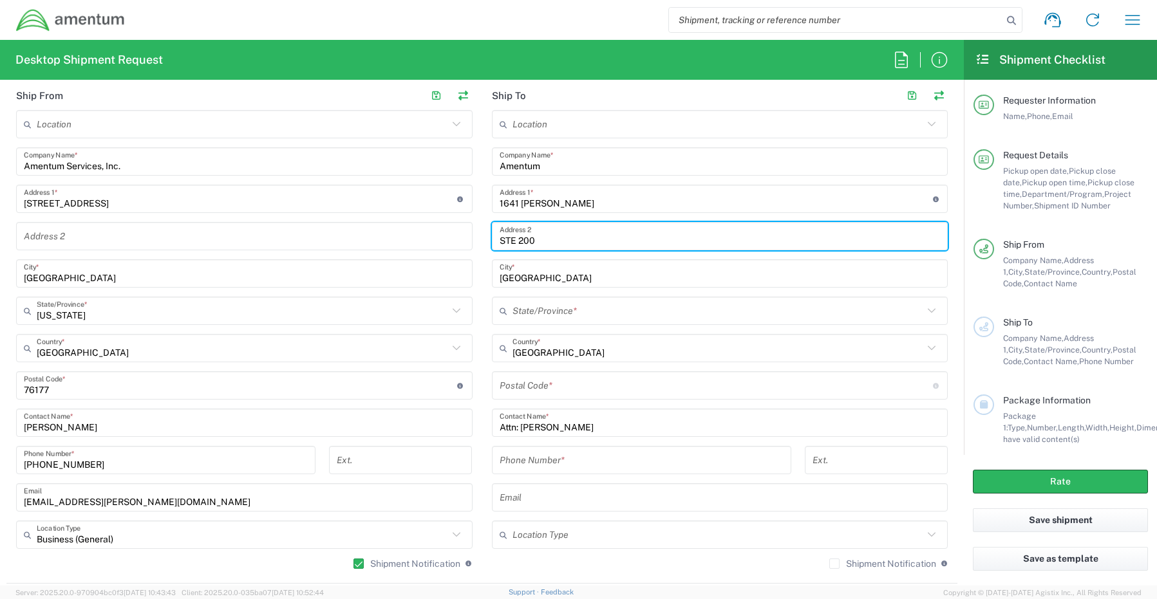
click at [516, 317] on input "text" at bounding box center [717, 311] width 411 height 23
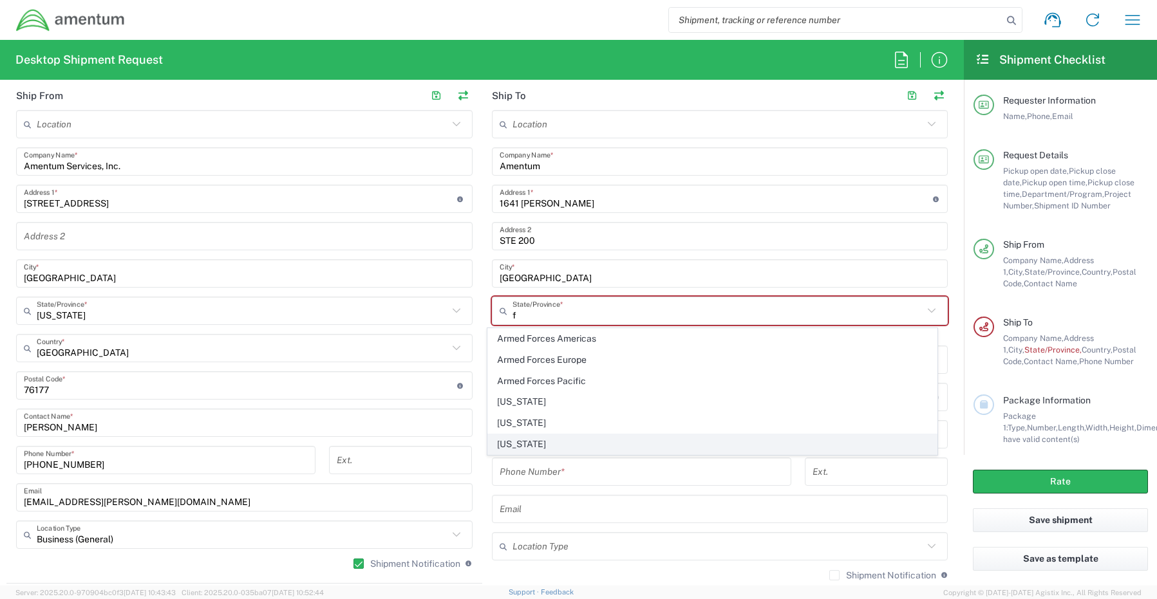
click at [520, 442] on span "[US_STATE]" at bounding box center [712, 444] width 449 height 20
type input "[US_STATE]"
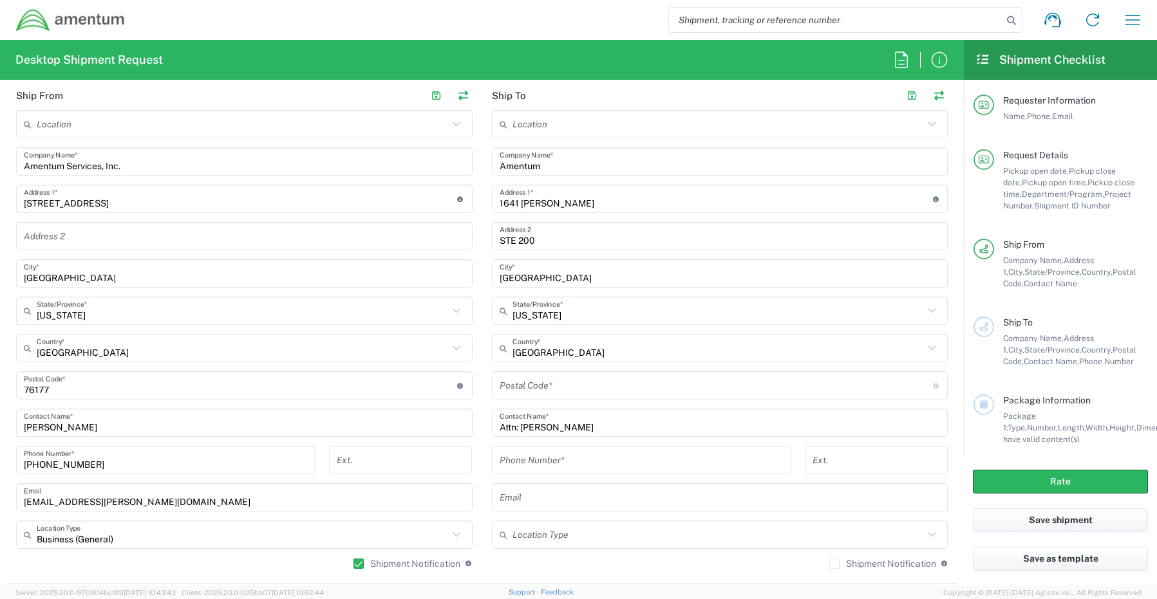
click at [528, 391] on input "undefined" at bounding box center [715, 386] width 433 height 23
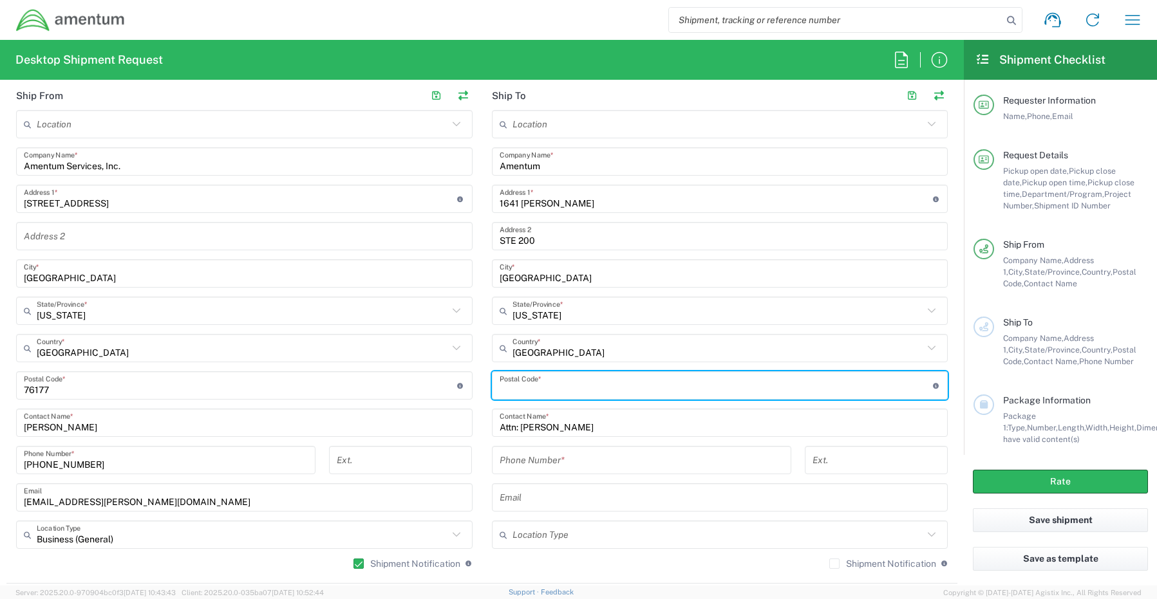
paste input "33409"
type input "33409"
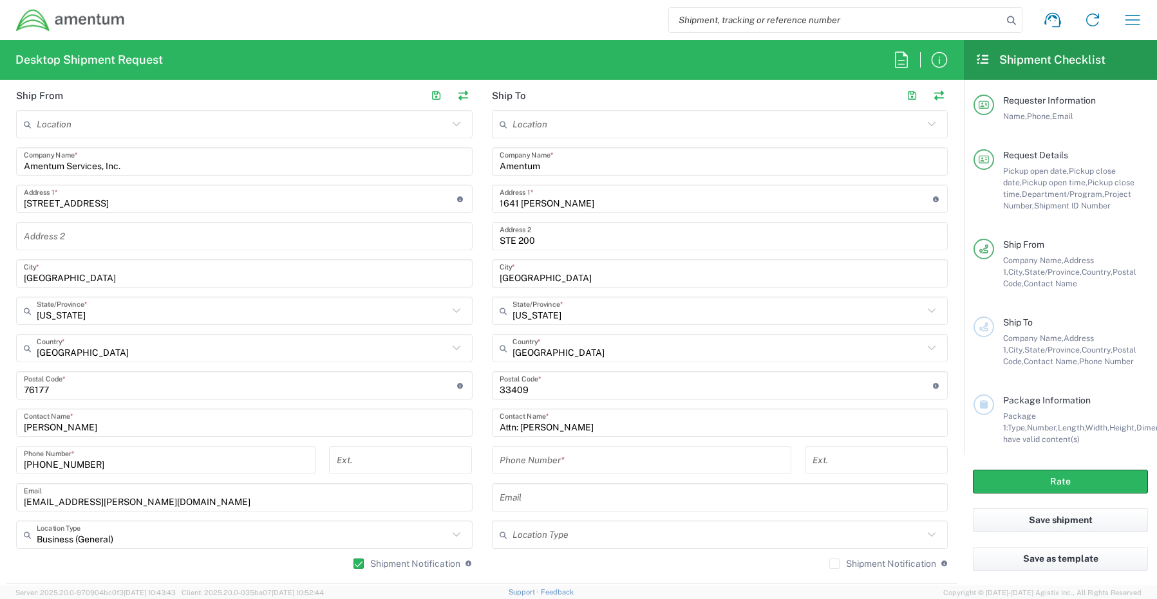
click at [519, 461] on input "tel" at bounding box center [641, 460] width 284 height 23
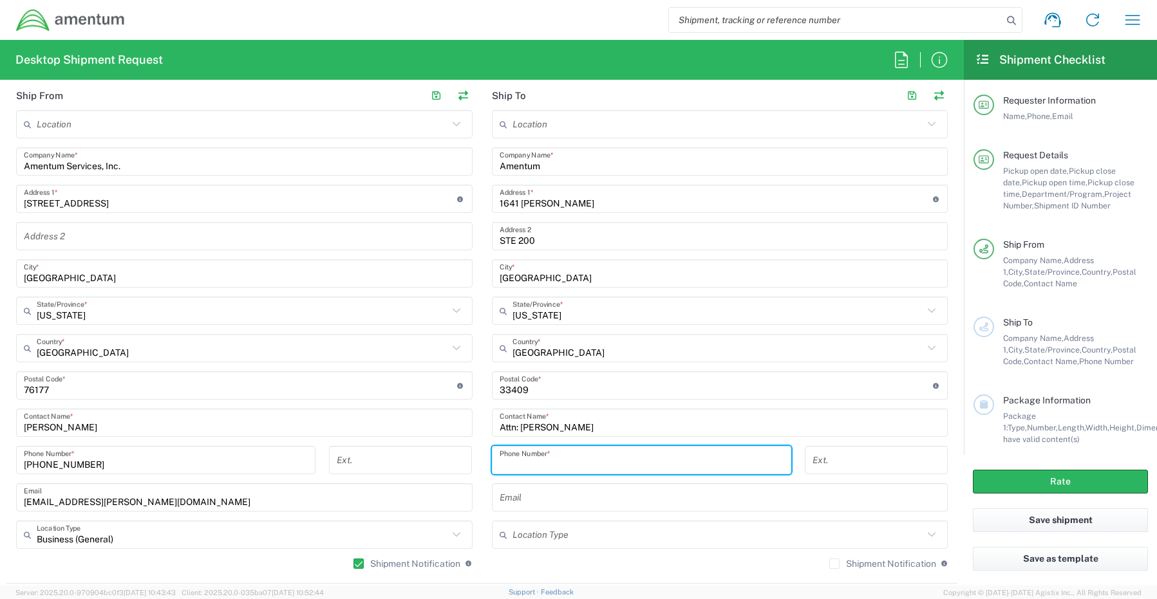
paste input "[PHONE_NUMBER]"
type input "[PHONE_NUMBER]"
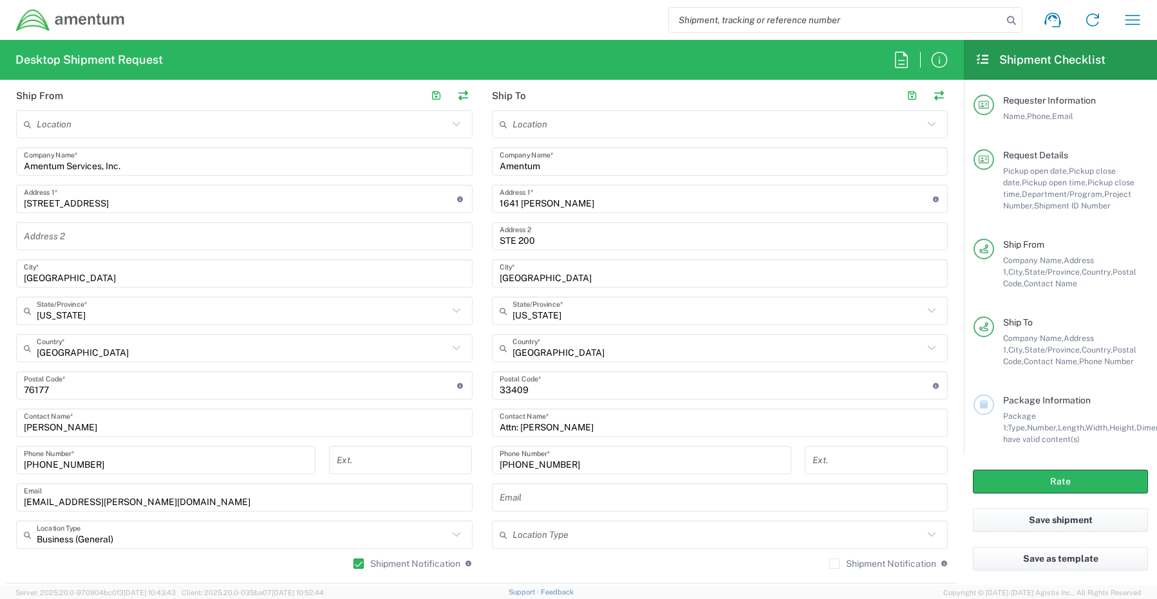
click at [524, 504] on input "text" at bounding box center [719, 498] width 441 height 23
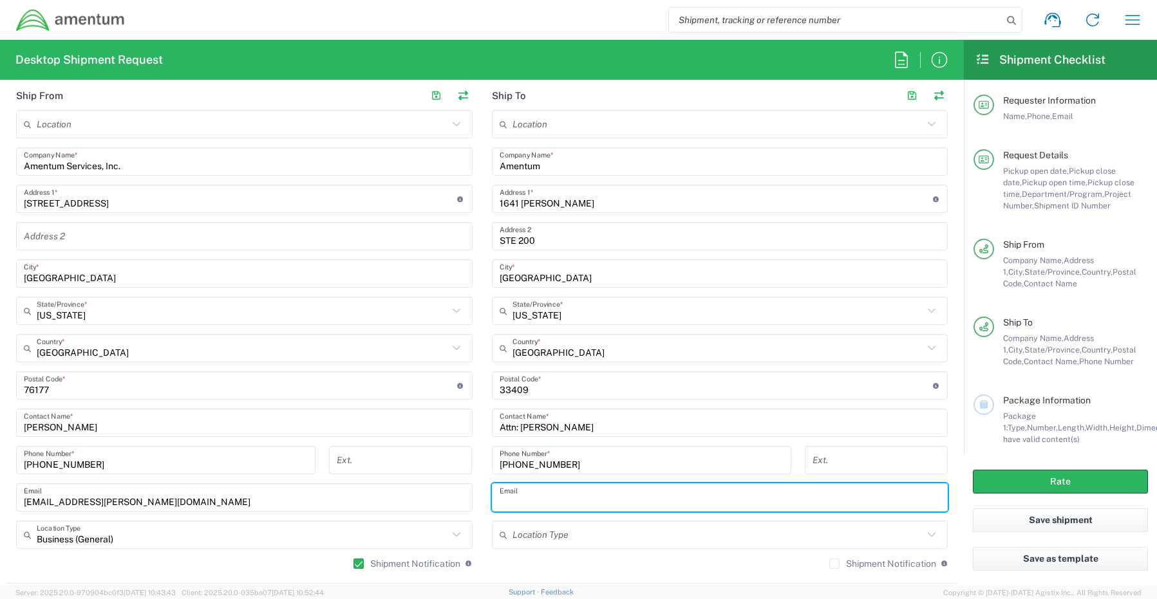
paste input "[PERSON_NAME][EMAIL_ADDRESS][PERSON_NAME][DOMAIN_NAME]"
type input "[PERSON_NAME][EMAIL_ADDRESS][PERSON_NAME][DOMAIN_NAME]"
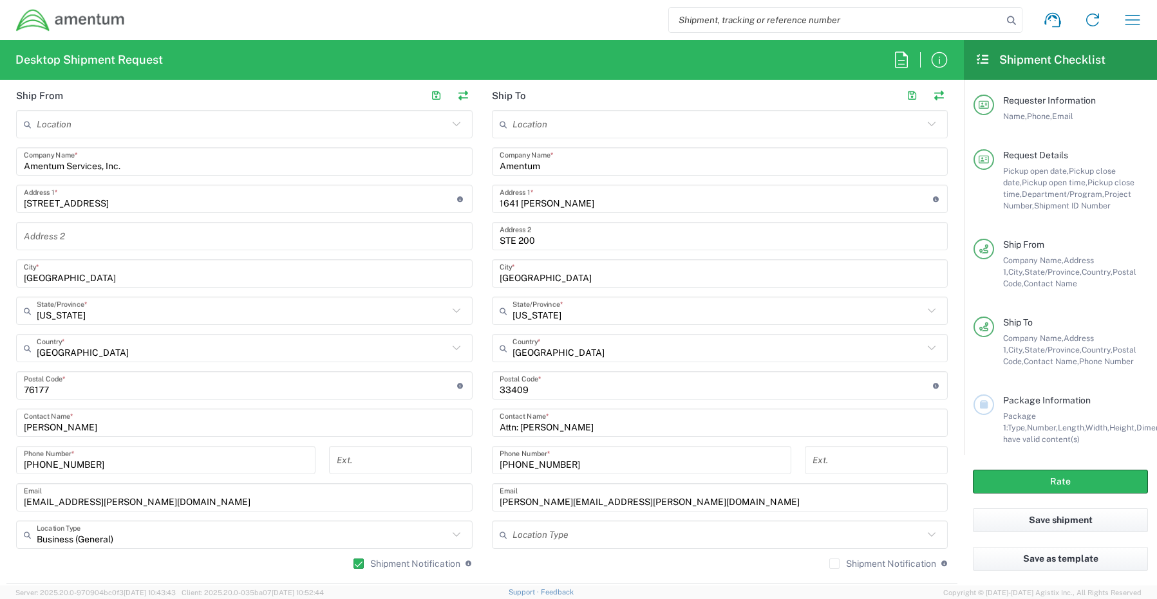
click at [829, 566] on label "Shipment Notification" at bounding box center [882, 564] width 107 height 10
click at [834, 564] on input "Shipment Notification" at bounding box center [834, 564] width 0 height 0
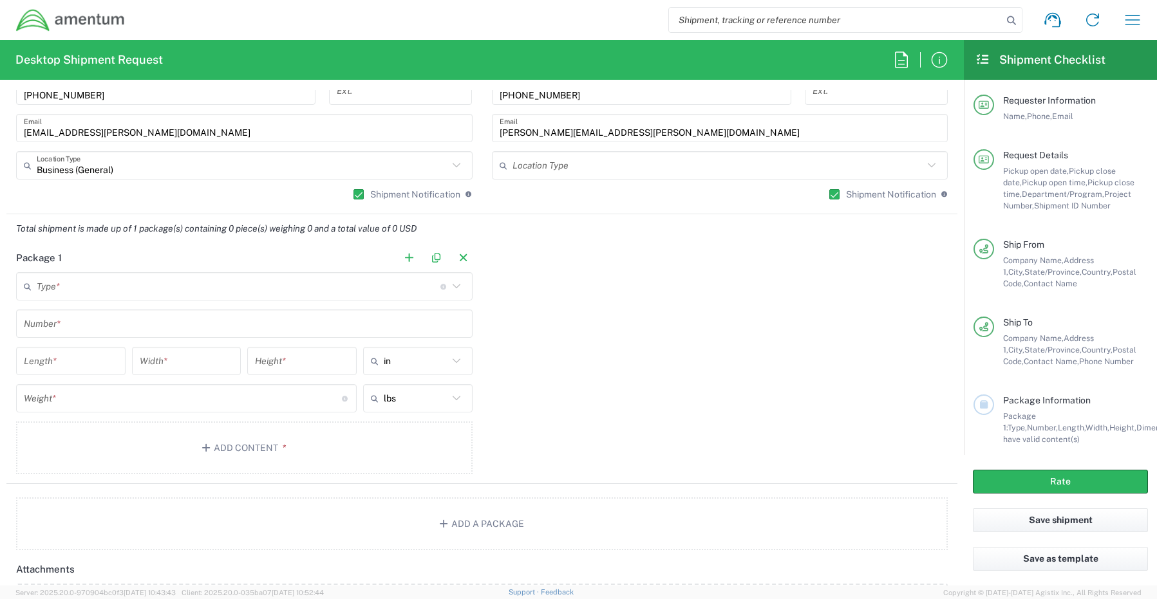
scroll to position [965, 0]
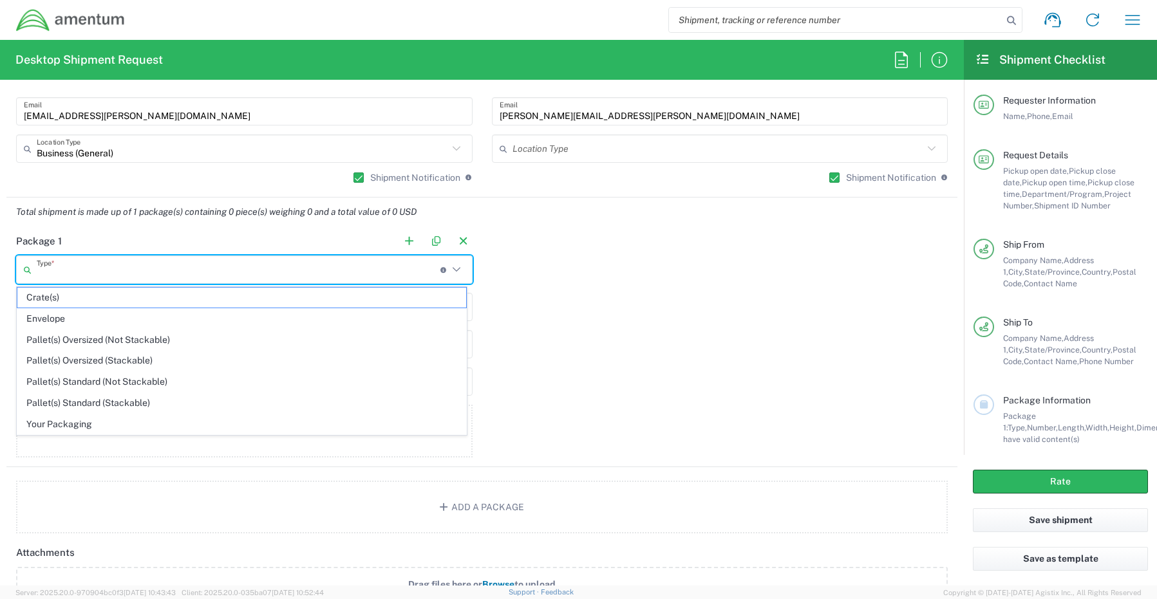
click at [62, 269] on input "text" at bounding box center [239, 270] width 404 height 23
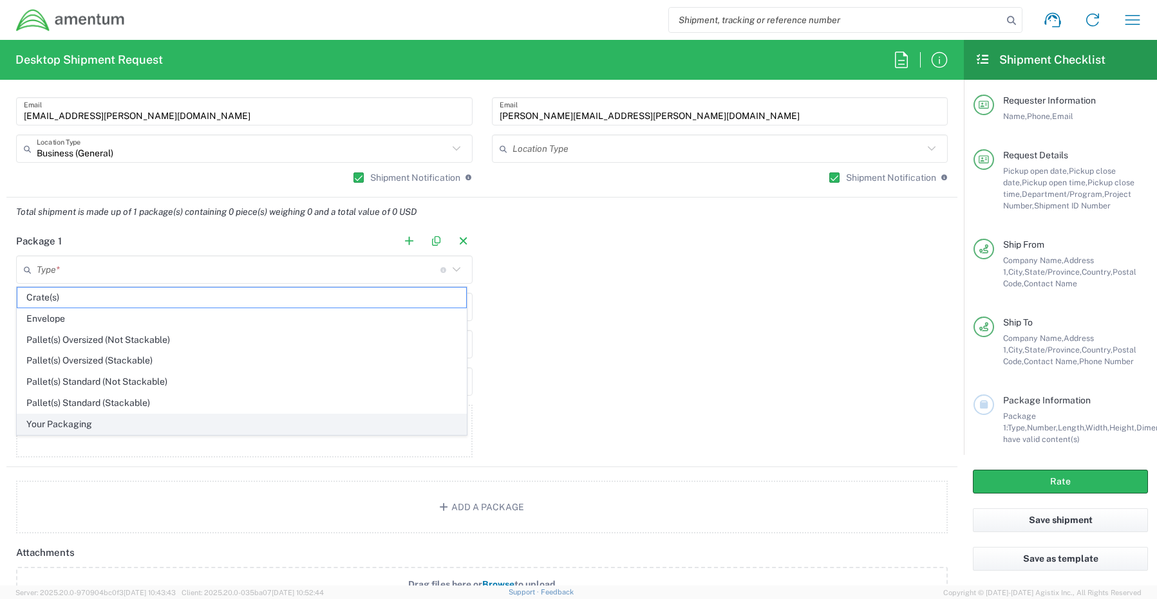
click at [70, 426] on span "Your Packaging" at bounding box center [241, 424] width 449 height 20
type input "Your Packaging"
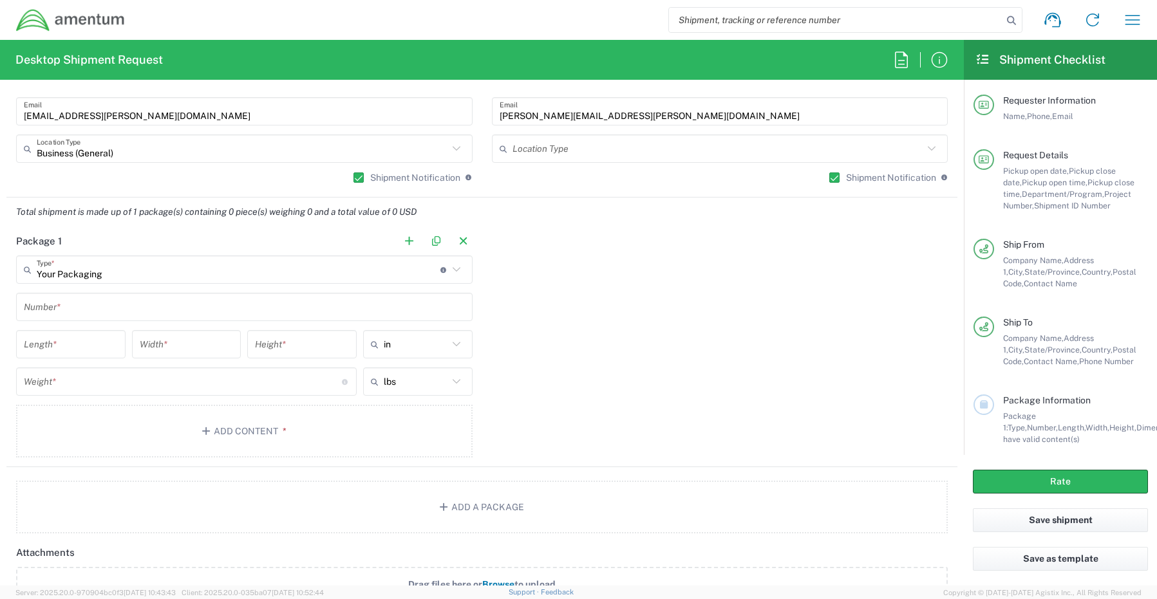
click at [79, 301] on input "text" at bounding box center [244, 307] width 441 height 23
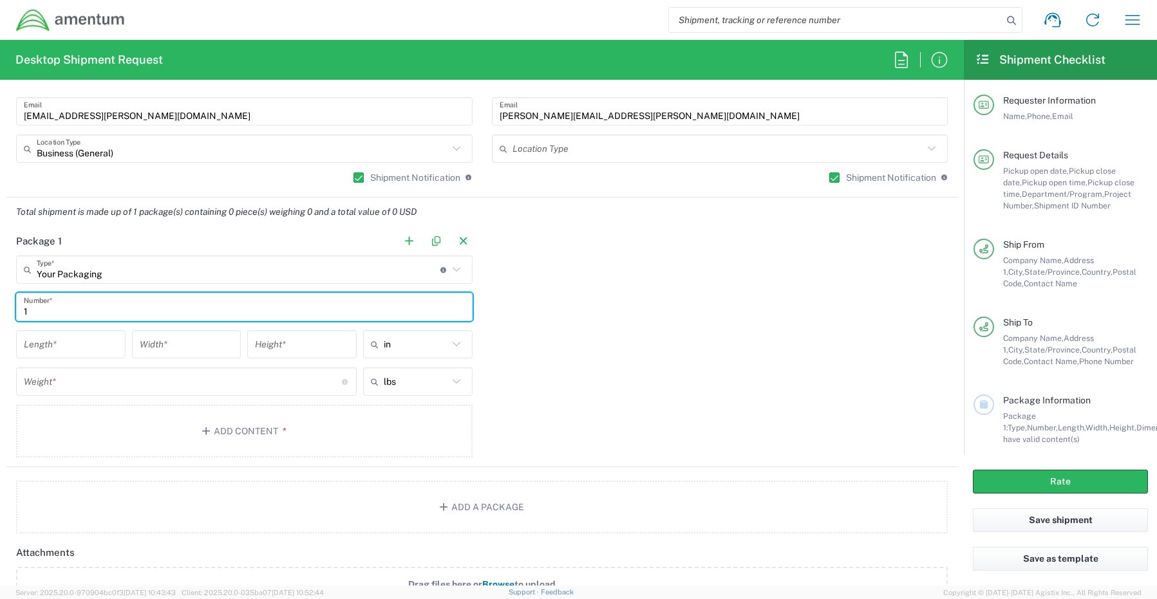
type input "1"
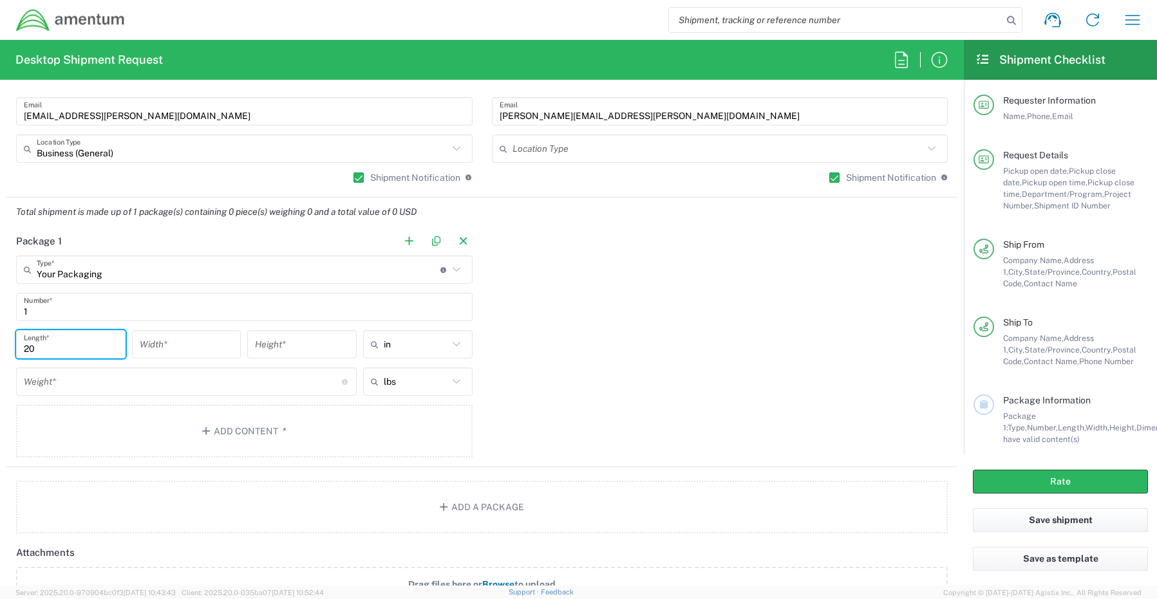
type input "20"
type input "16"
type input "7"
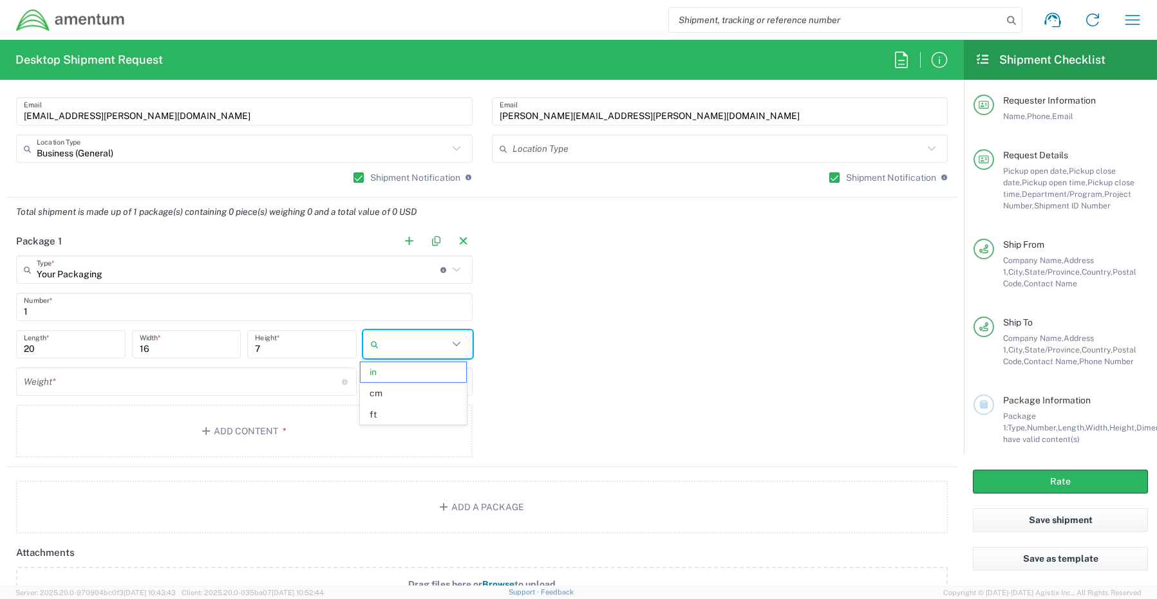
type input "in"
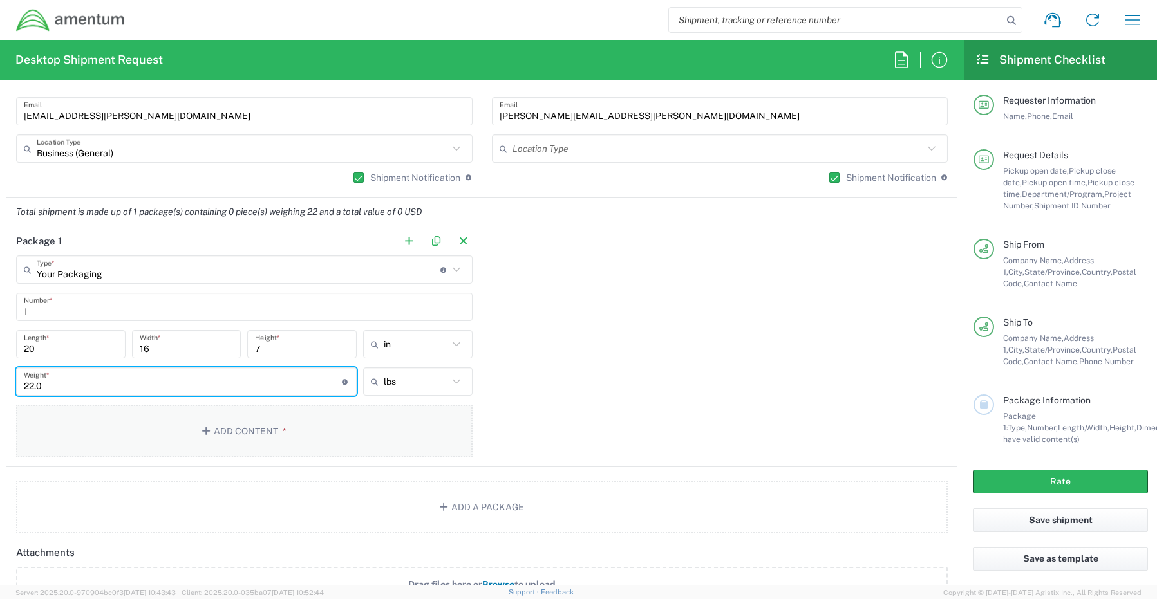
type input "22.0"
click at [245, 427] on button "Add Content *" at bounding box center [244, 431] width 456 height 53
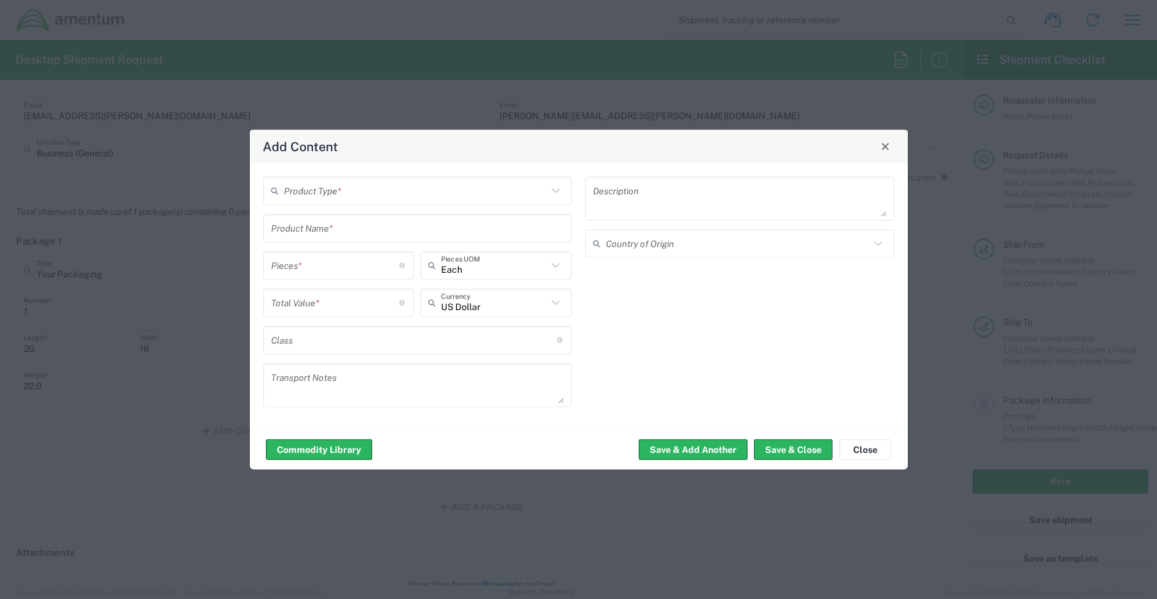
click at [337, 186] on input "text" at bounding box center [416, 191] width 264 height 23
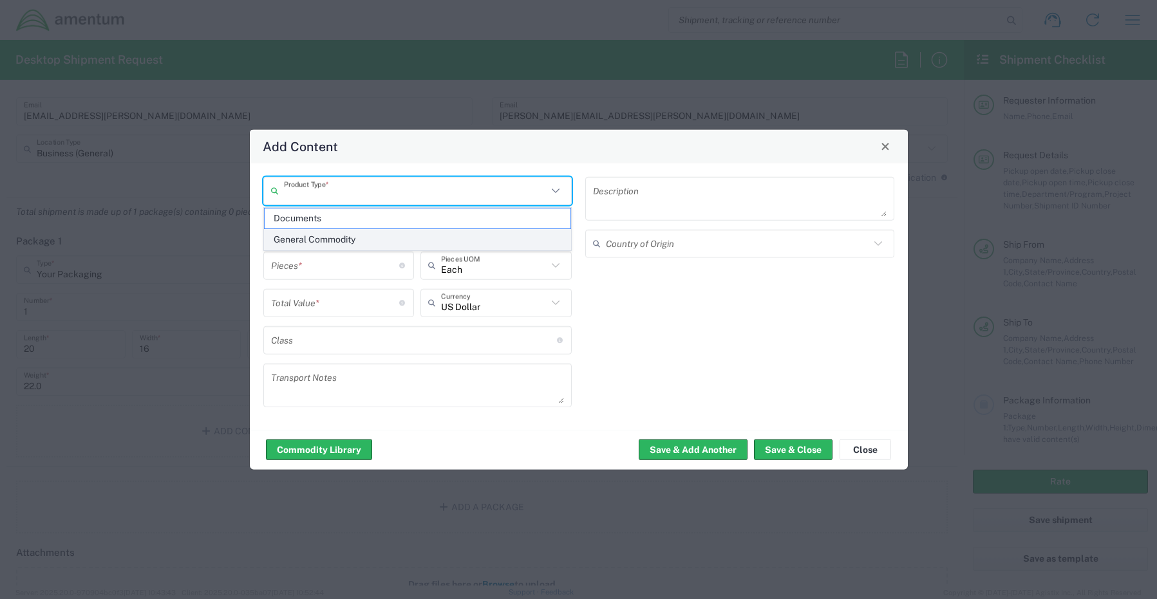
click at [333, 238] on span "General Commodity" at bounding box center [418, 240] width 306 height 20
type input "General Commodity"
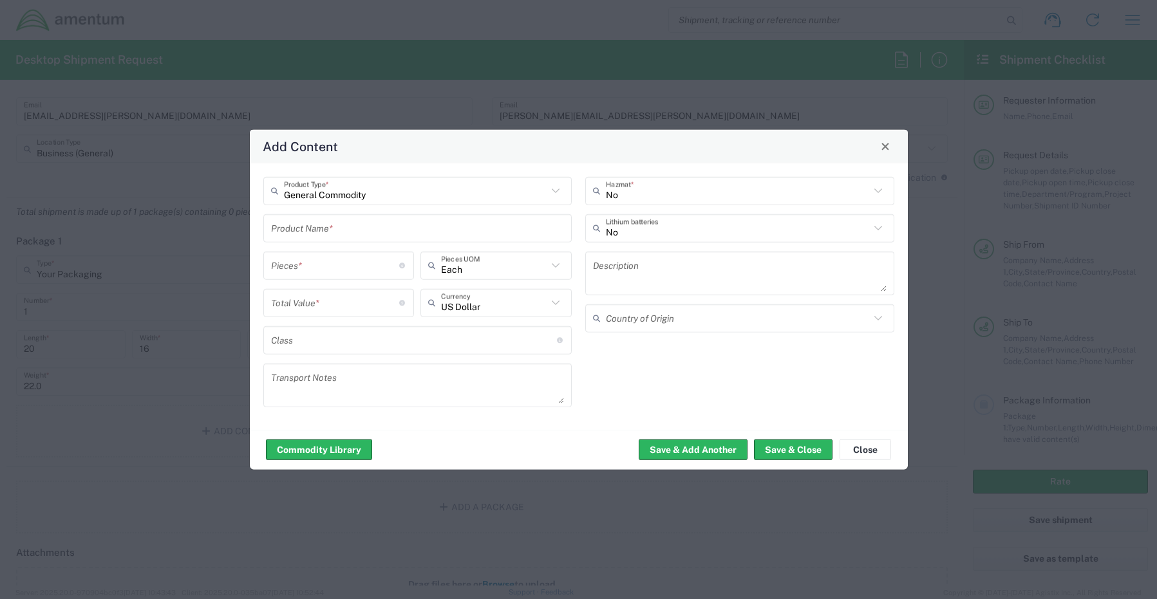
click at [315, 231] on input "text" at bounding box center [417, 228] width 293 height 23
paste input "6 - HP Docking stations"
drag, startPoint x: 282, startPoint y: 232, endPoint x: 234, endPoint y: 225, distance: 48.8
click at [234, 225] on div "Add Content General Commodity Product Type * 6 - HP Docking stations Product Na…" at bounding box center [578, 299] width 1157 height 599
type input "HP Docking stations"
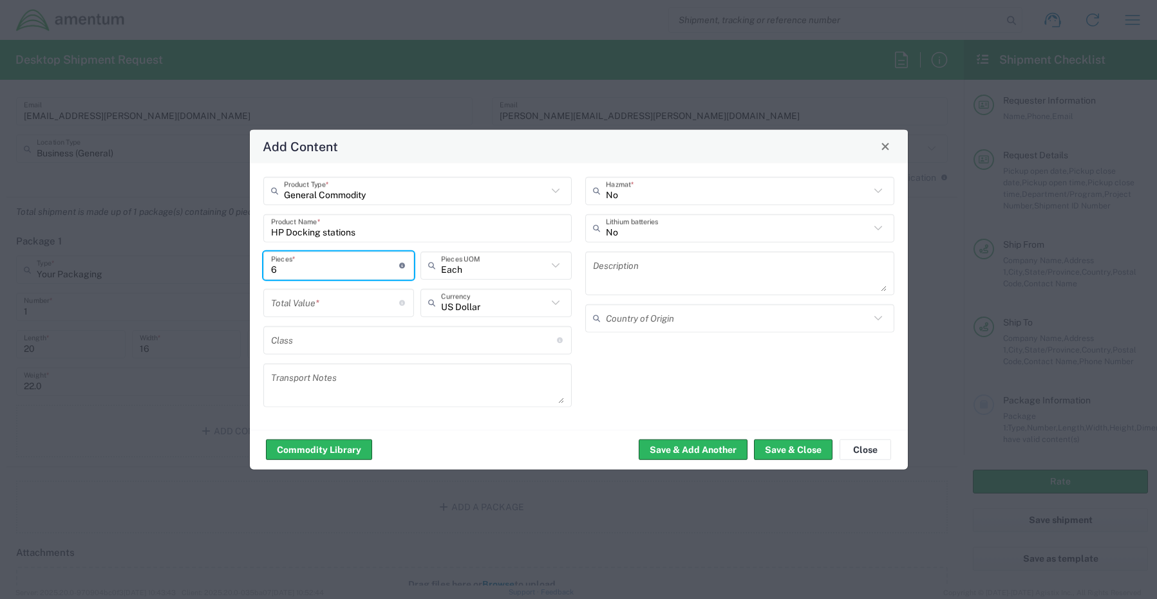
type input "6"
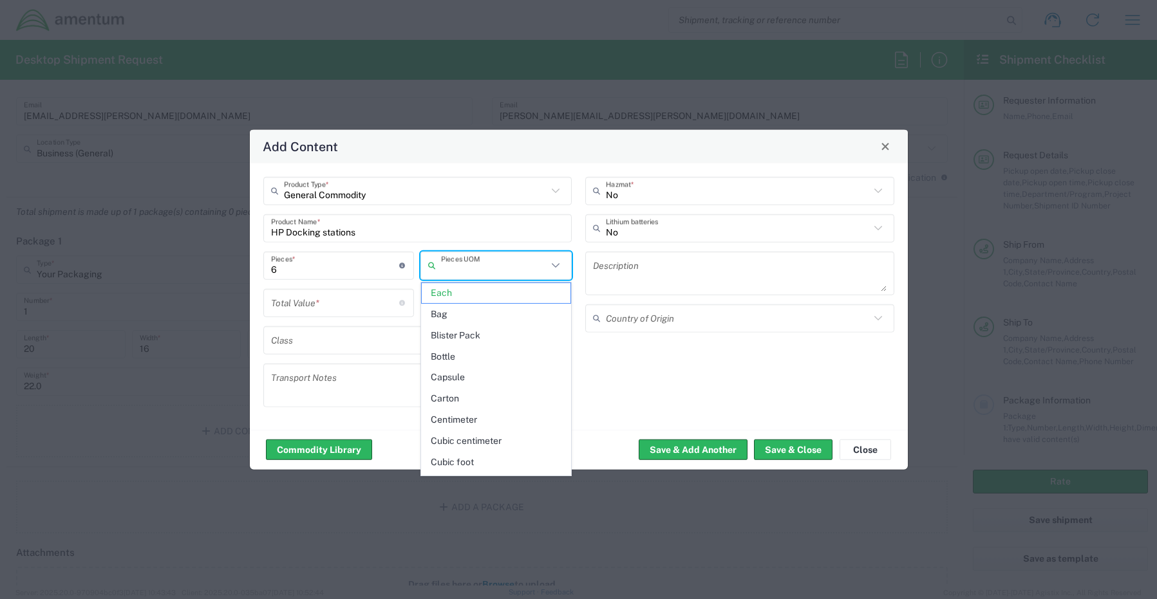
type input "Each"
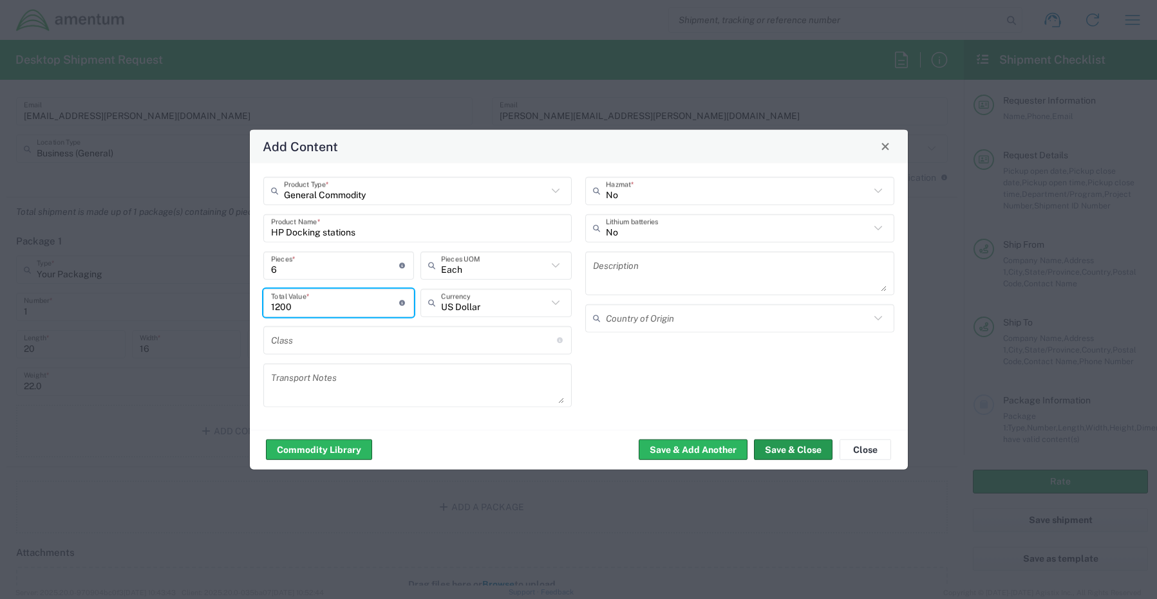
type input "1200"
click at [798, 445] on button "Save & Close" at bounding box center [793, 450] width 79 height 21
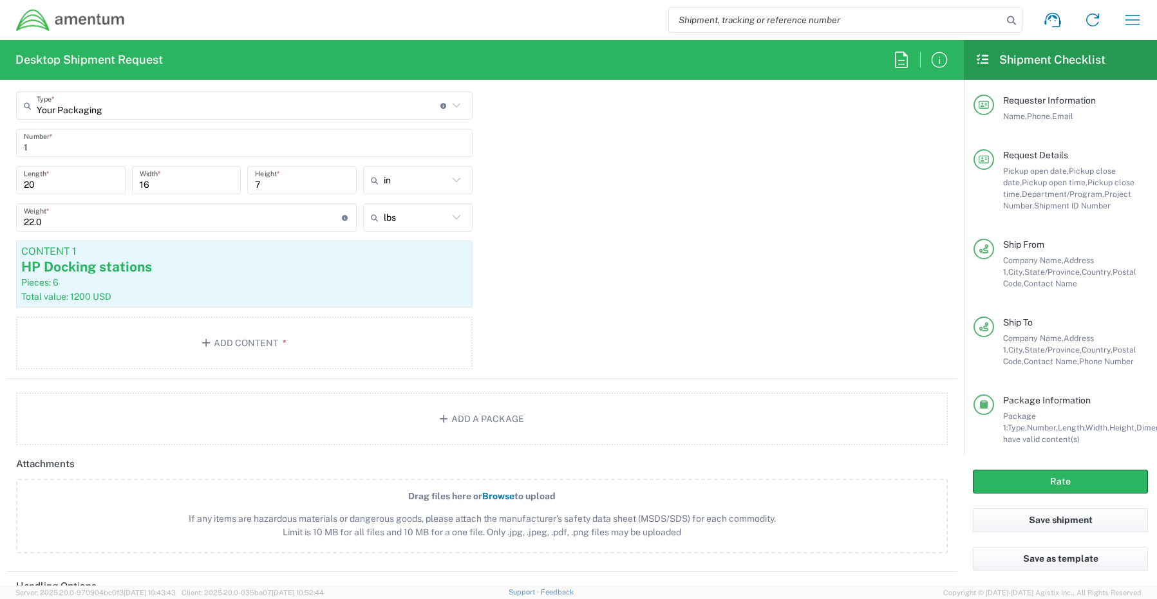
scroll to position [1159, 0]
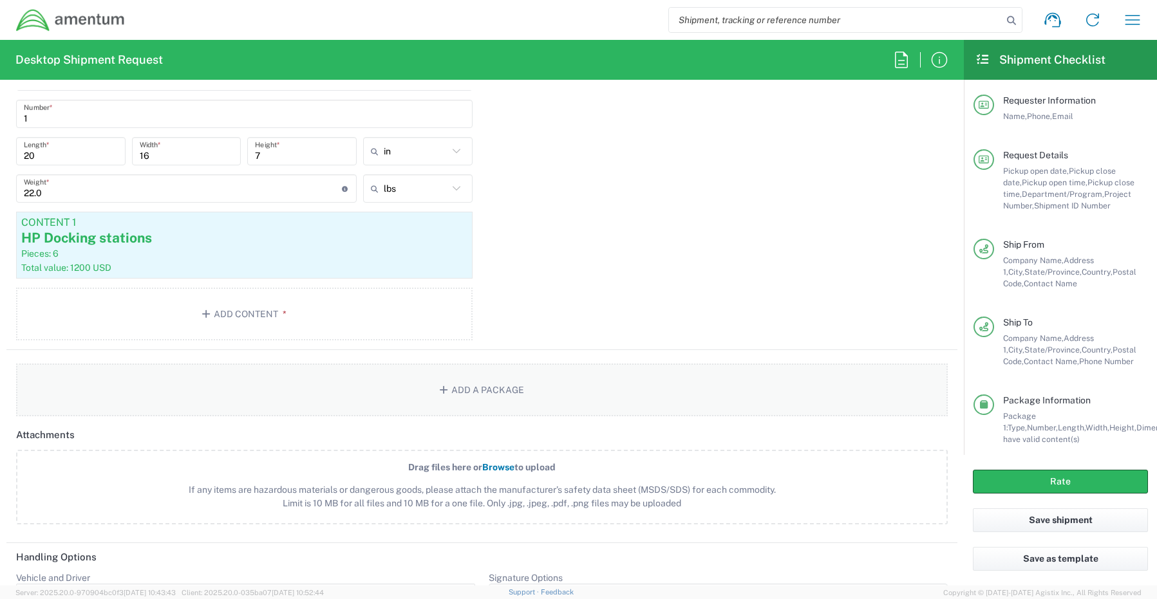
click at [470, 391] on button "Add a Package" at bounding box center [481, 390] width 931 height 53
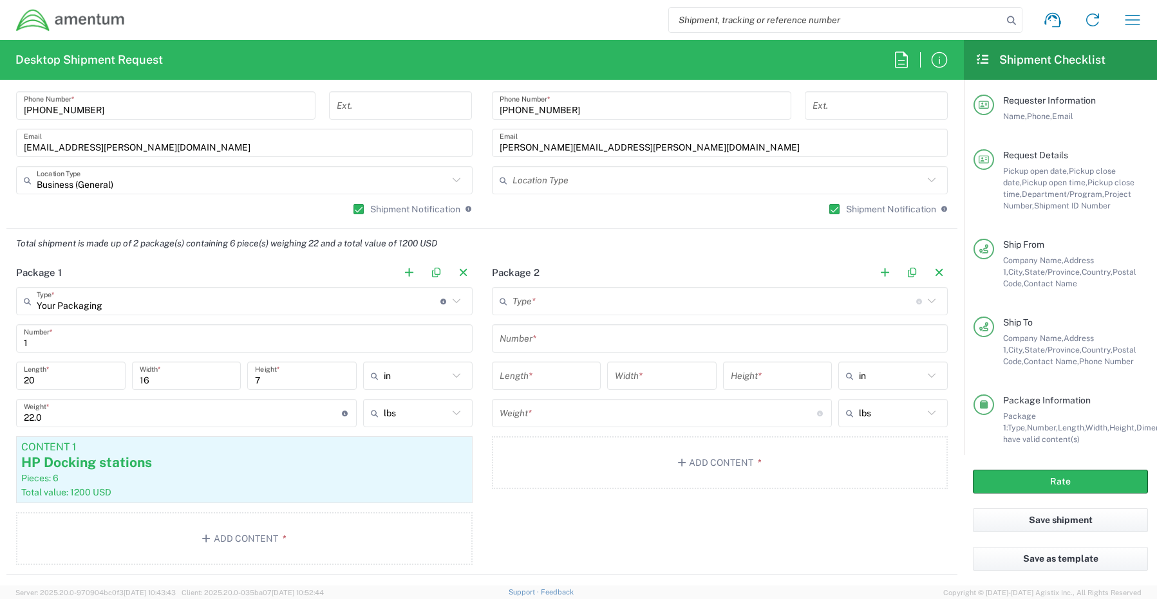
scroll to position [901, 0]
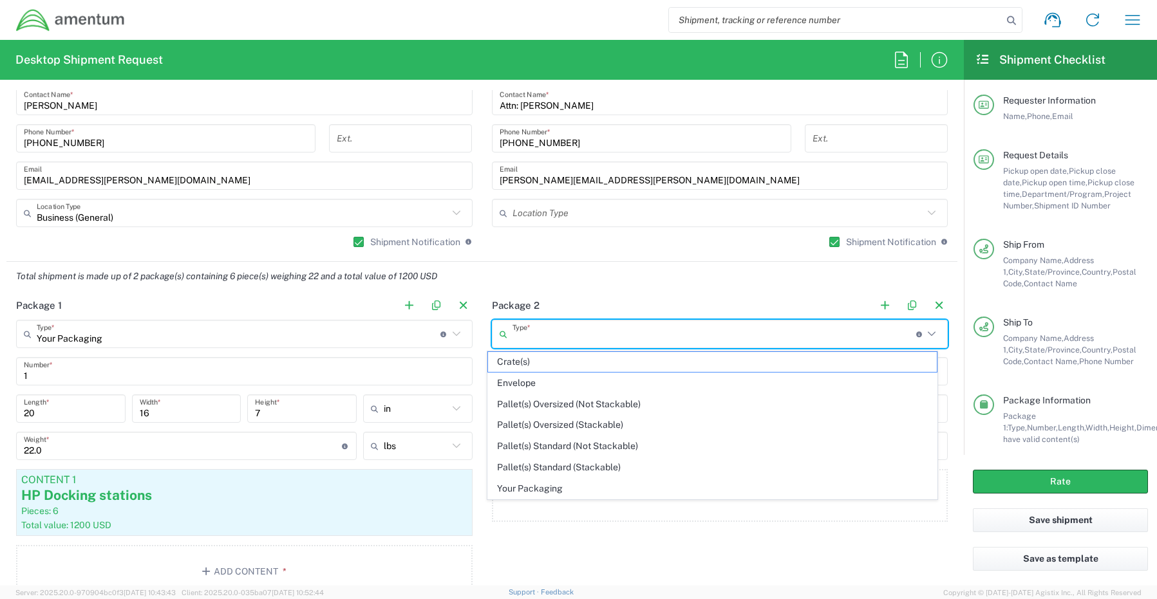
click at [527, 339] on input "text" at bounding box center [714, 334] width 404 height 23
click at [532, 487] on span "Your Packaging" at bounding box center [712, 489] width 449 height 20
type input "Your Packaging"
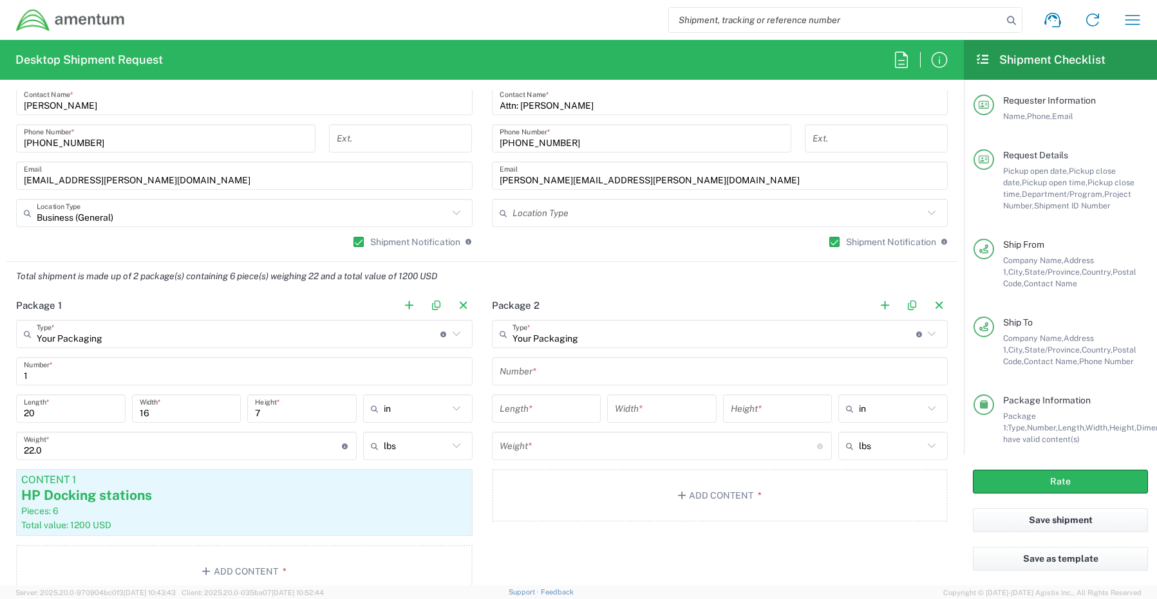
click at [529, 371] on input "text" at bounding box center [719, 371] width 441 height 23
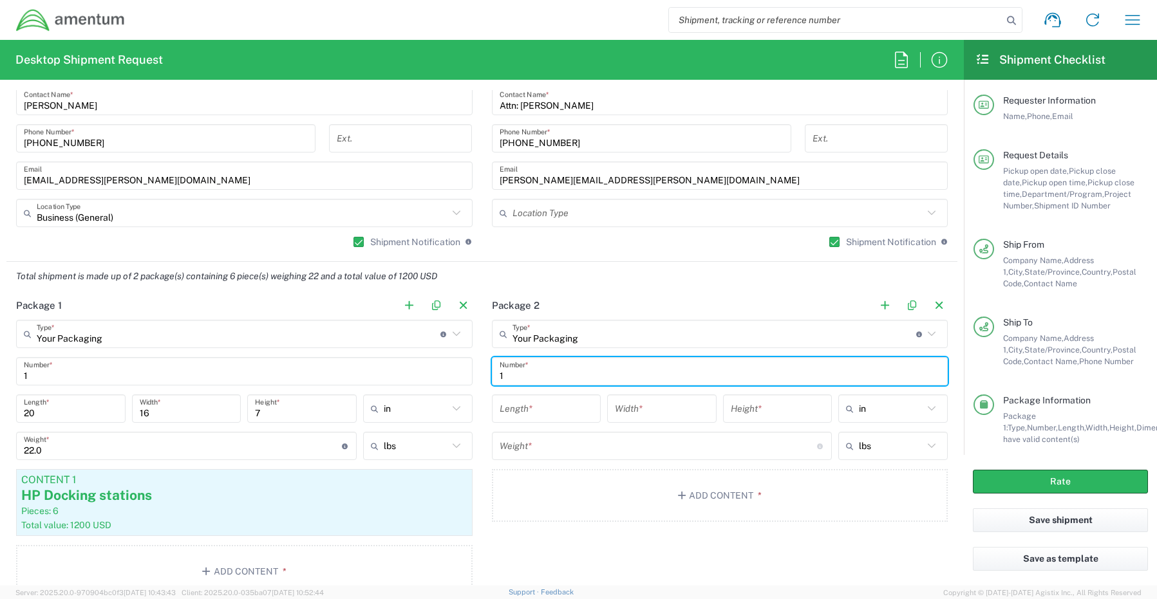
type input "1"
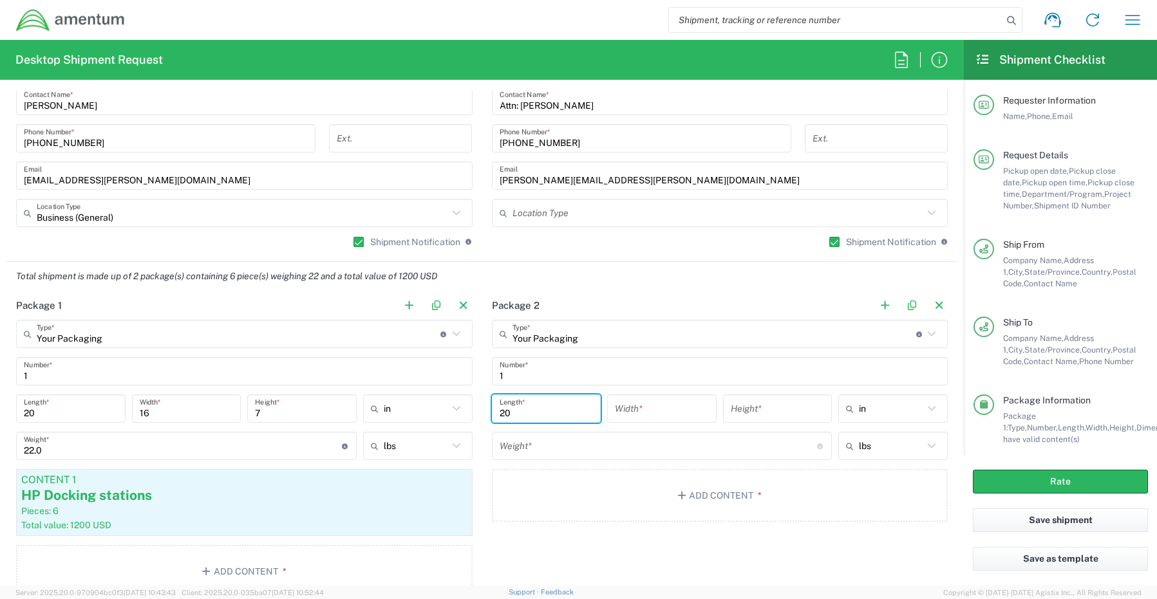
type input "20"
type input "18"
type input "6"
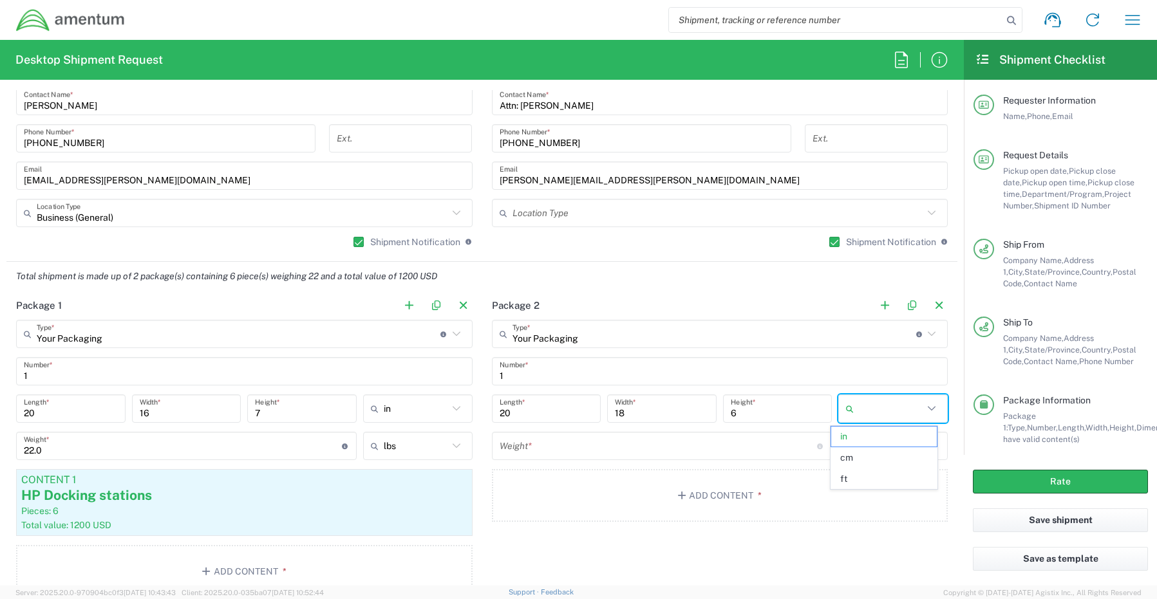
type input "in"
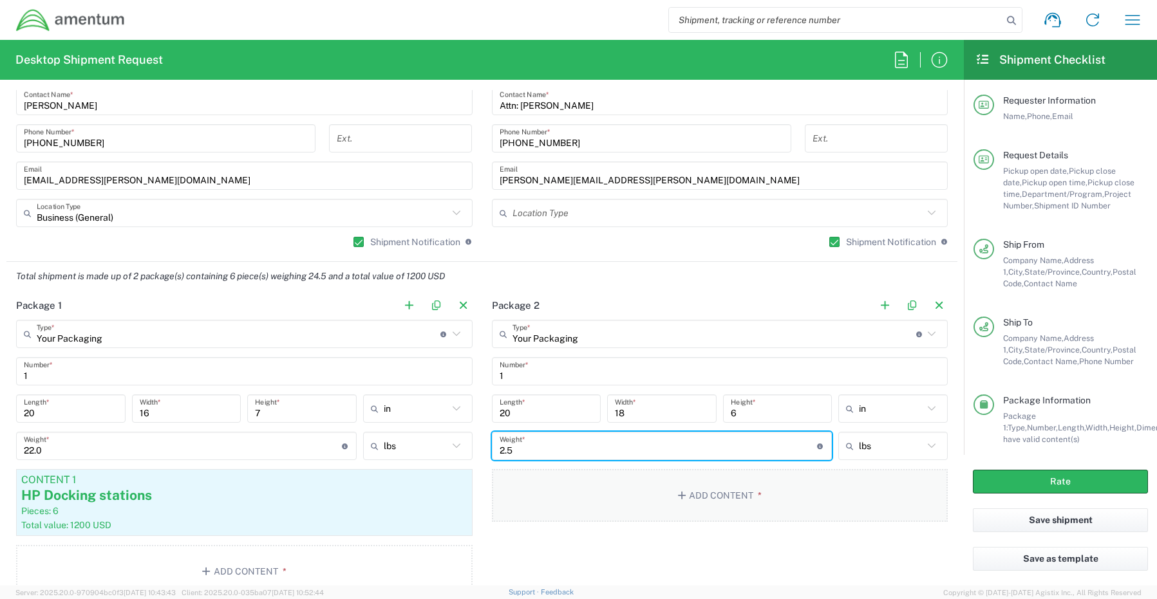
type input "2.5"
click at [688, 492] on button "Add Content *" at bounding box center [720, 495] width 456 height 53
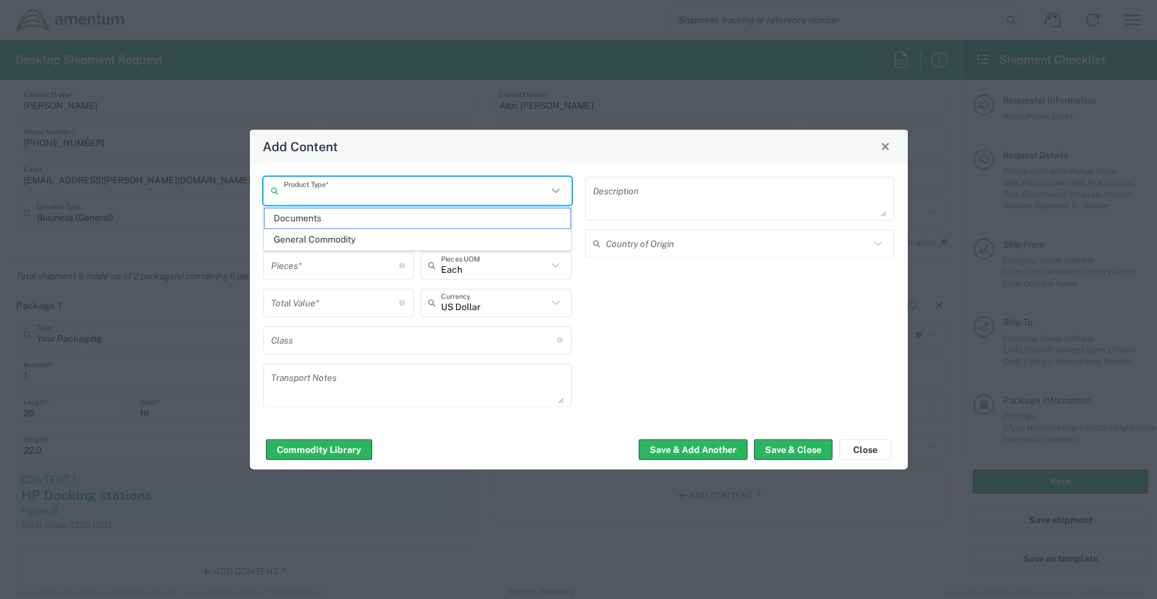
click at [327, 196] on input "text" at bounding box center [416, 191] width 264 height 23
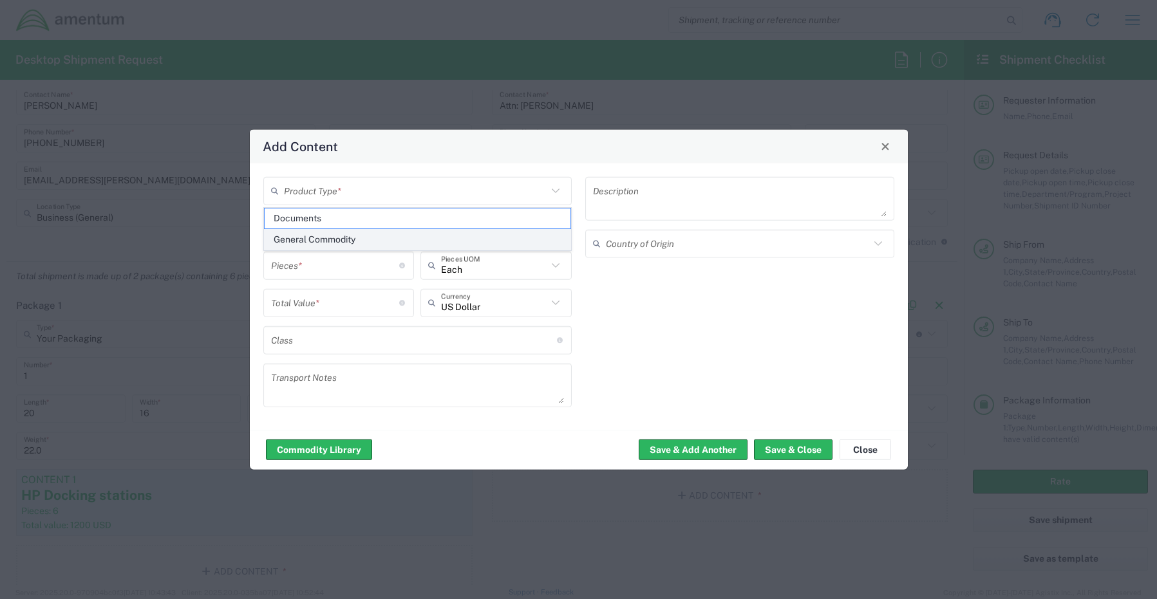
click at [314, 236] on span "General Commodity" at bounding box center [418, 240] width 306 height 20
type input "General Commodity"
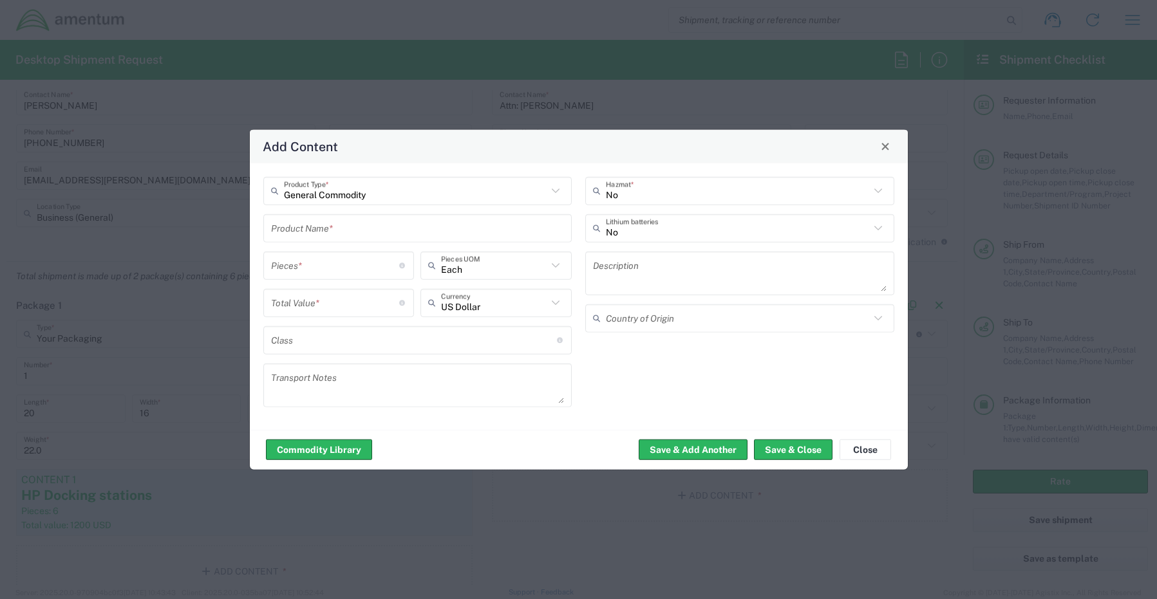
click at [269, 235] on div "Product Name *" at bounding box center [417, 228] width 309 height 28
paste input "Dell Docking stations (w/ power supply)"
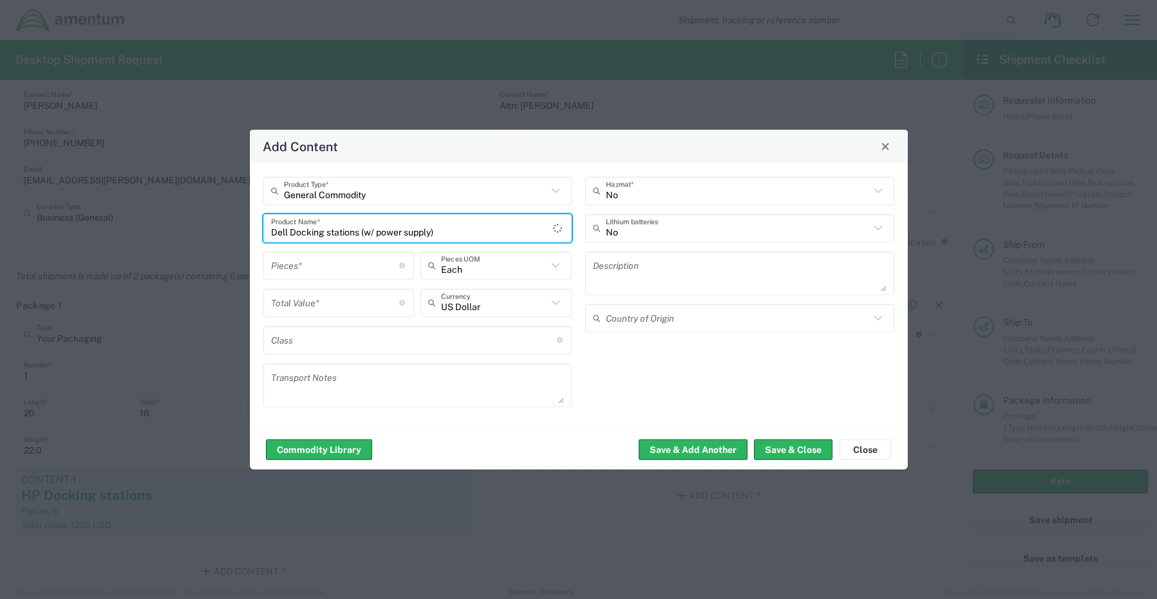
type input "Dell Docking stations (w/ power supply)"
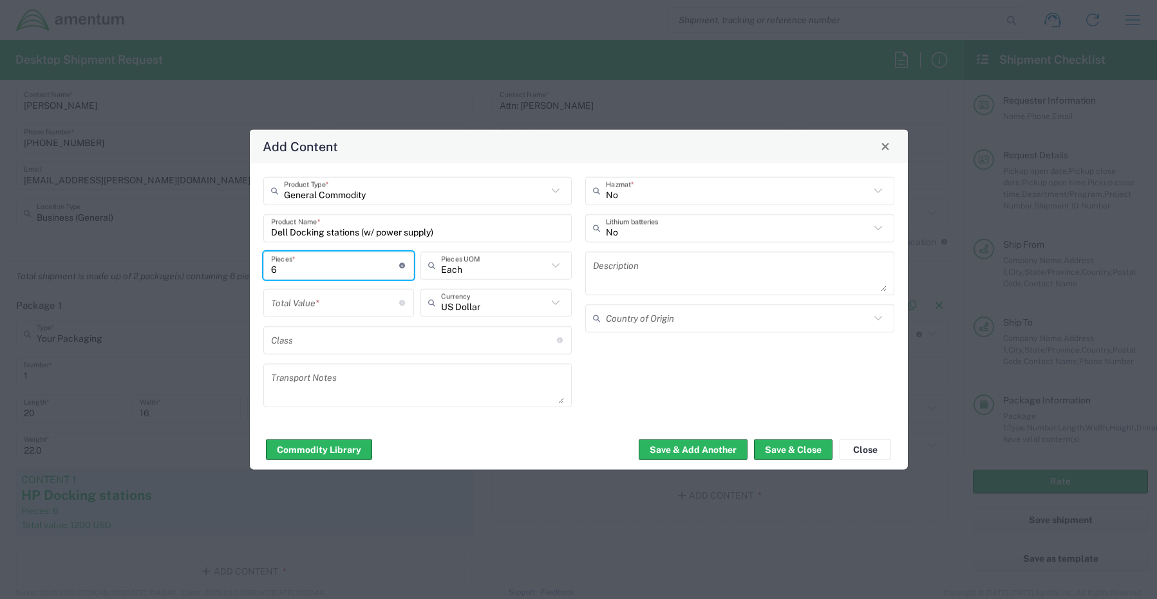
type input "6"
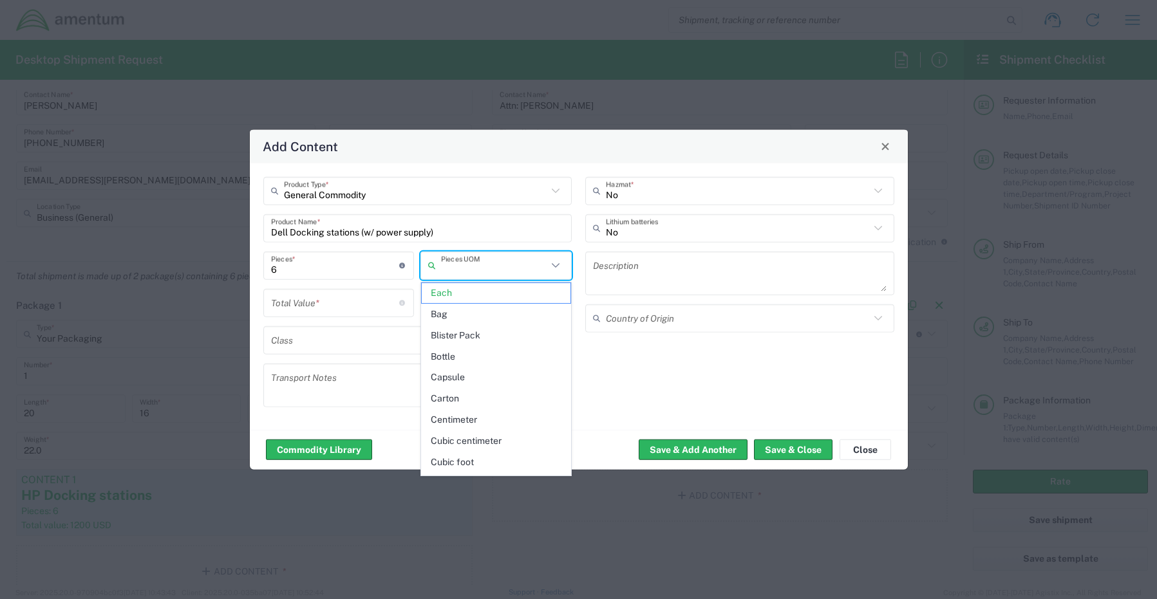
type input "Each"
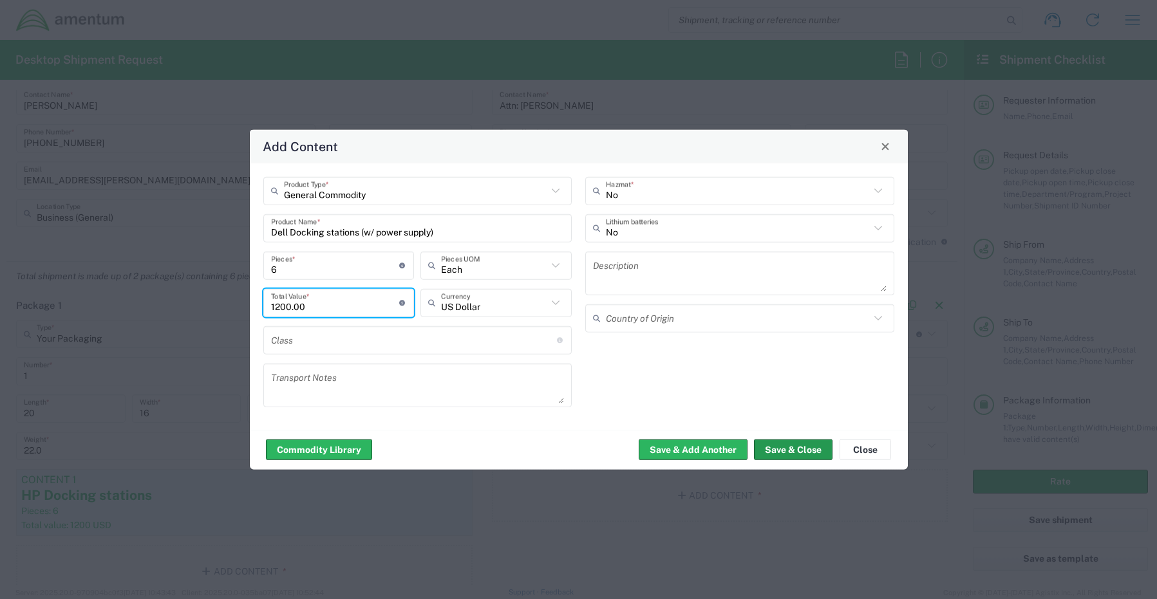
type input "1200.00"
click at [788, 456] on button "Save & Close" at bounding box center [793, 450] width 79 height 21
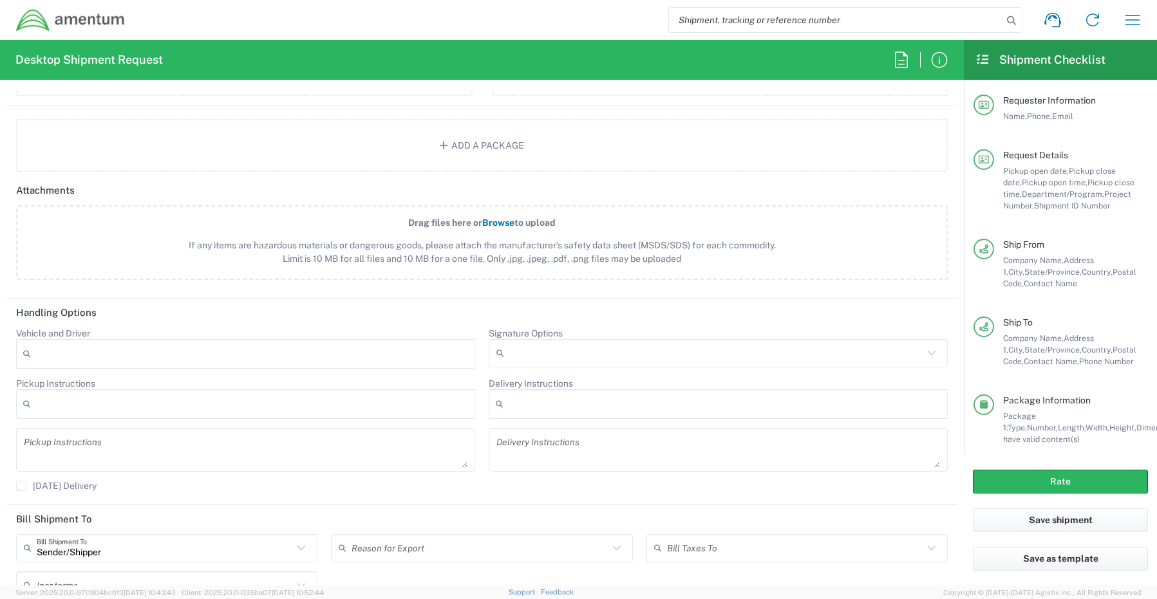
scroll to position [1416, 0]
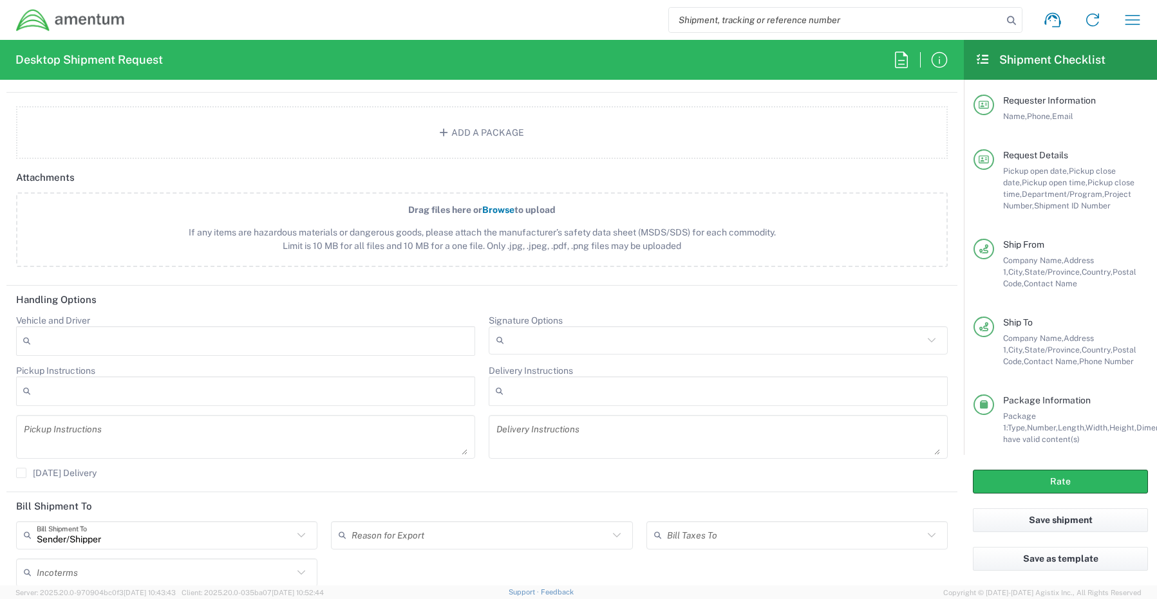
click at [501, 337] on icon at bounding box center [502, 340] width 13 height 21
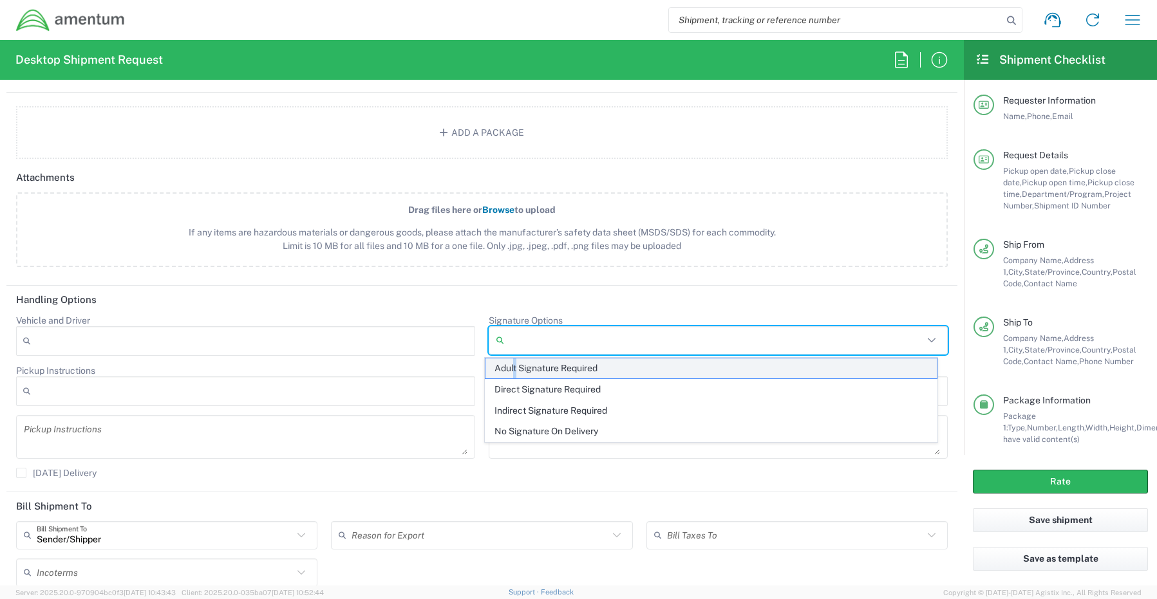
click at [516, 369] on span "Adult Signature Required" at bounding box center [711, 368] width 452 height 20
type input "Adult Signature Required"
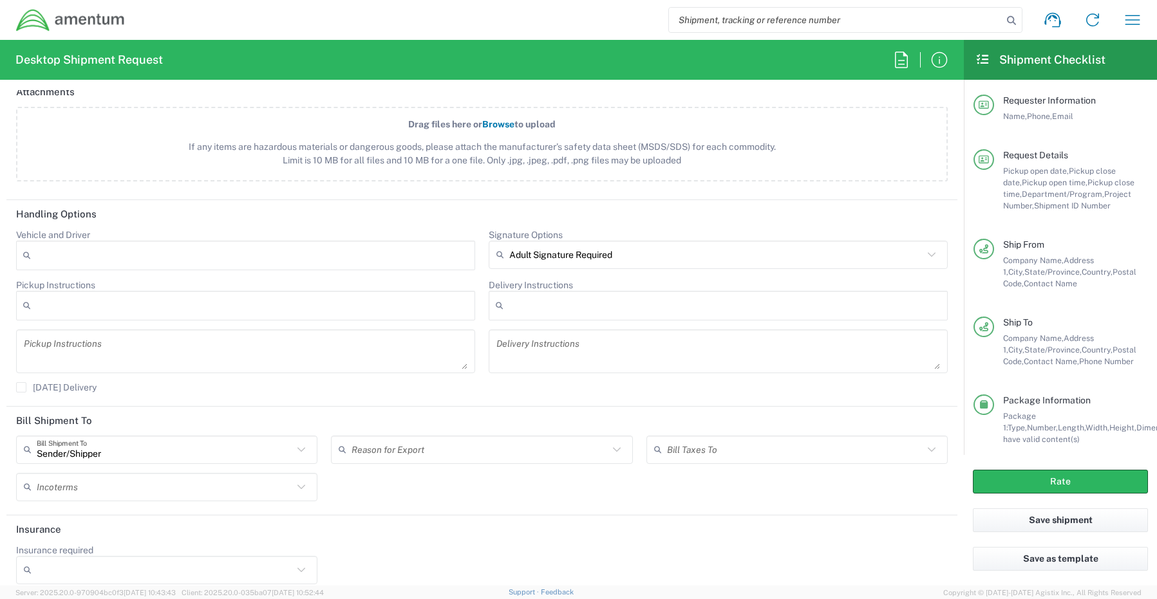
scroll to position [1514, 0]
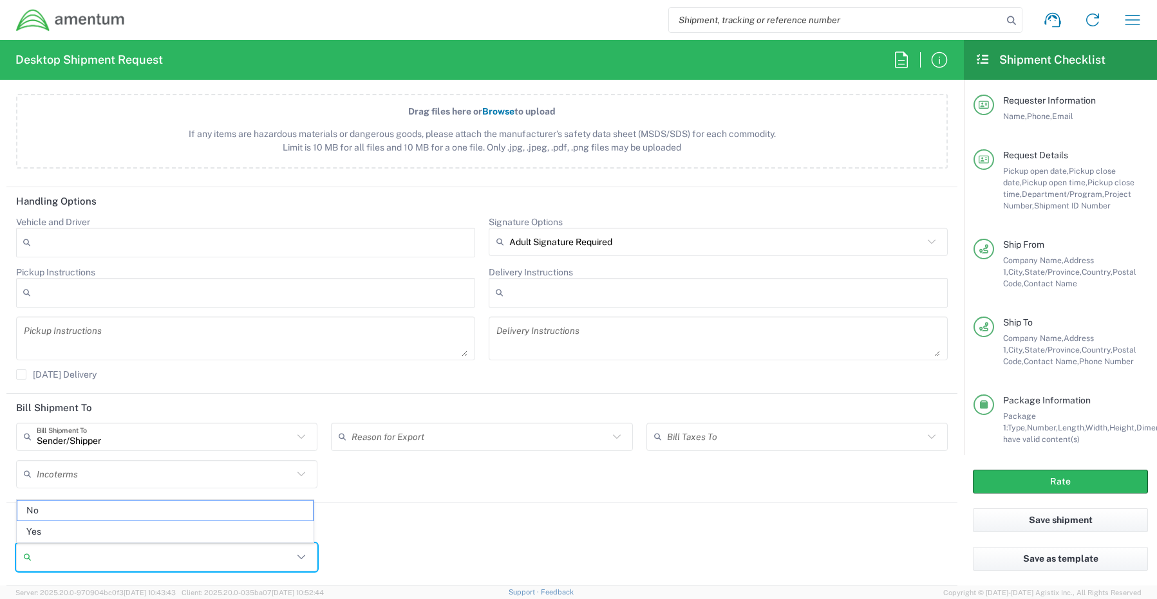
click at [48, 555] on input "Insurance required" at bounding box center [165, 557] width 256 height 21
click at [61, 526] on span "Yes" at bounding box center [164, 532] width 295 height 20
type input "Yes"
click at [381, 566] on input "Insurance Value" at bounding box center [482, 557] width 286 height 21
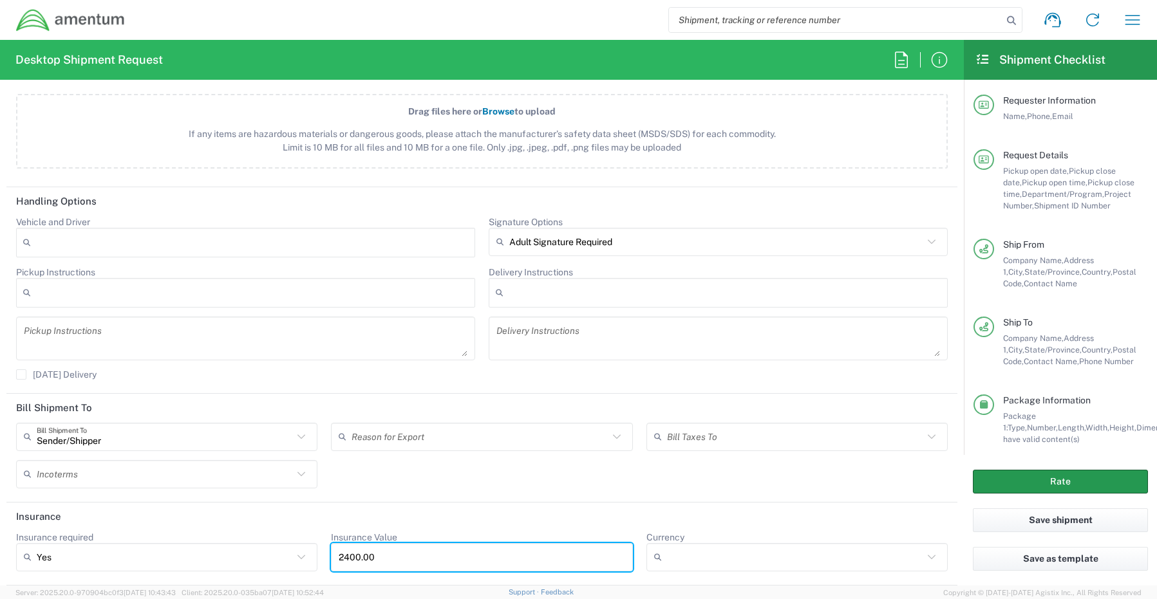
type input "2400.00"
click at [1001, 475] on button "Rate" at bounding box center [1060, 482] width 175 height 24
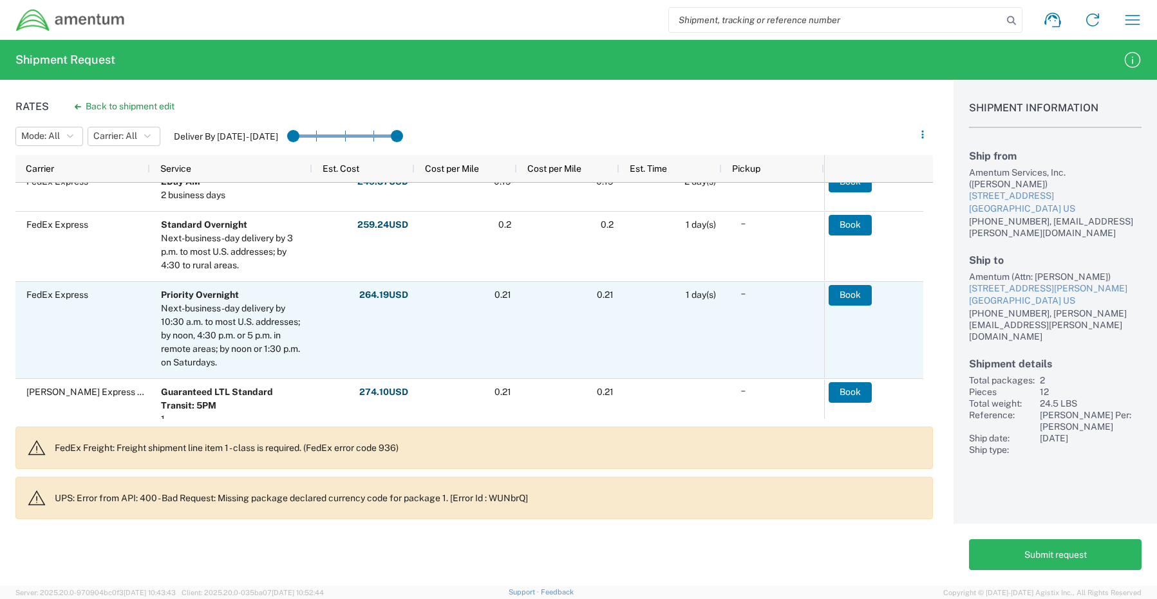
scroll to position [322, 0]
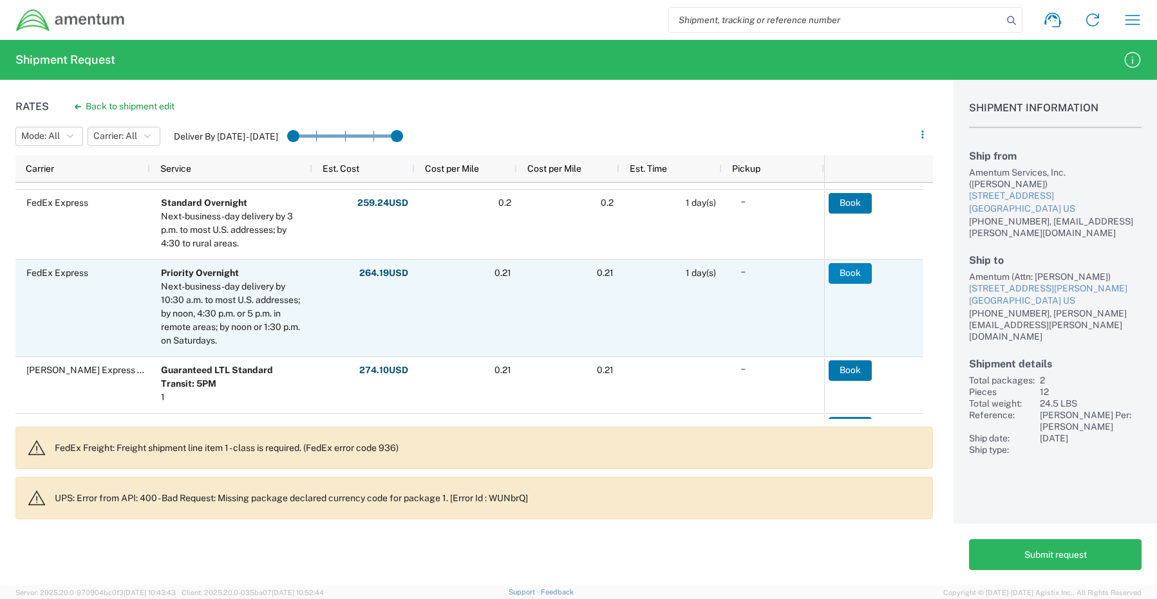
click at [853, 275] on button "Book" at bounding box center [849, 273] width 43 height 21
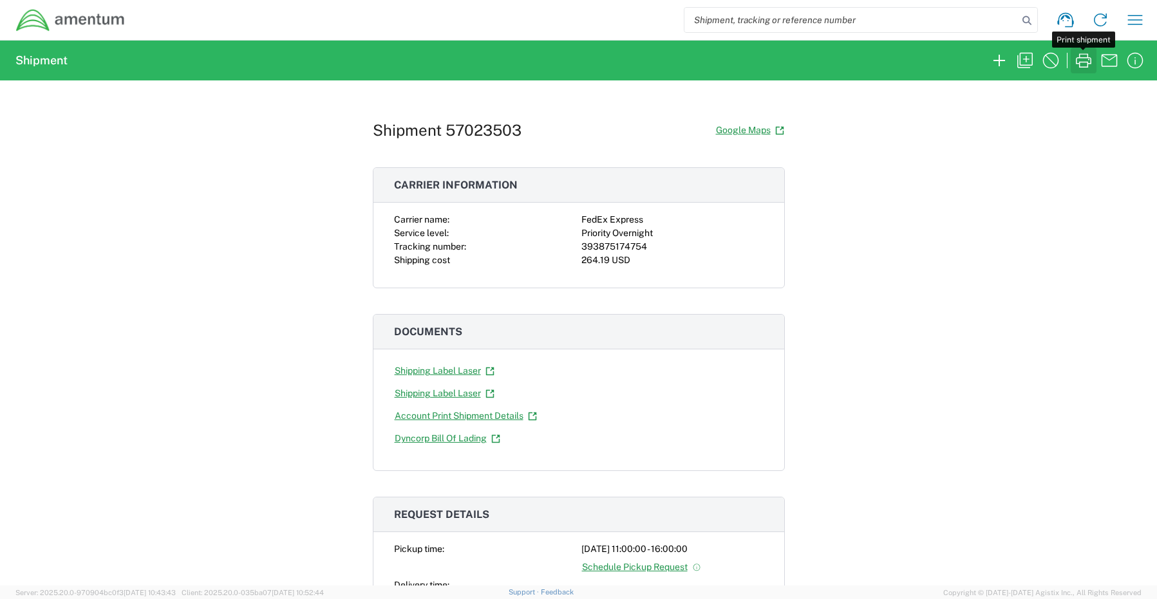
click at [1084, 65] on icon "button" at bounding box center [1083, 60] width 21 height 21
